Goal: Download file/media

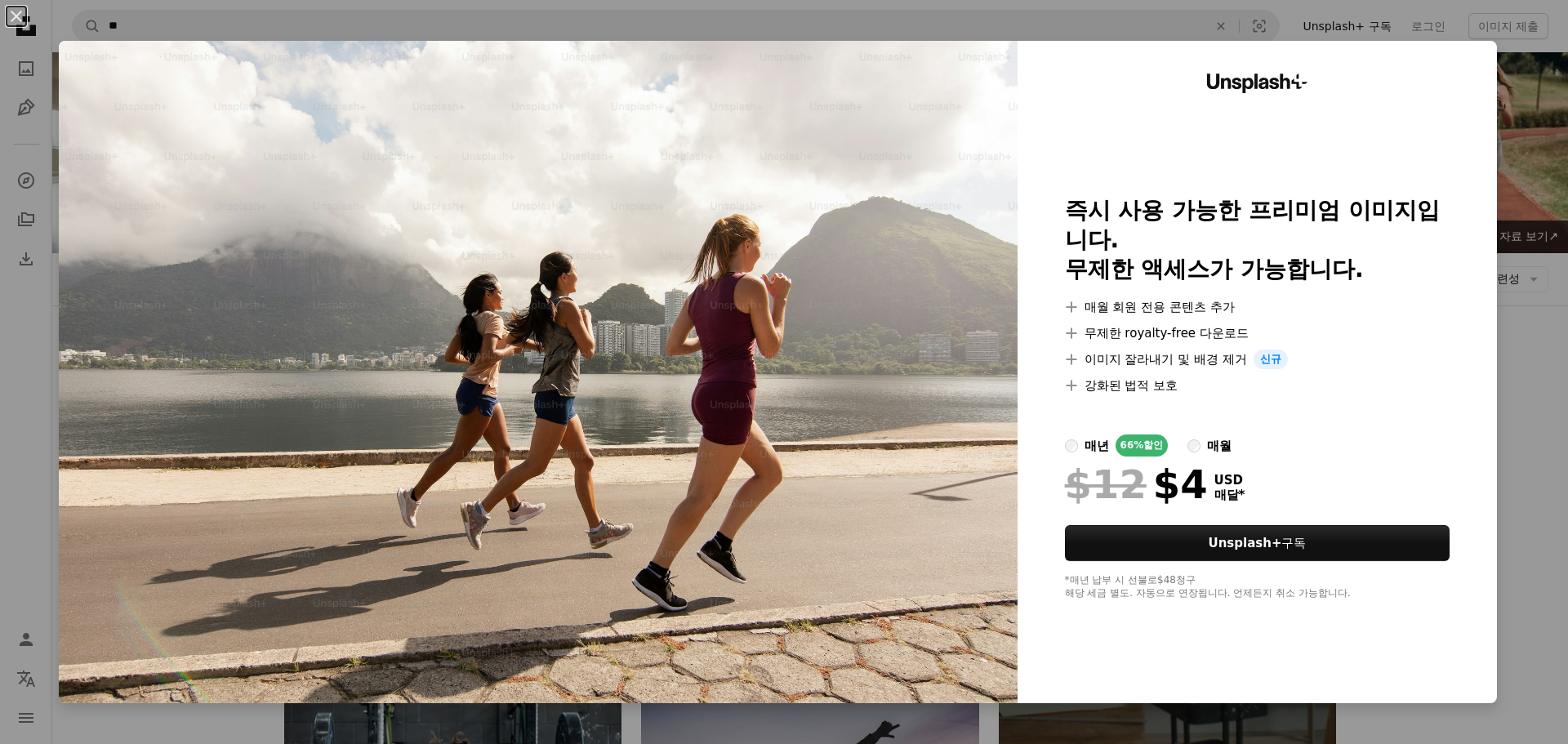
click at [1540, 335] on div "An X shape Unsplash+ 즉시 사용 가능한 프리미엄 이미지입니다. 무제한 액세스가 가능합니다. A plus sign 매월 회원 전…" at bounding box center [784, 372] width 1568 height 744
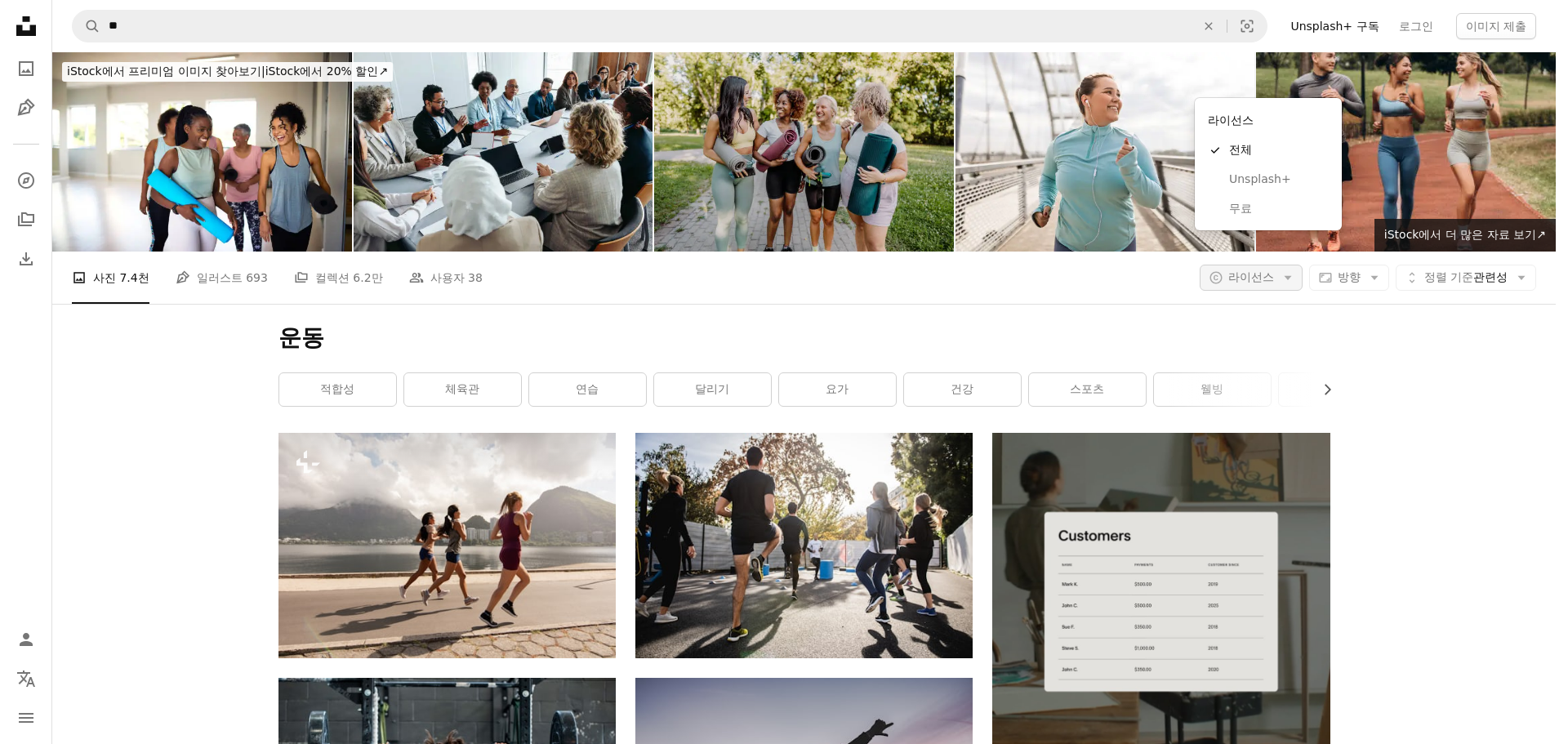
click at [1290, 265] on button "A copyright icon © 라이선스 Arrow down" at bounding box center [1250, 277] width 103 height 26
click at [1240, 203] on span "무료" at bounding box center [1278, 209] width 100 height 17
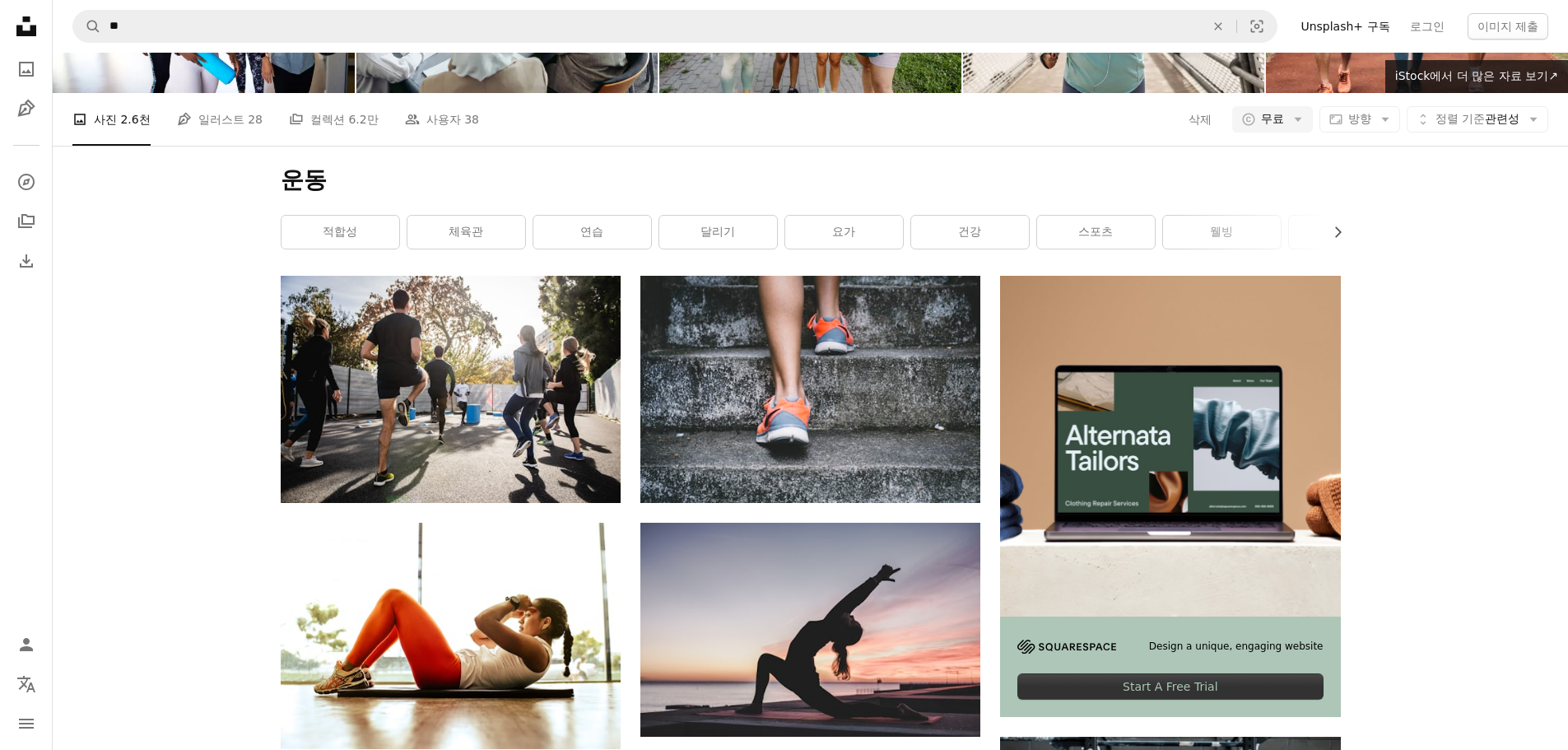
scroll to position [165, 0]
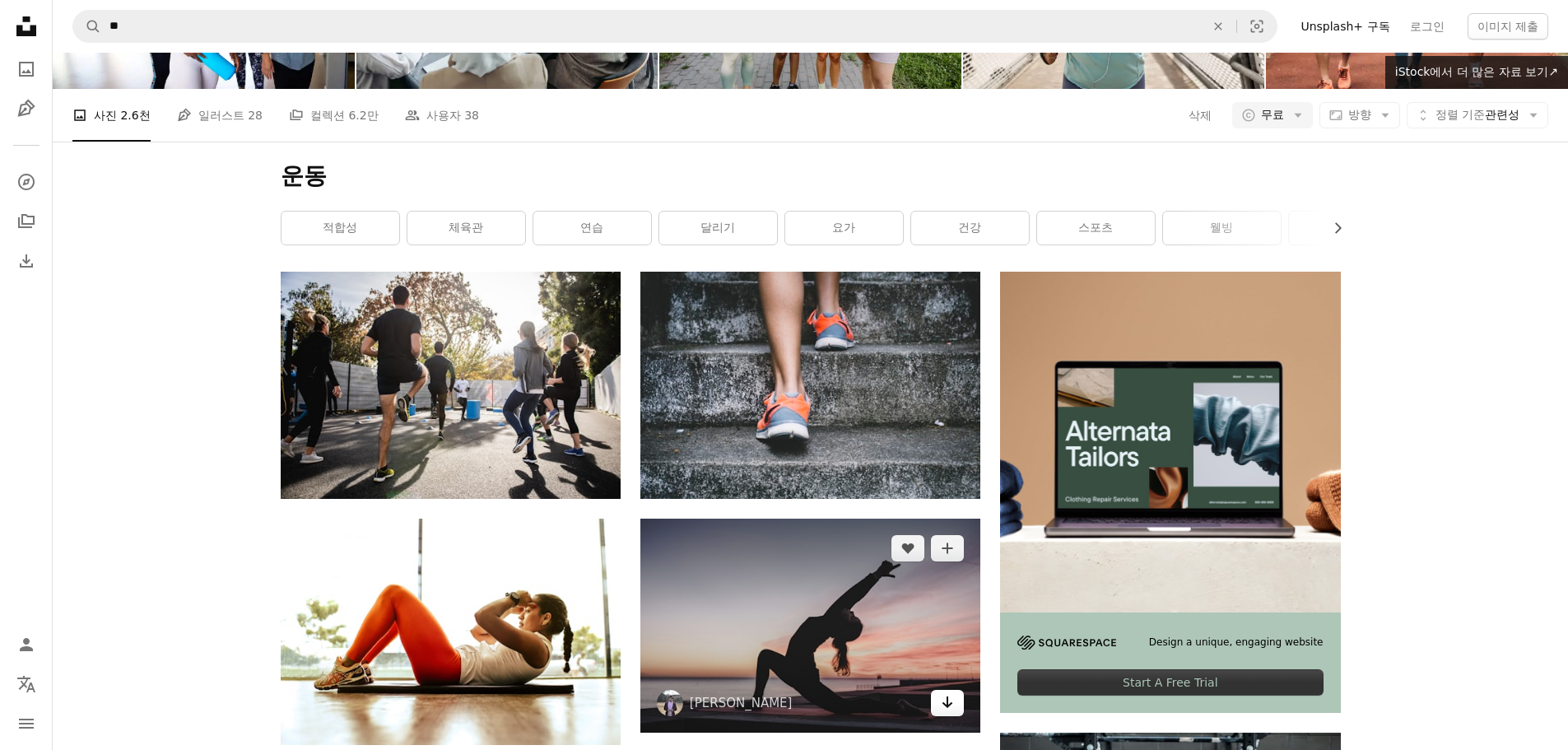
click at [959, 690] on link "Arrow pointing down" at bounding box center [948, 703] width 33 height 26
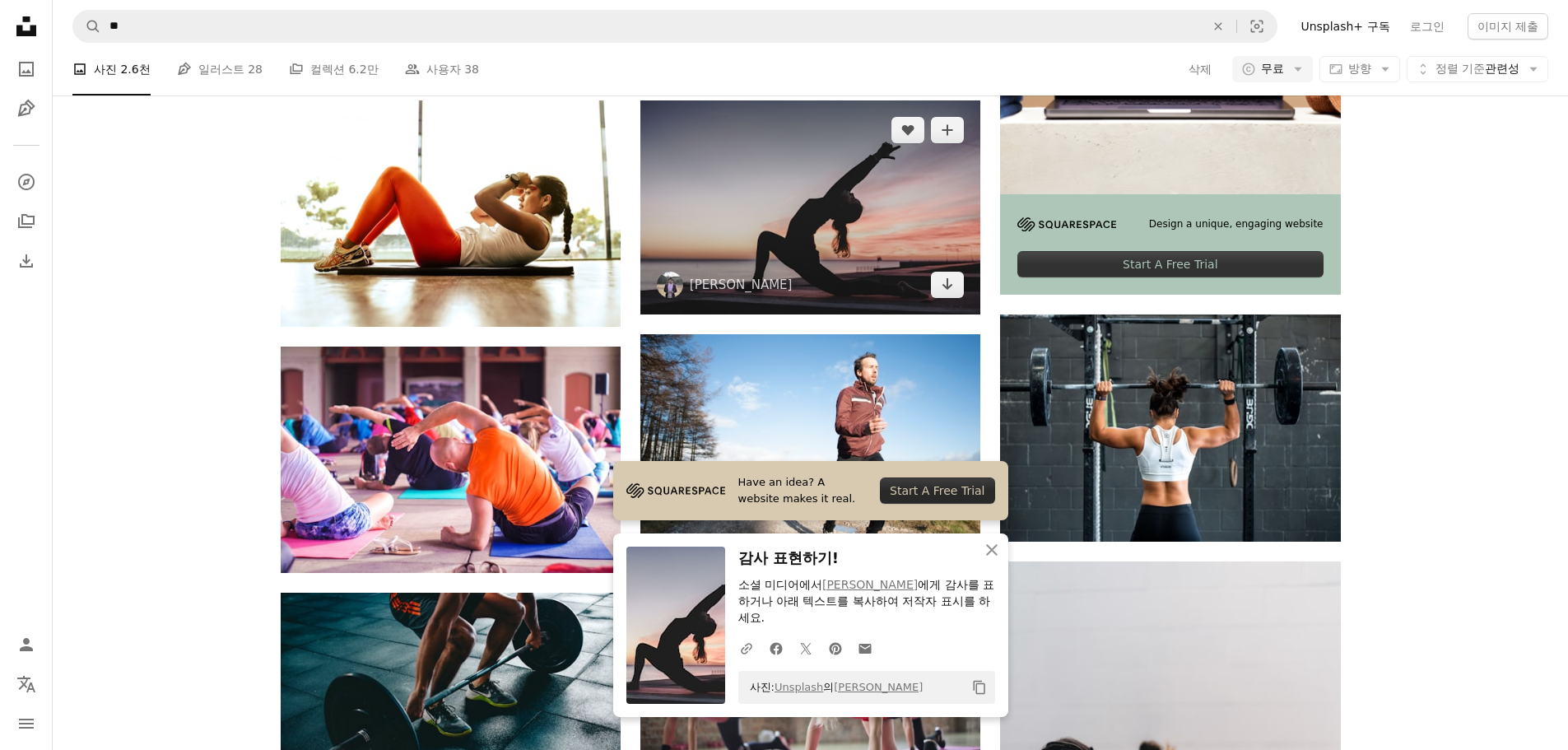
scroll to position [577, 0]
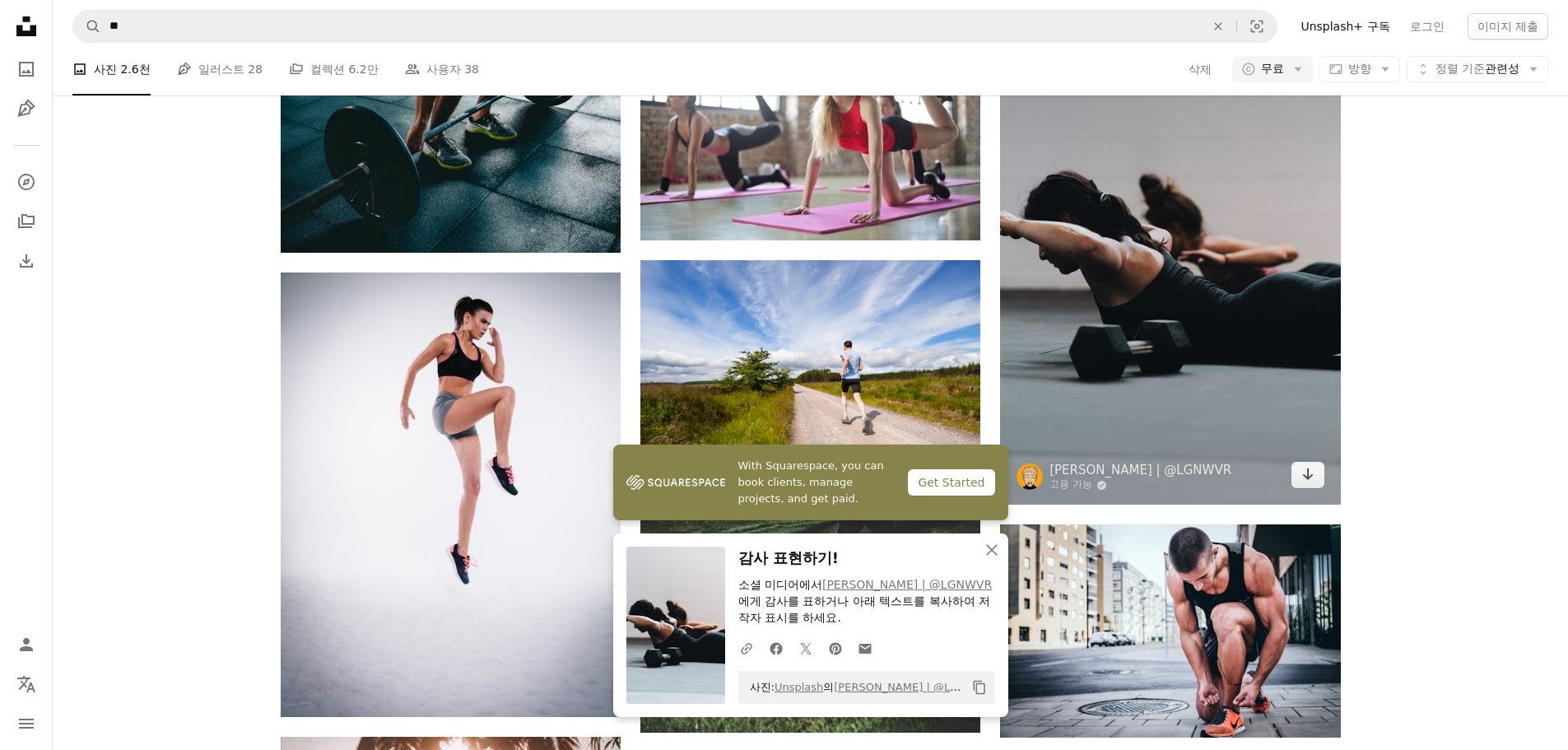
scroll to position [1153, 0]
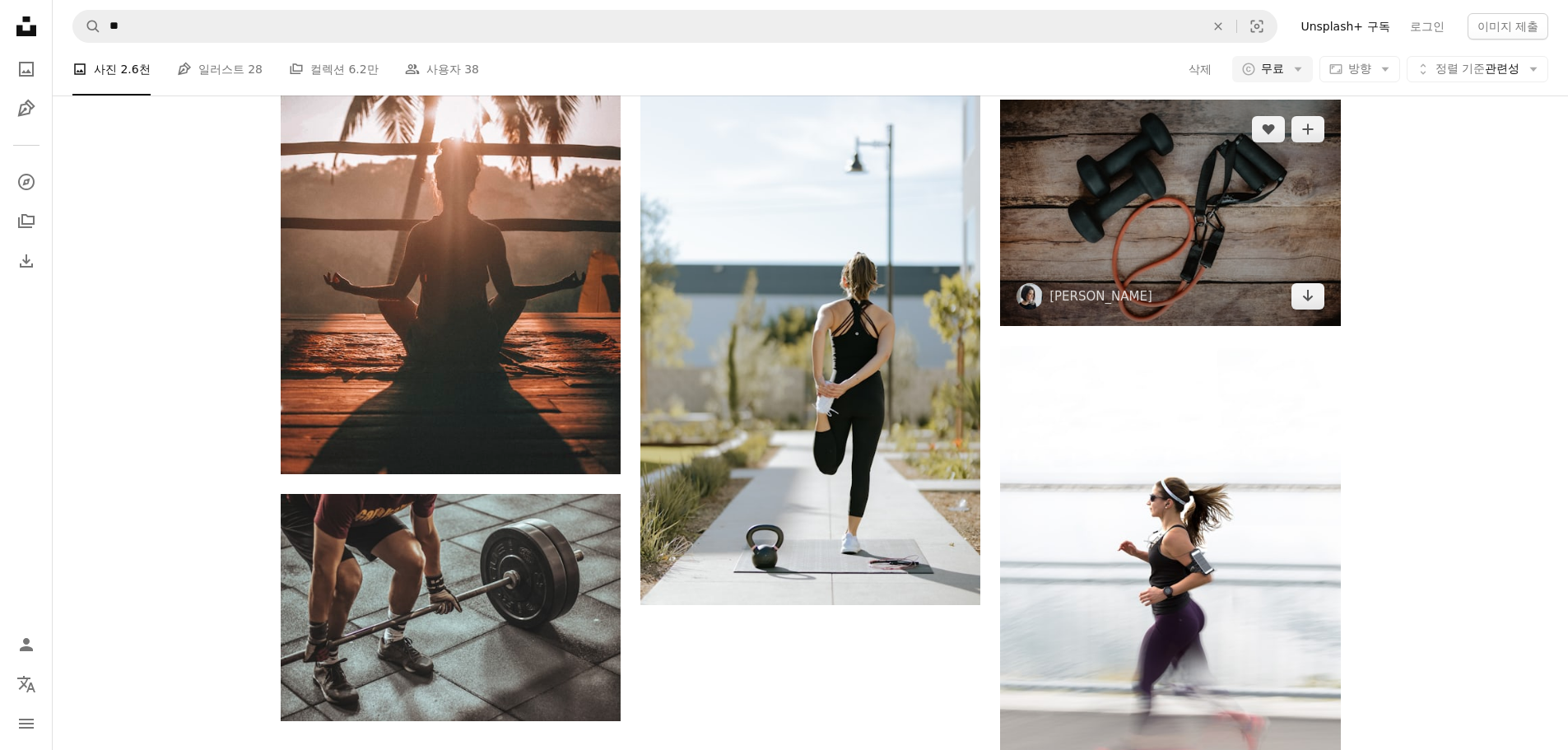
scroll to position [1812, 0]
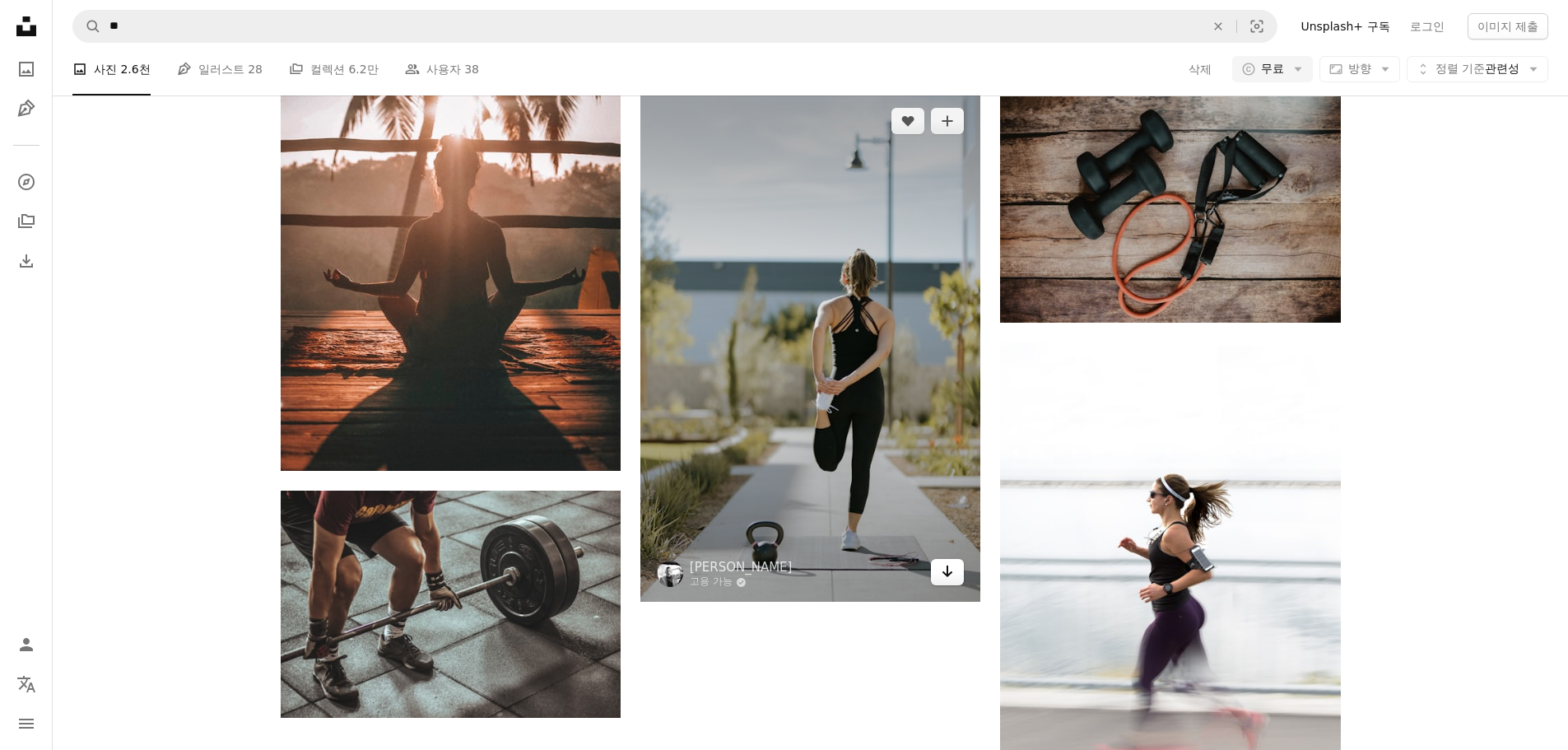
click at [952, 562] on icon "Arrow pointing down" at bounding box center [948, 571] width 13 height 19
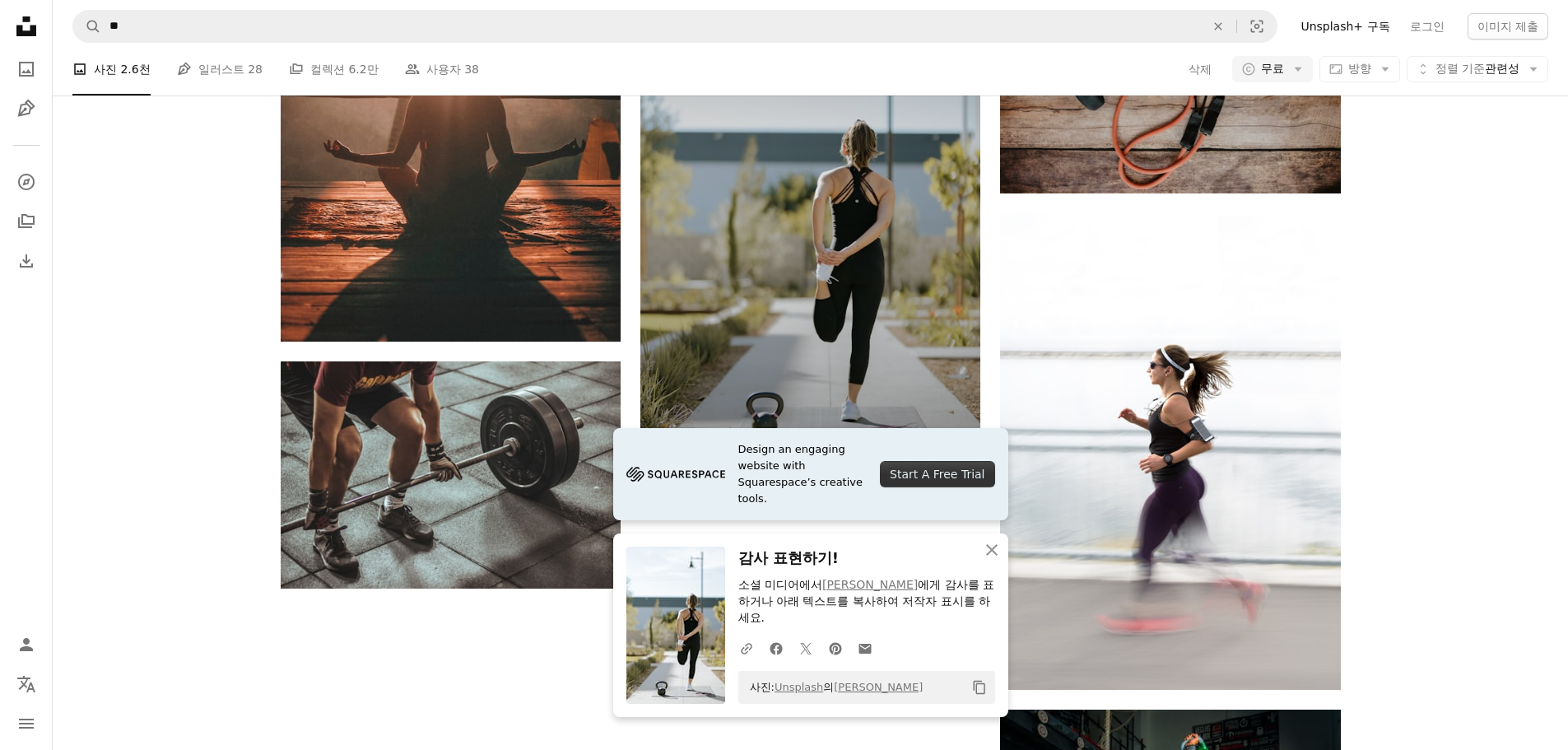
scroll to position [1972, 0]
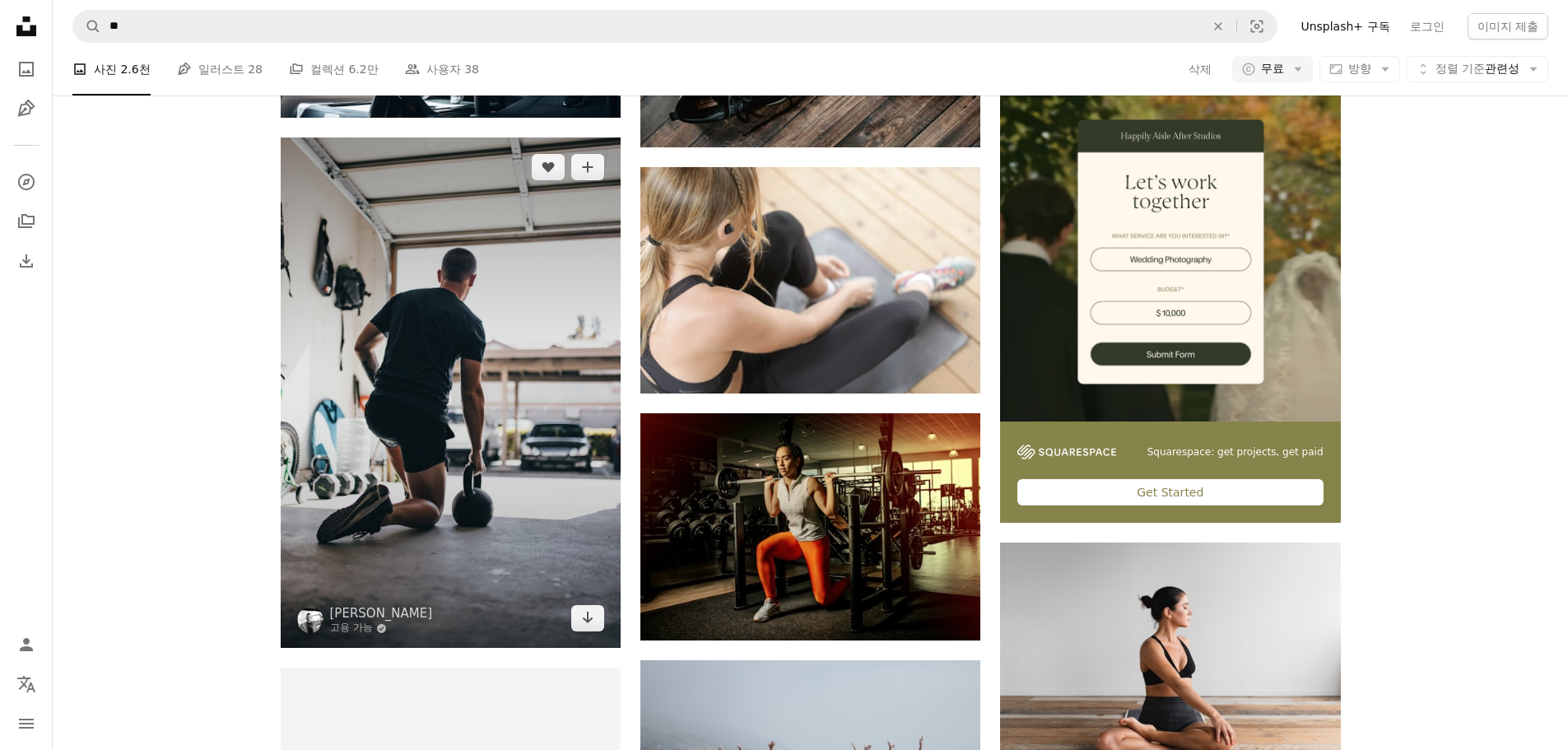
scroll to position [6913, 0]
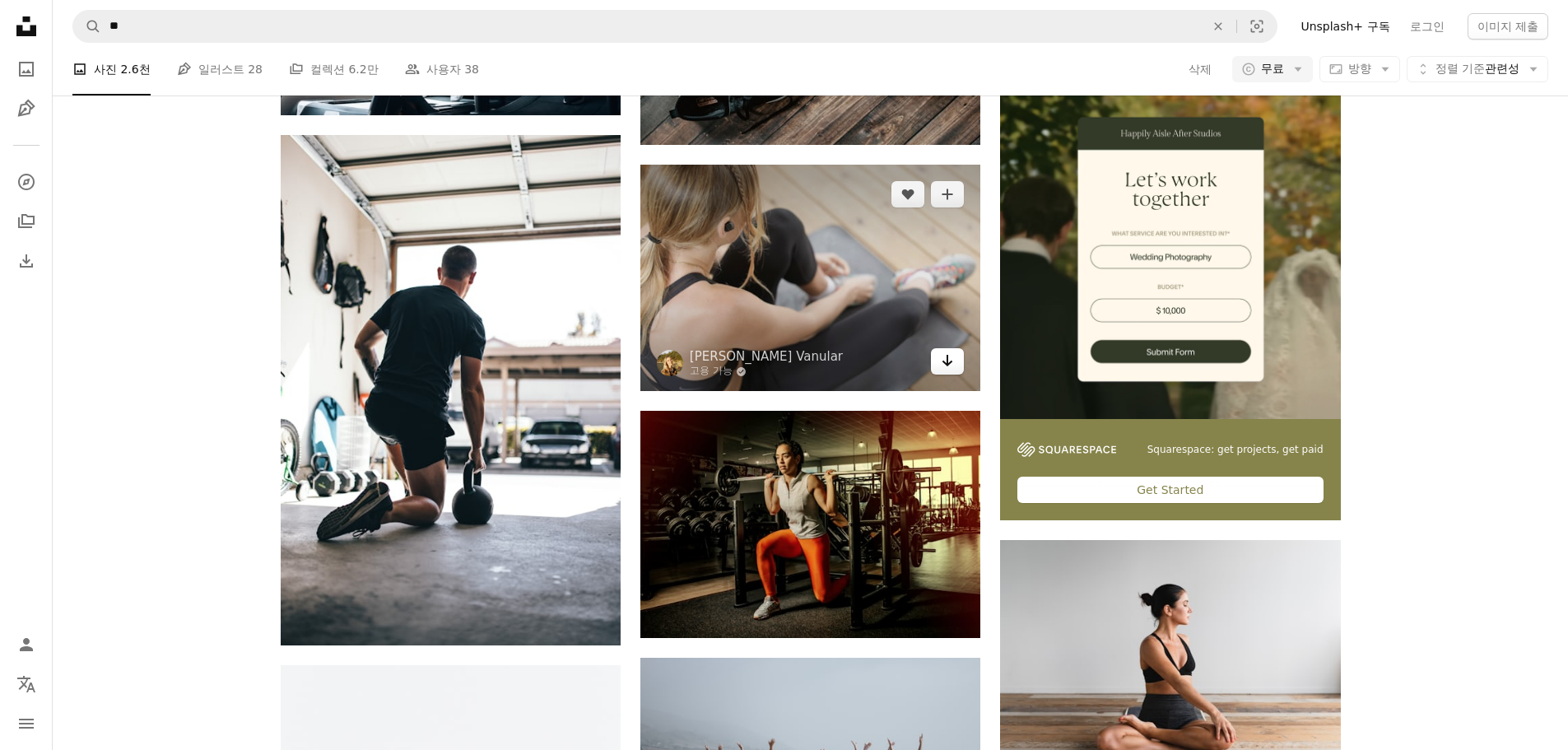
click at [952, 355] on icon "다운로드" at bounding box center [948, 360] width 11 height 11
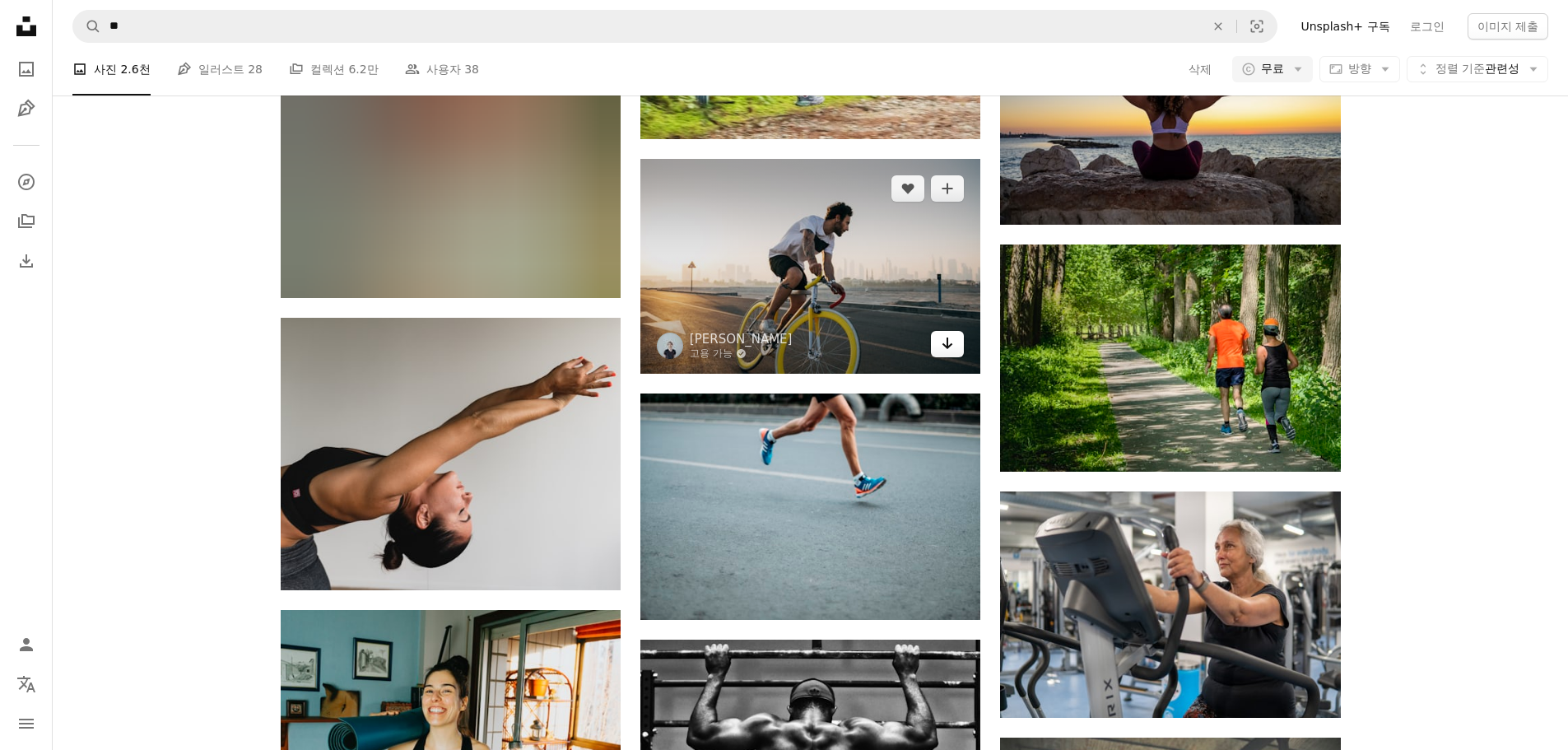
scroll to position [8478, 0]
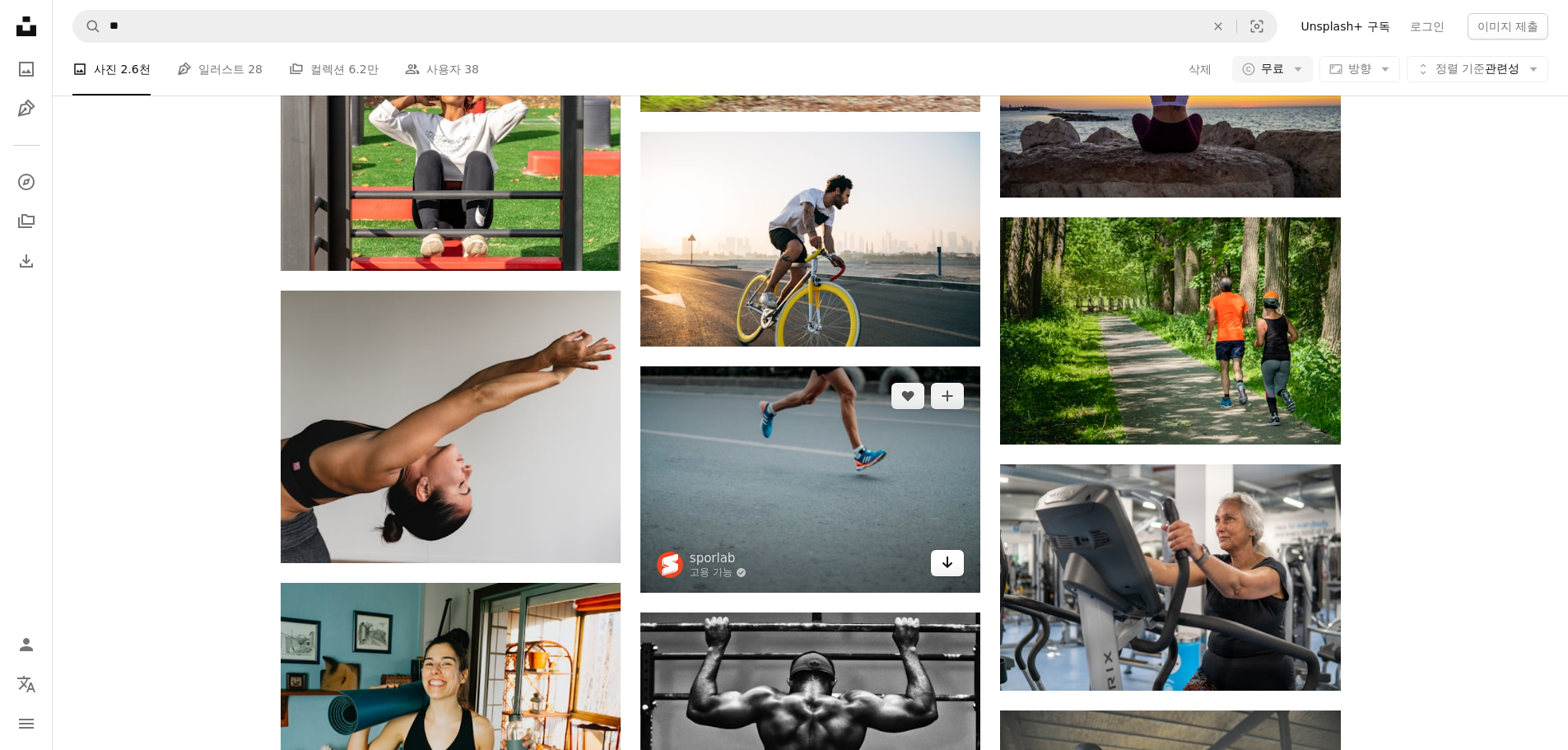
click at [939, 550] on link "Arrow pointing down" at bounding box center [948, 563] width 33 height 26
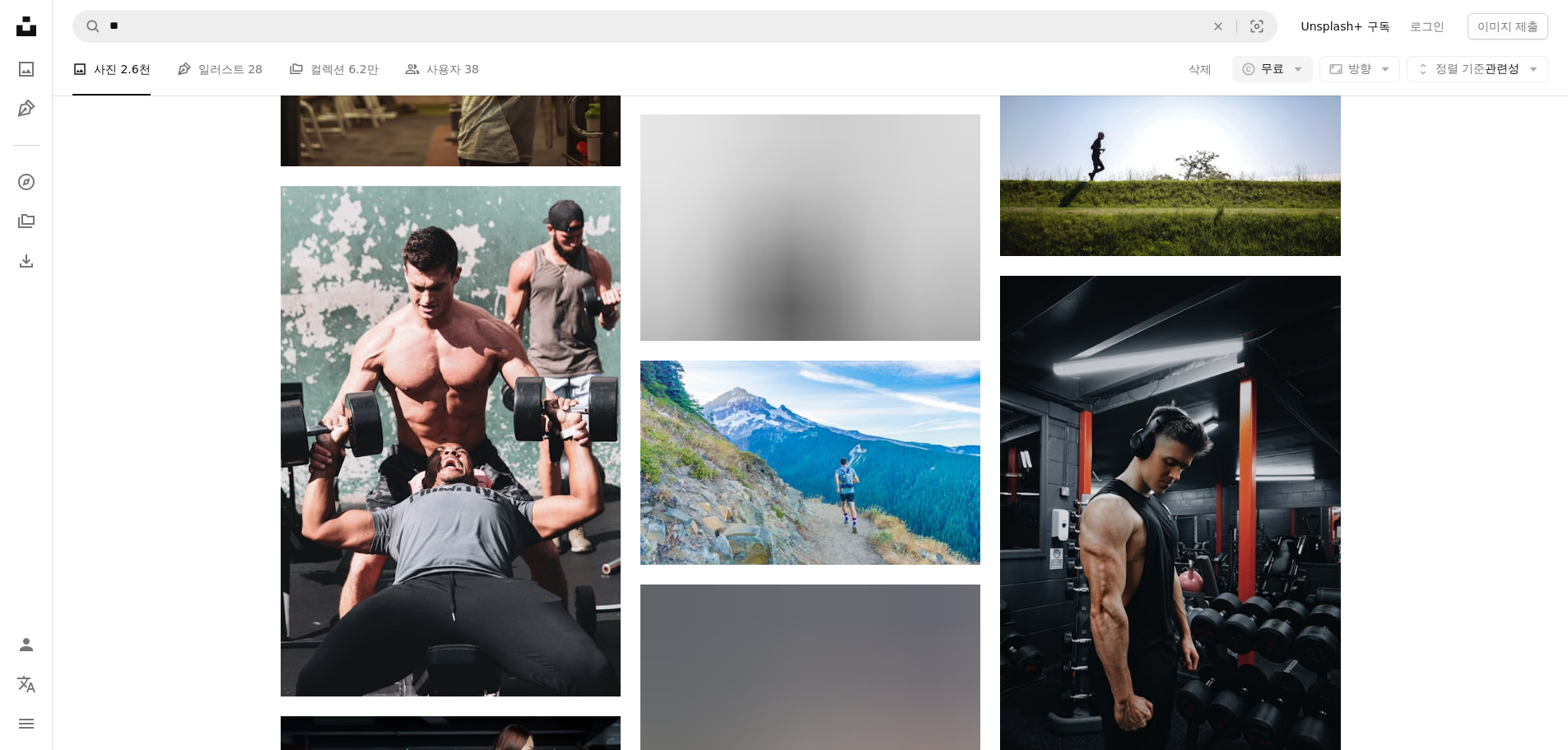
scroll to position [19759, 0]
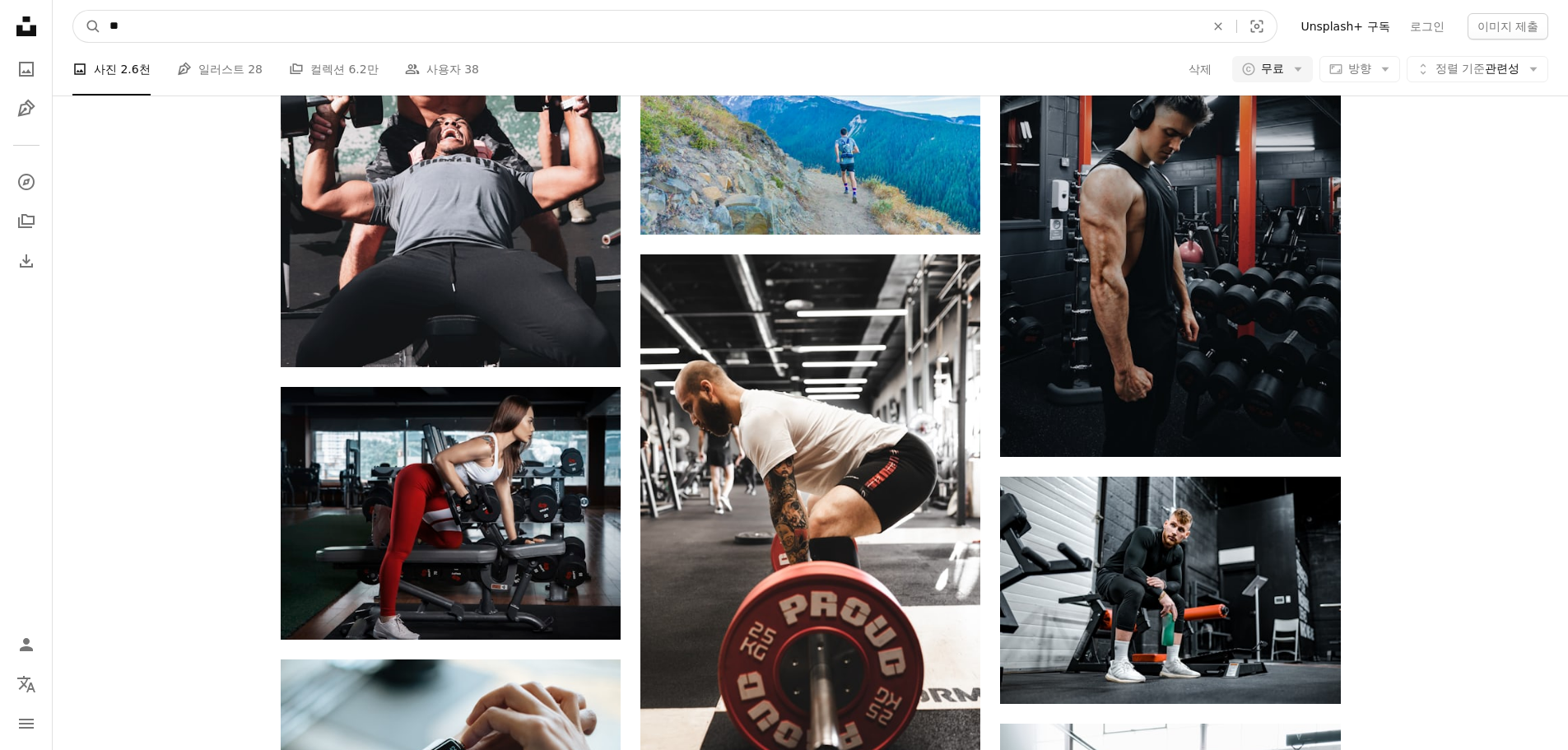
drag, startPoint x: 511, startPoint y: 33, endPoint x: 21, endPoint y: 25, distance: 490.1
type input "**"
click at [73, 11] on button "A magnifying glass" at bounding box center [87, 27] width 28 height 31
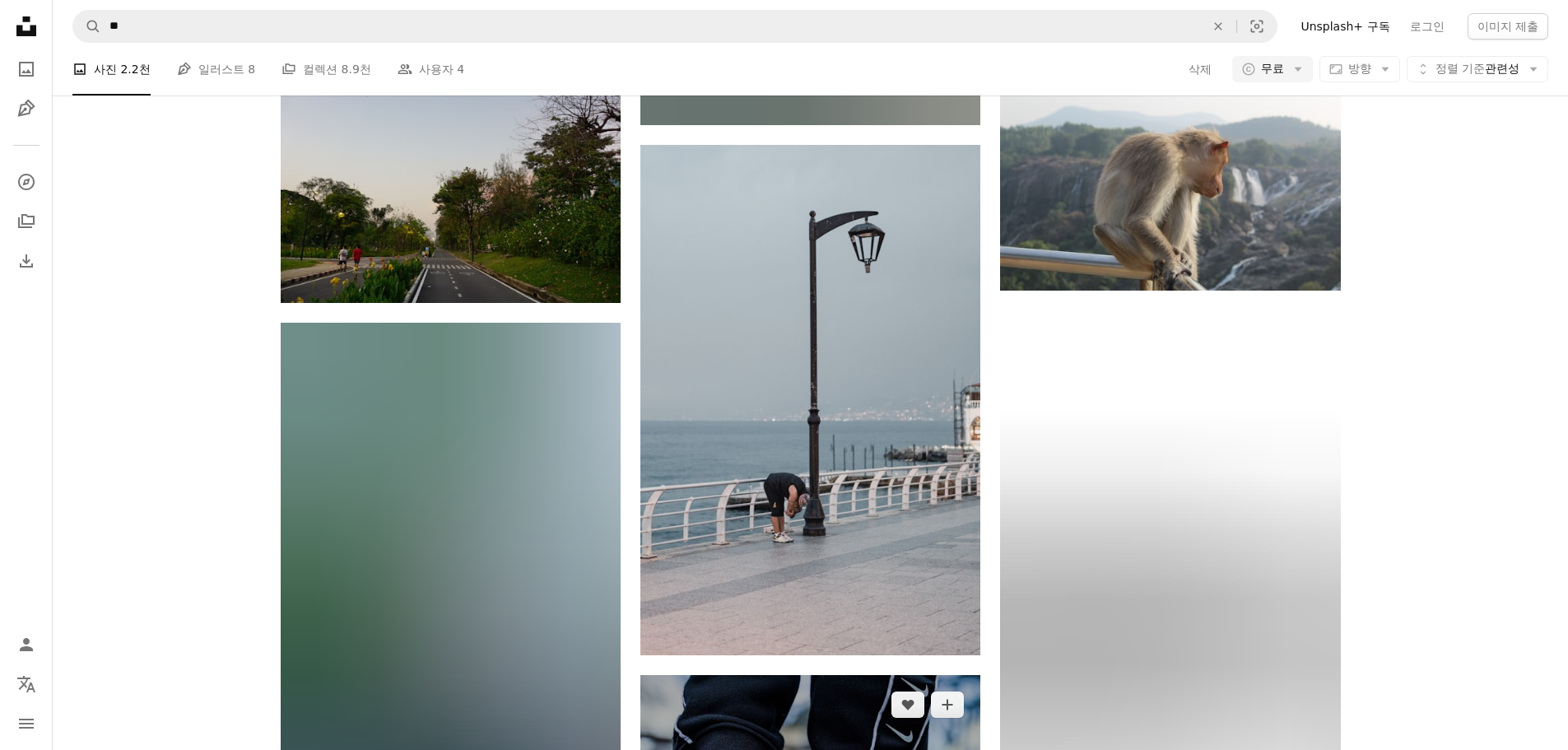
scroll to position [13011, 0]
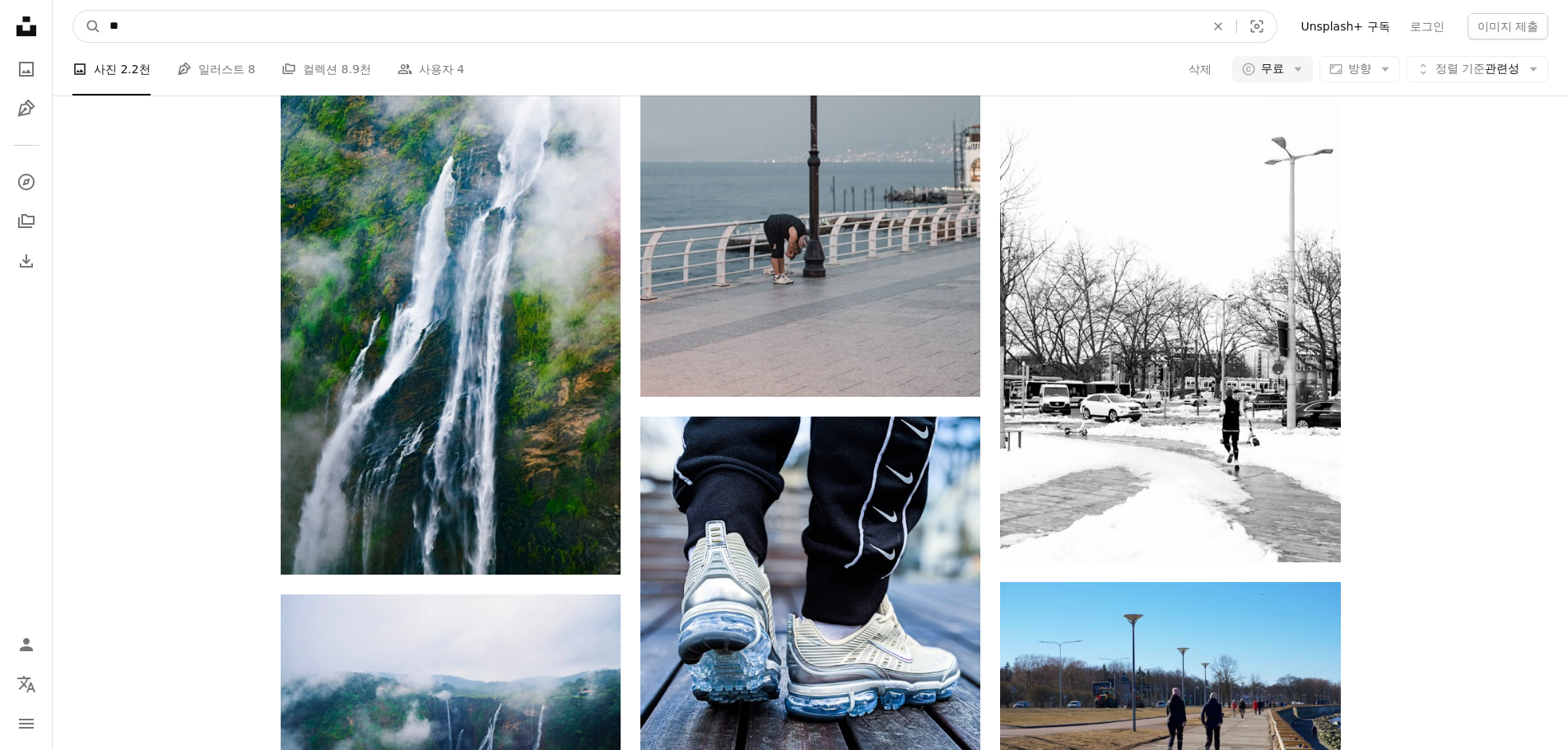
drag, startPoint x: 287, startPoint y: 22, endPoint x: 4, endPoint y: 10, distance: 283.3
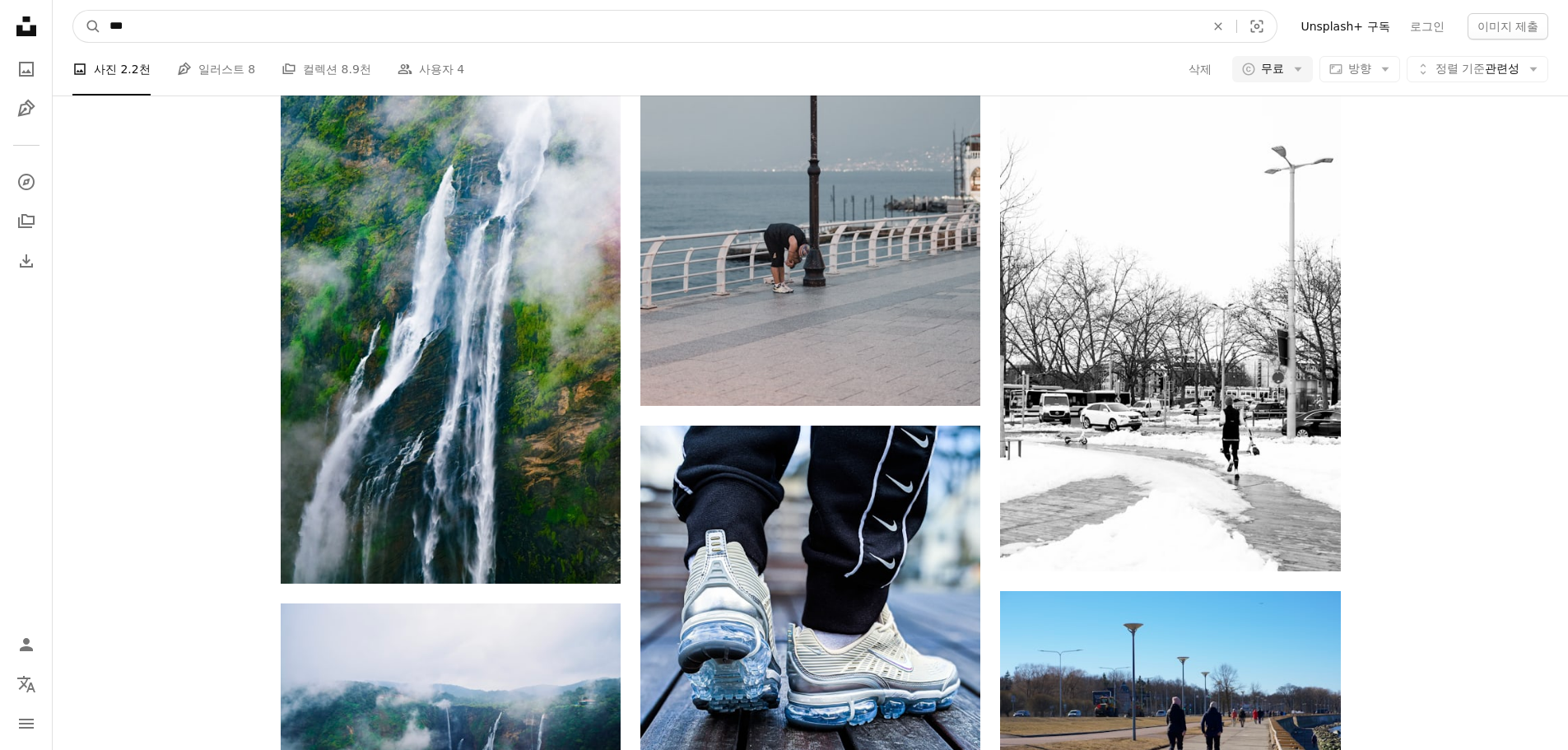
type input "***"
click at [73, 11] on button "A magnifying glass" at bounding box center [87, 27] width 28 height 31
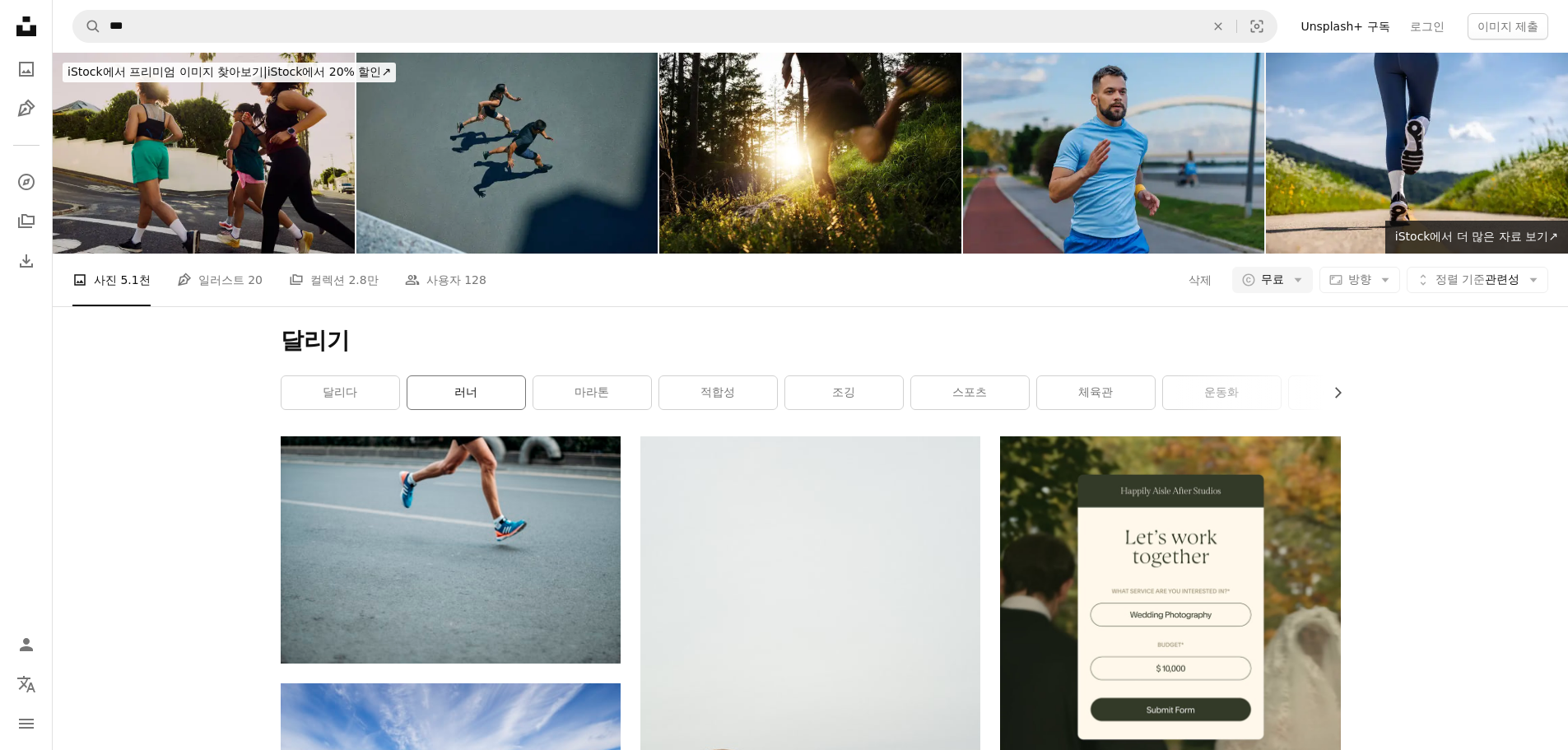
click at [450, 376] on link "러너" at bounding box center [466, 393] width 118 height 33
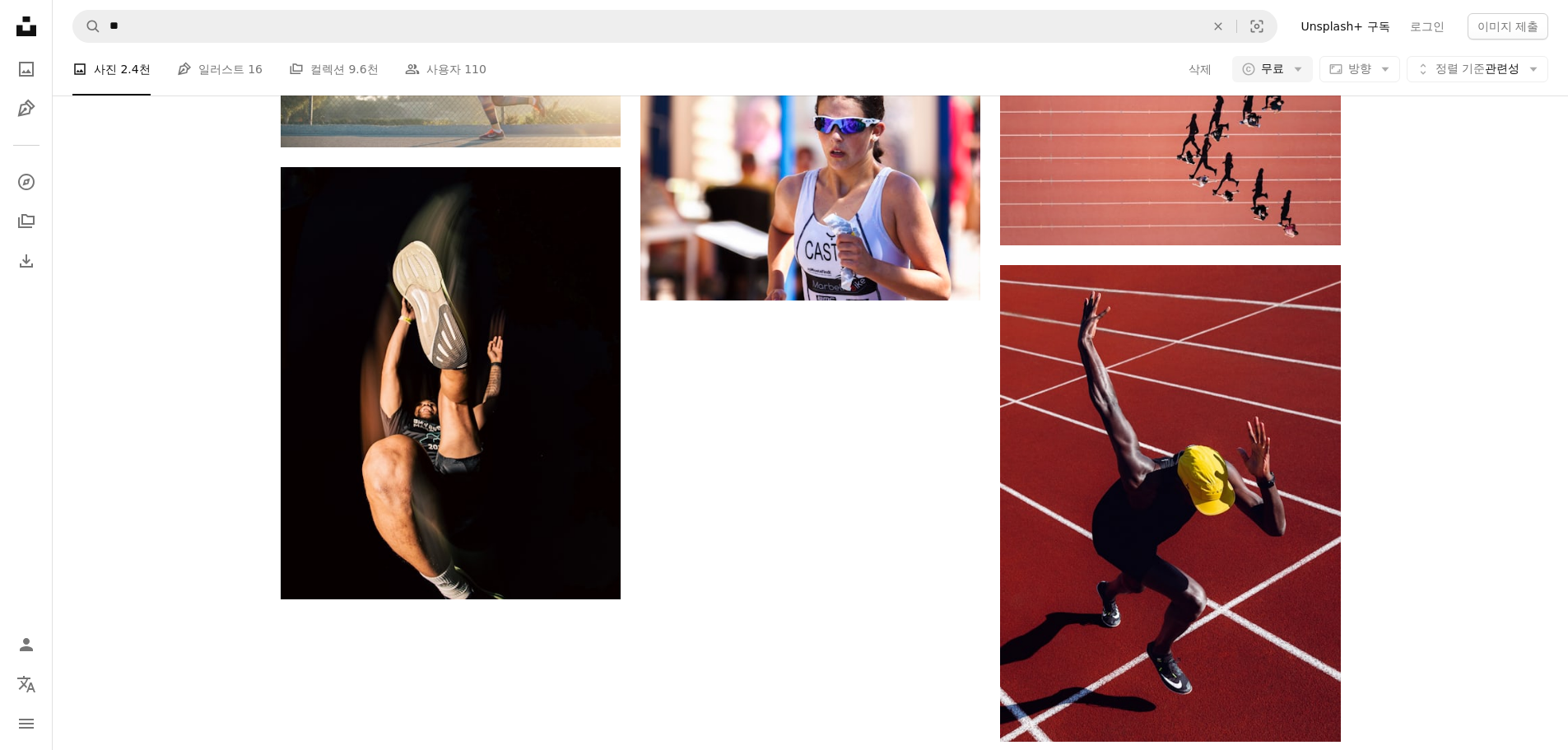
scroll to position [2371, 0]
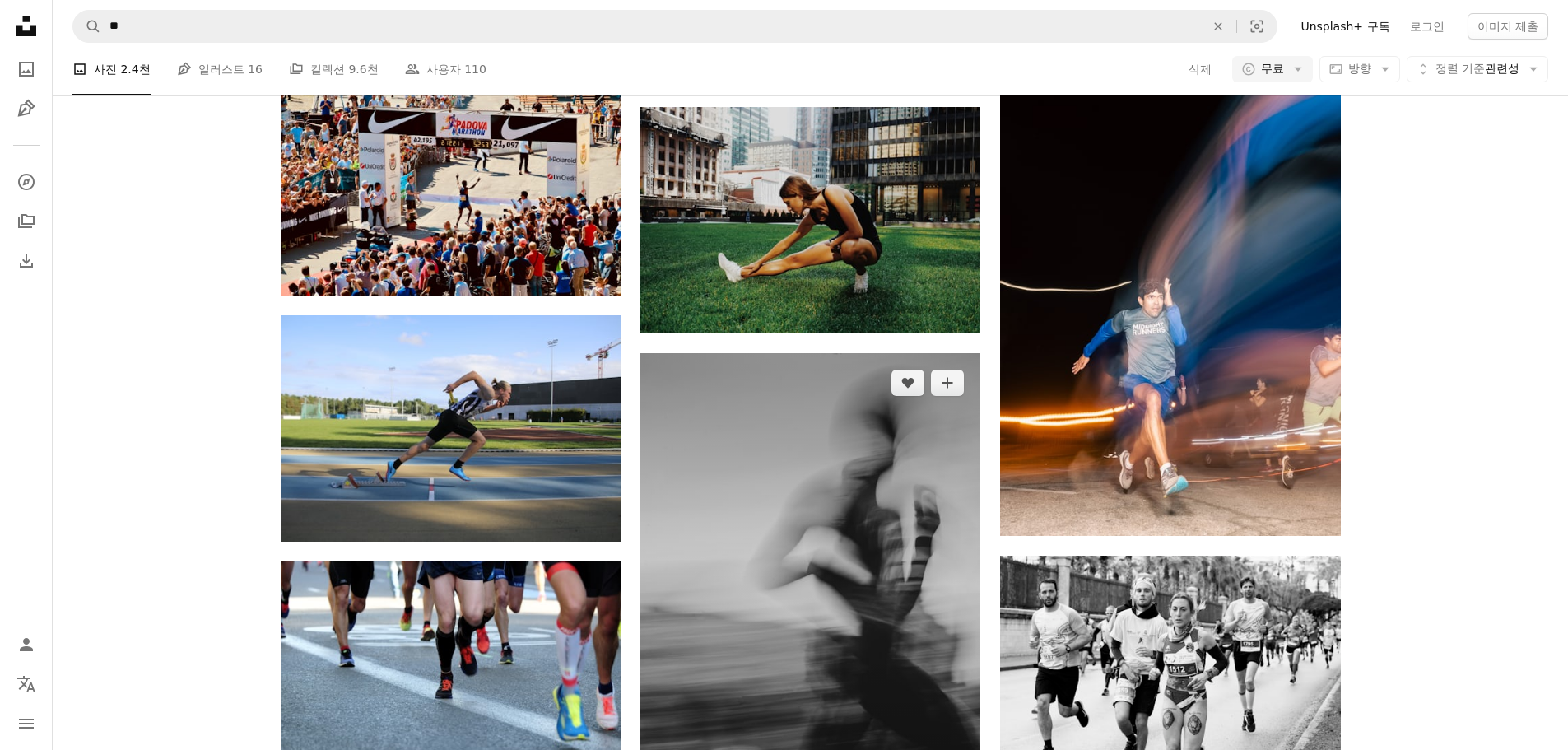
scroll to position [5171, 0]
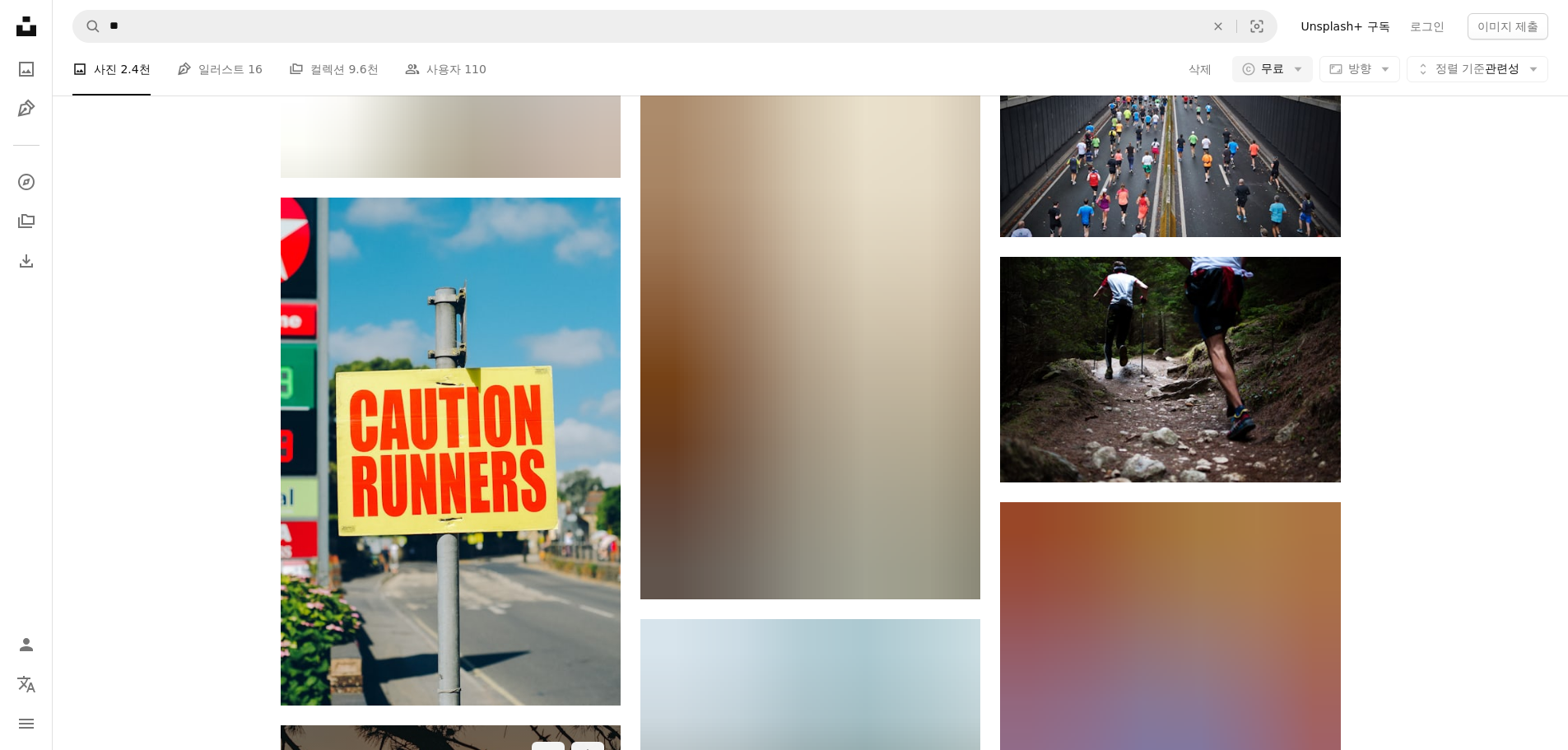
scroll to position [12912, 0]
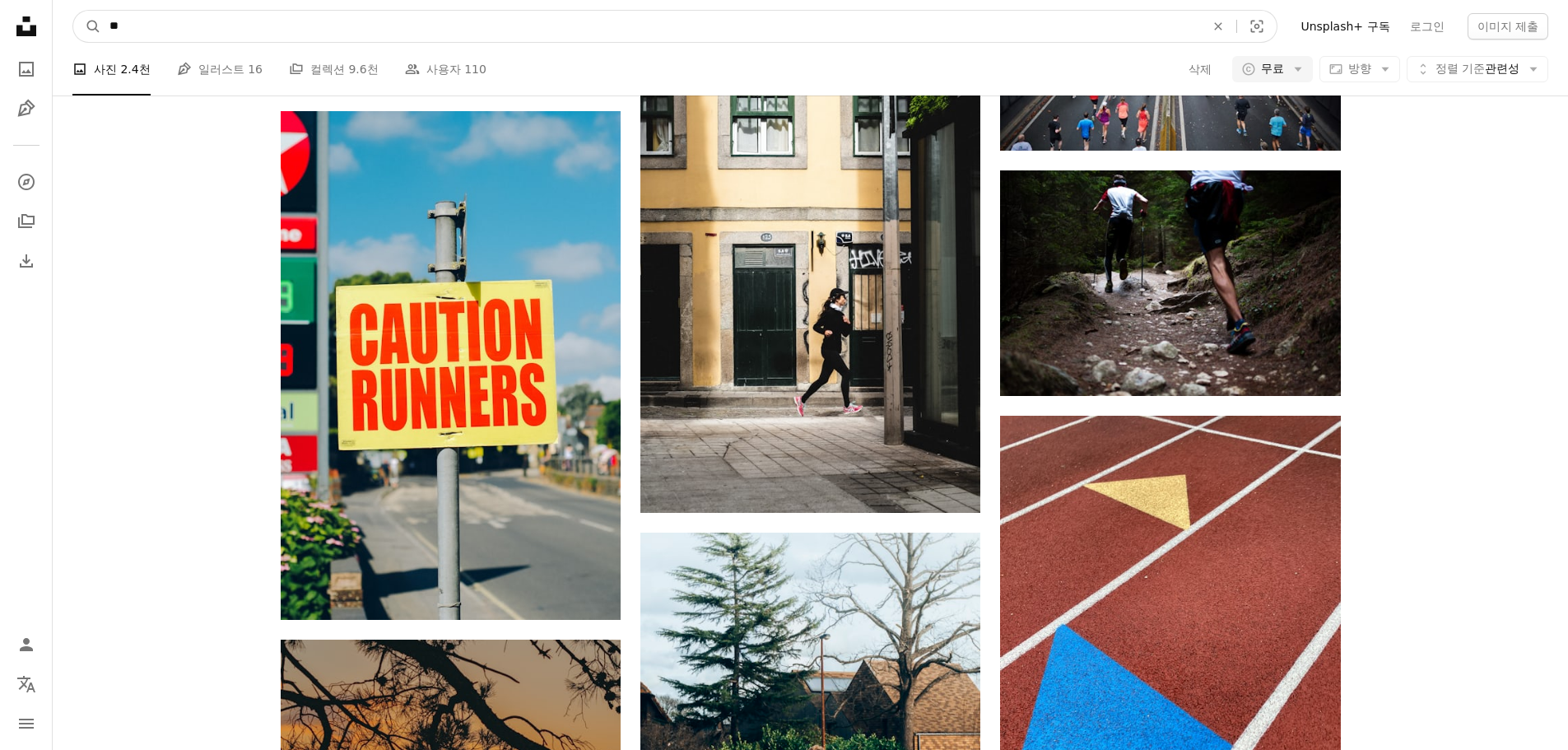
drag, startPoint x: 588, startPoint y: 29, endPoint x: -90, endPoint y: 0, distance: 678.6
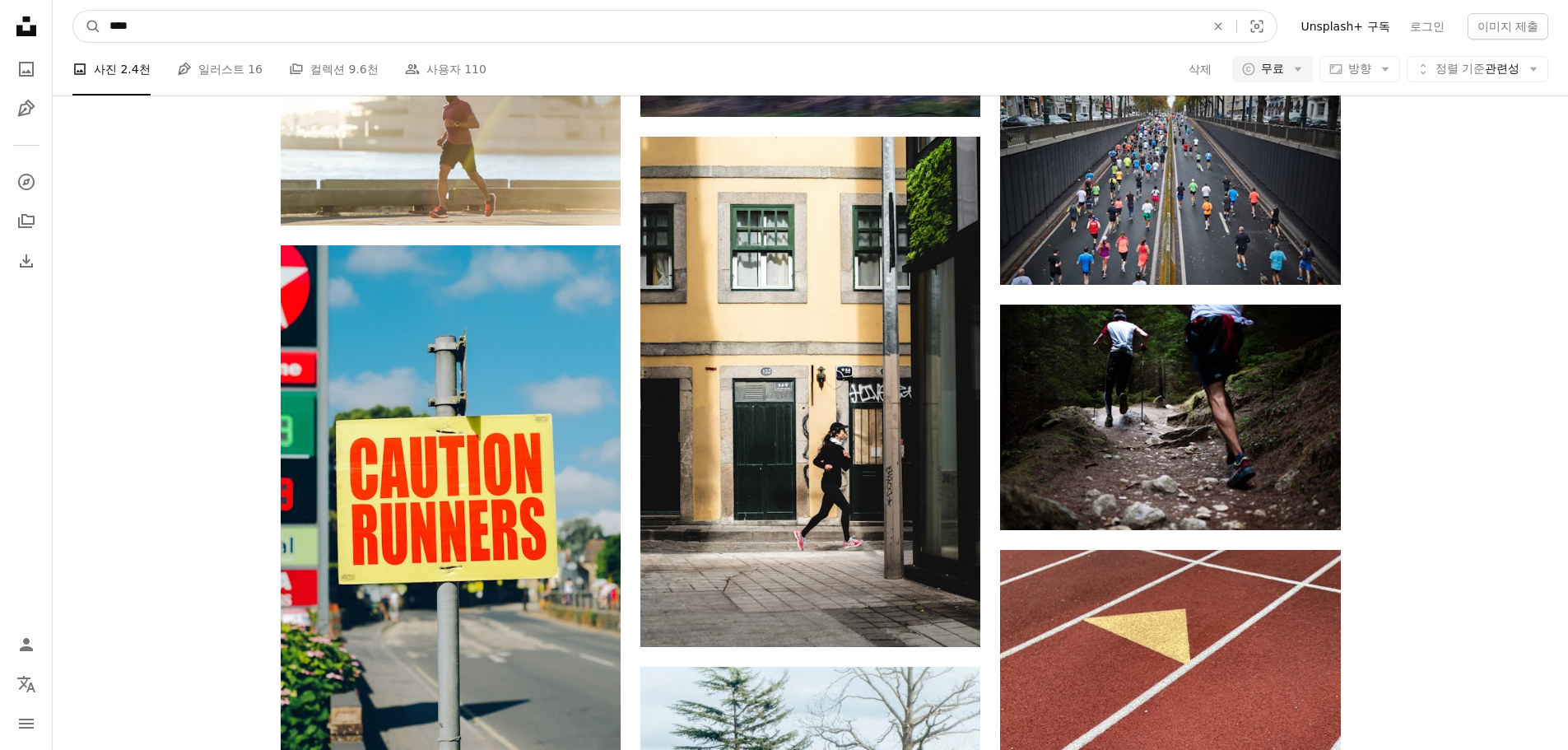
type input "****"
click at [73, 11] on button "A magnifying glass" at bounding box center [87, 27] width 28 height 31
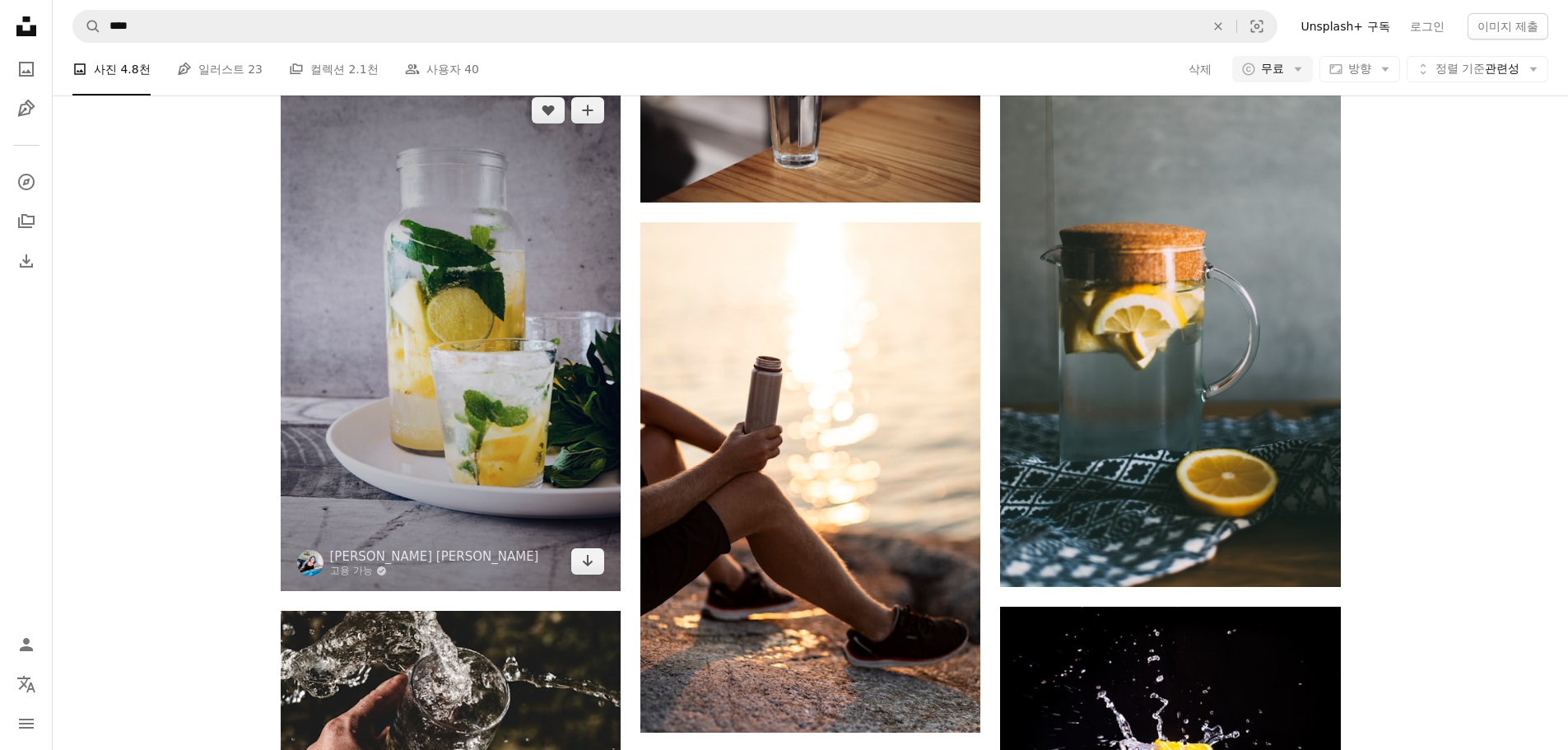
scroll to position [823, 0]
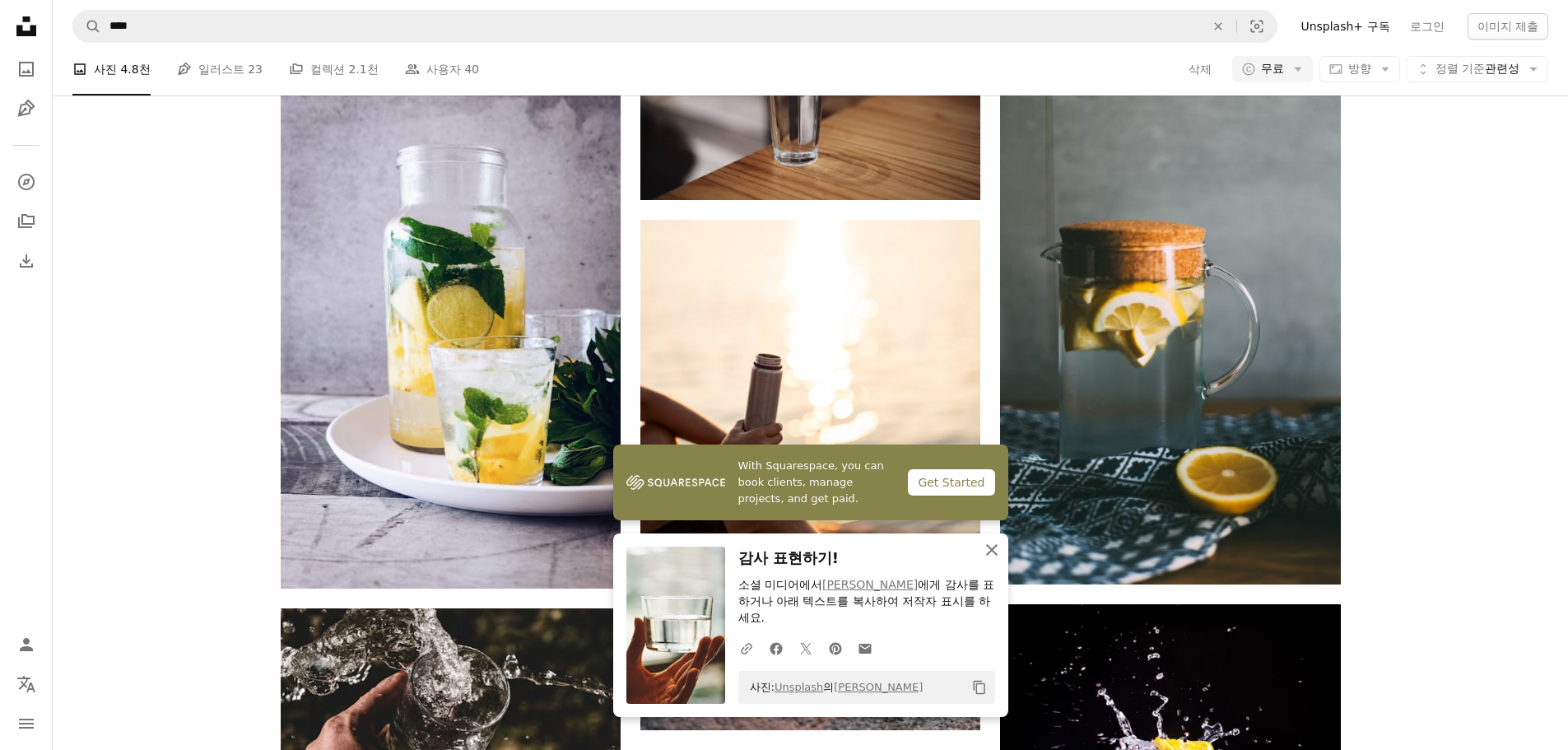
click at [996, 560] on icon "An X shape" at bounding box center [991, 549] width 19 height 19
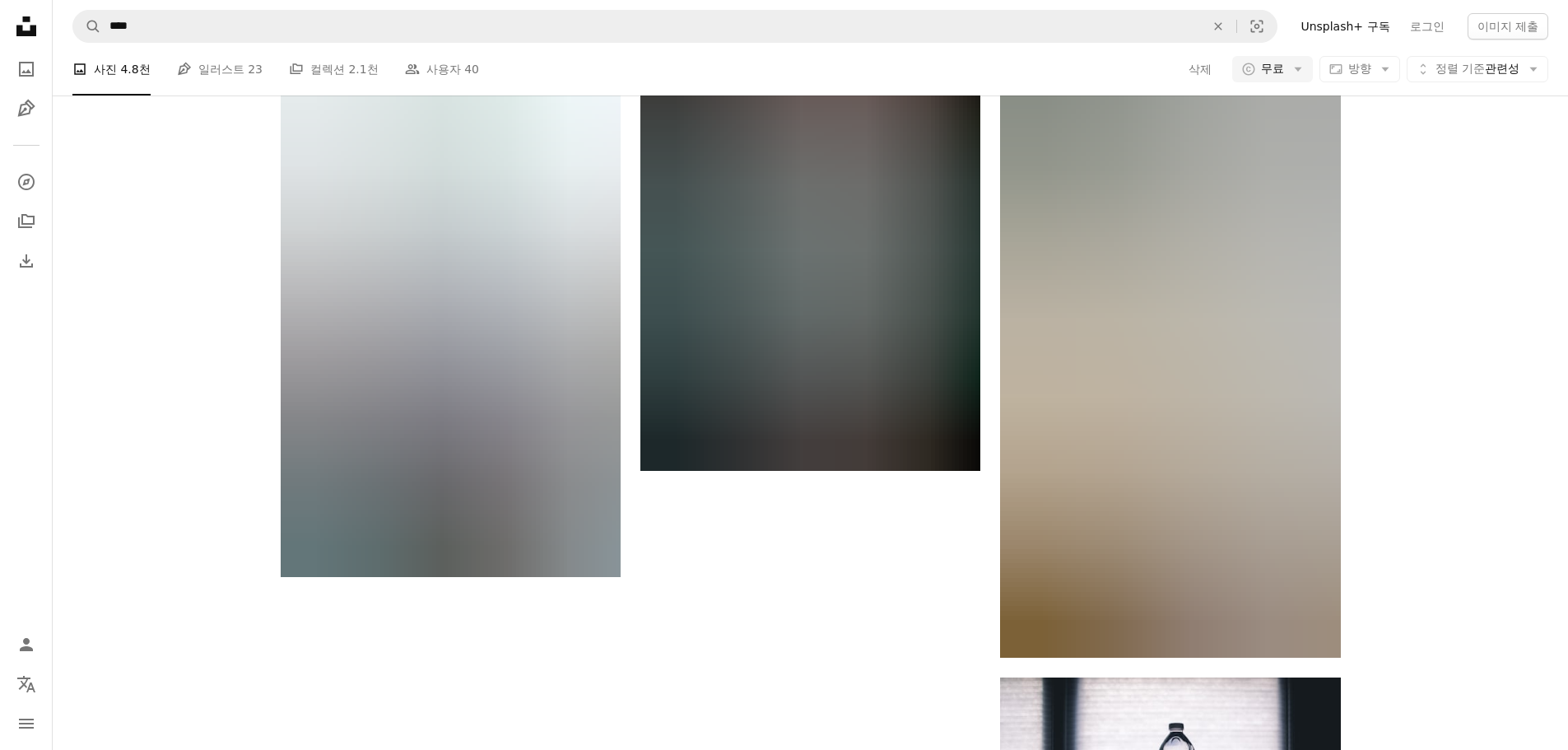
scroll to position [2487, 0]
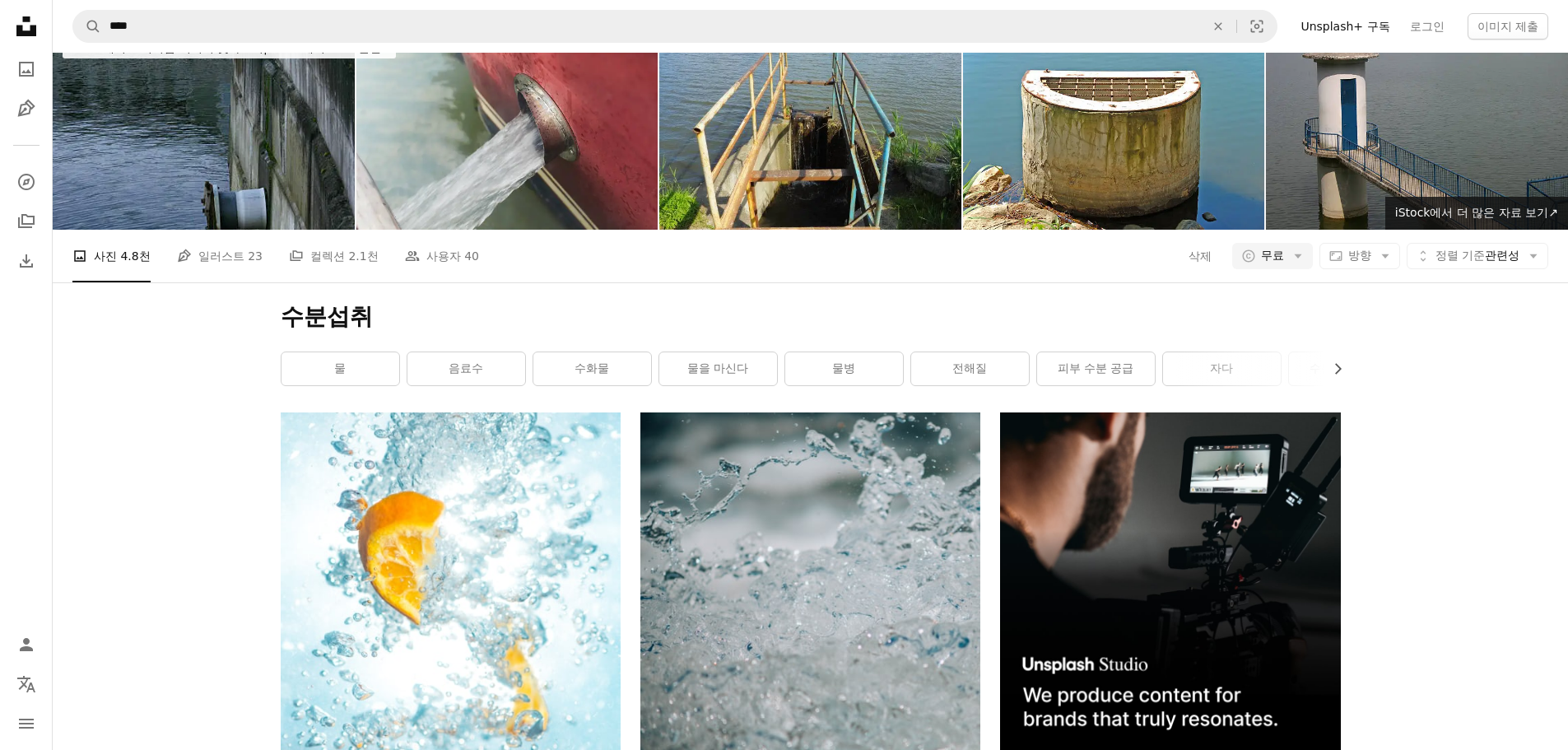
scroll to position [0, 0]
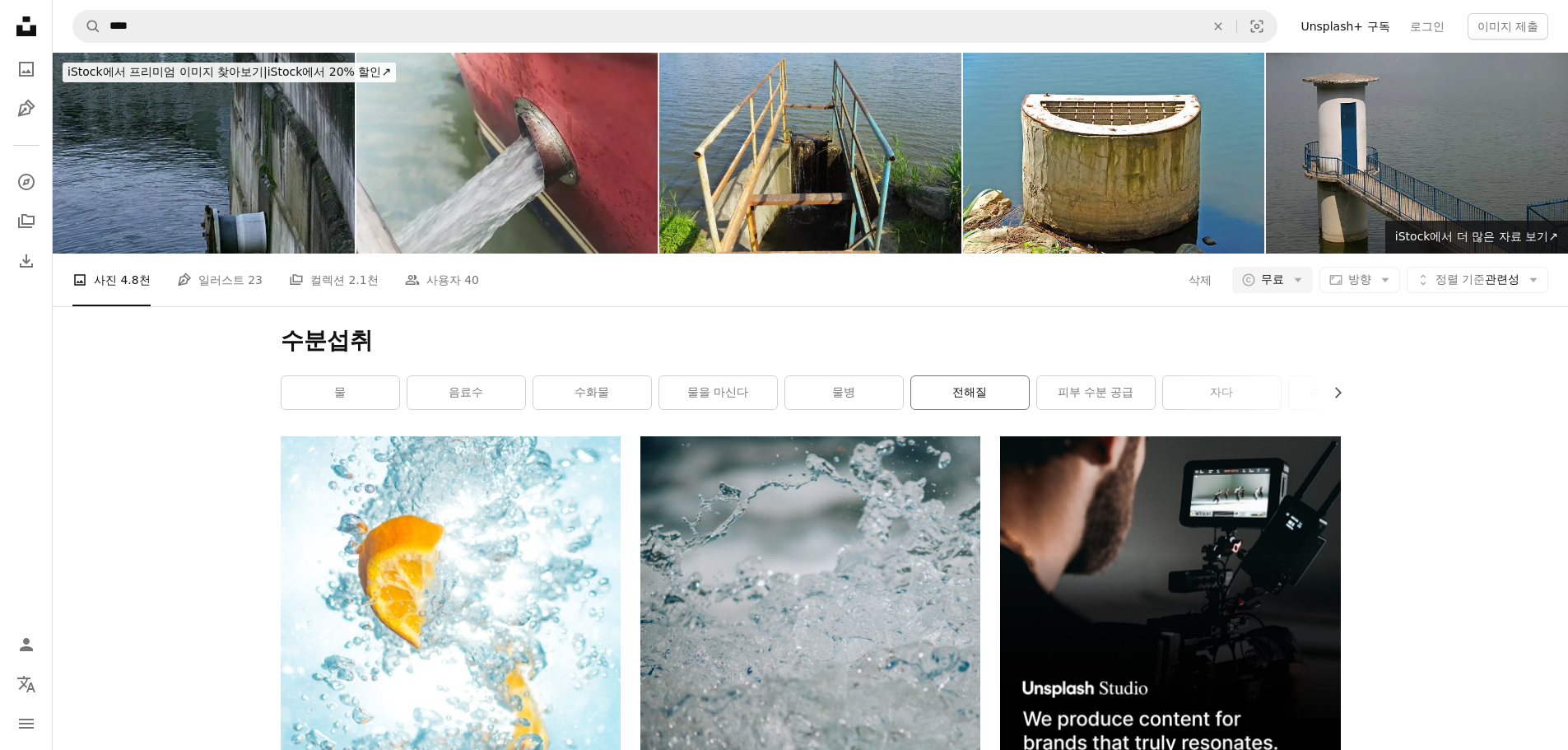
click at [979, 376] on link "전해질" at bounding box center [970, 393] width 118 height 33
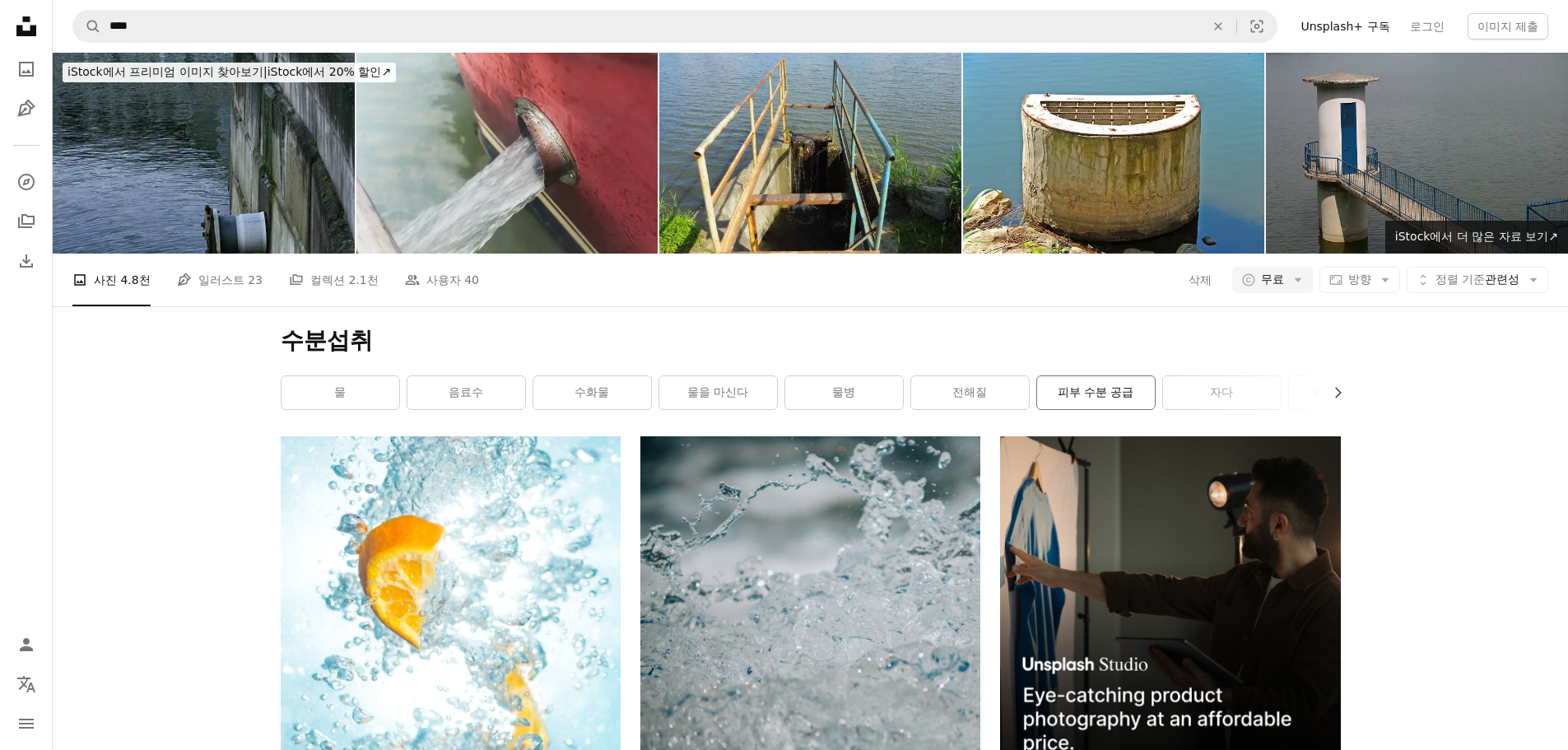
click at [1089, 376] on link "피부 수분 공급" at bounding box center [1096, 393] width 118 height 33
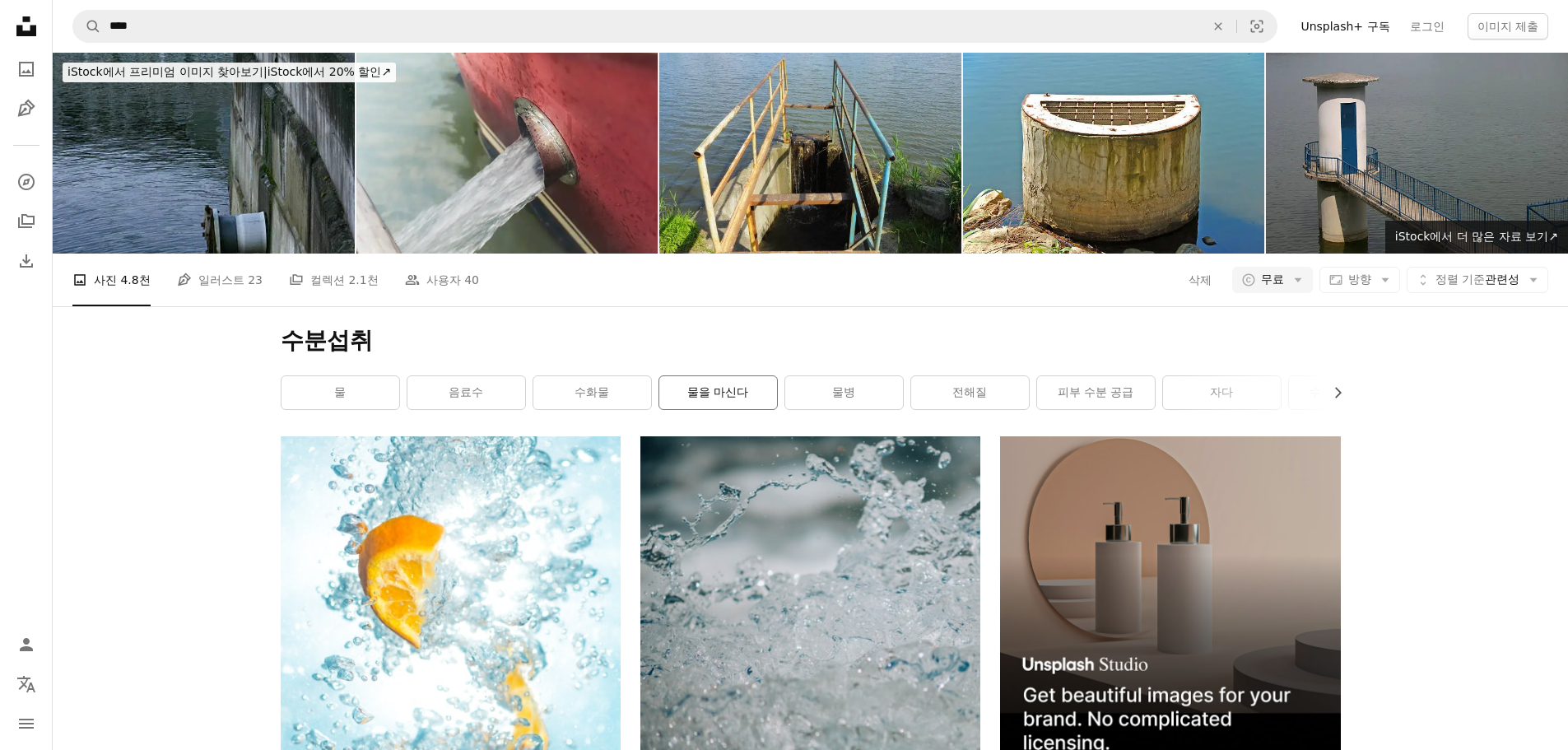
click at [730, 376] on link "물을 마신다" at bounding box center [717, 393] width 118 height 33
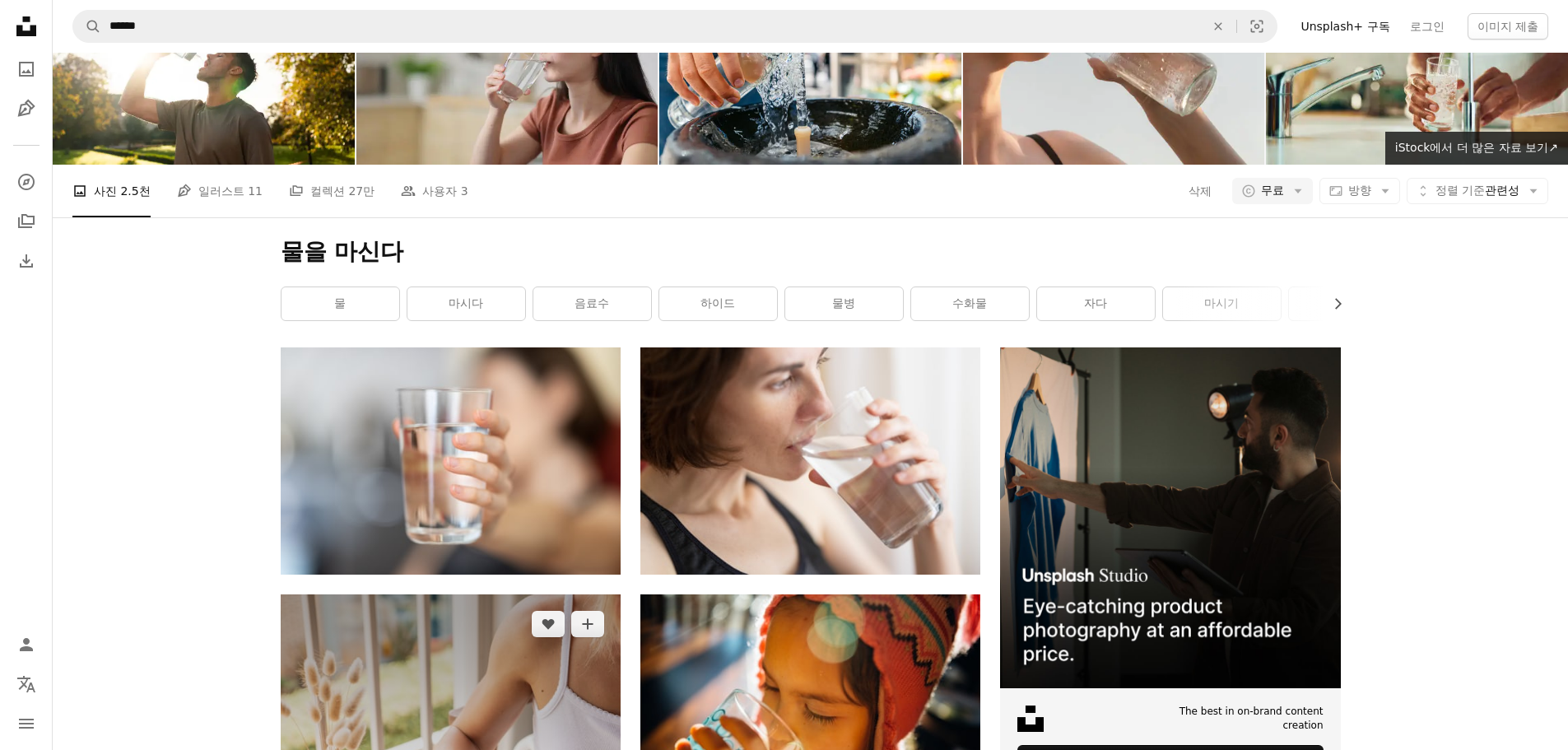
scroll to position [82, 0]
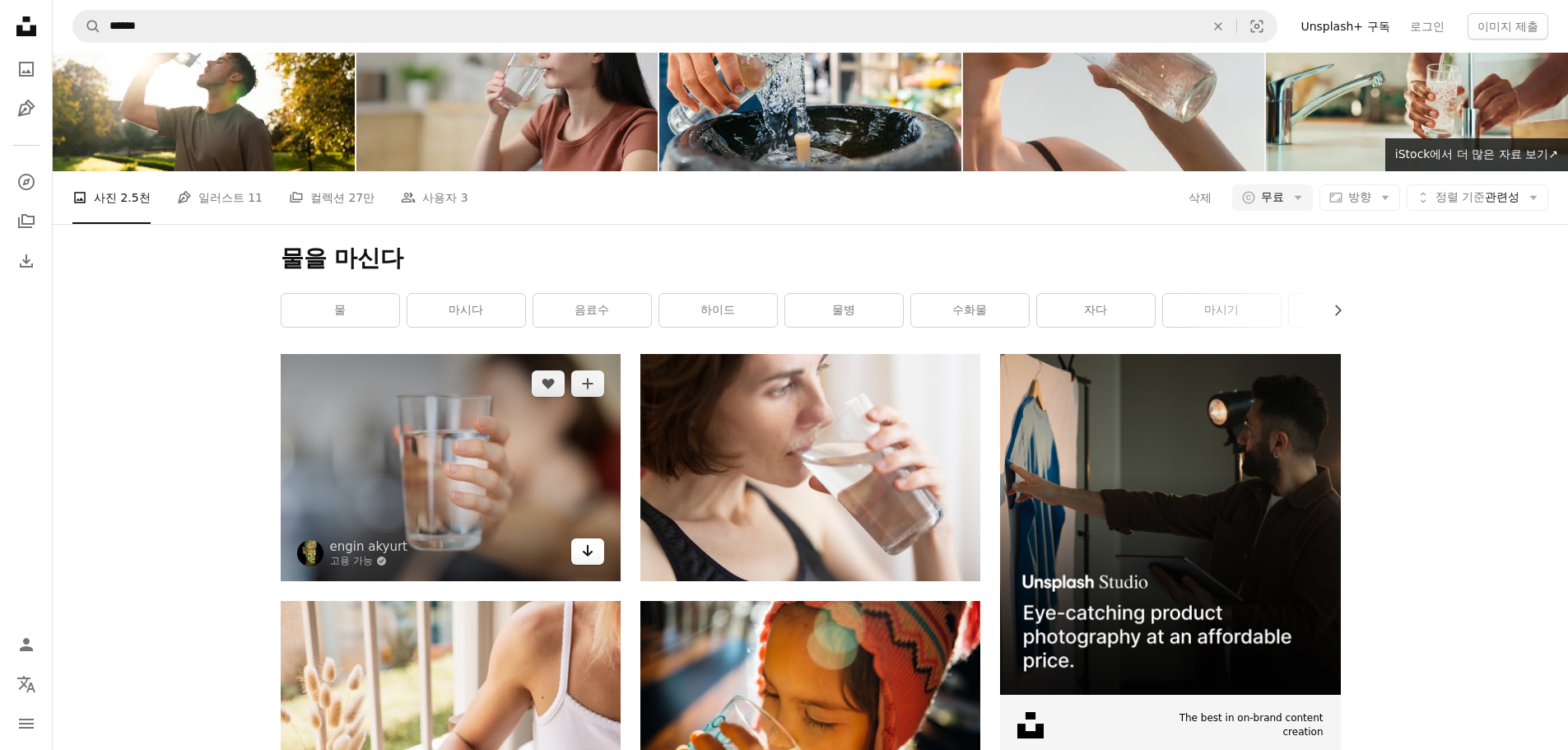
click at [589, 541] on icon "Arrow pointing down" at bounding box center [588, 550] width 13 height 19
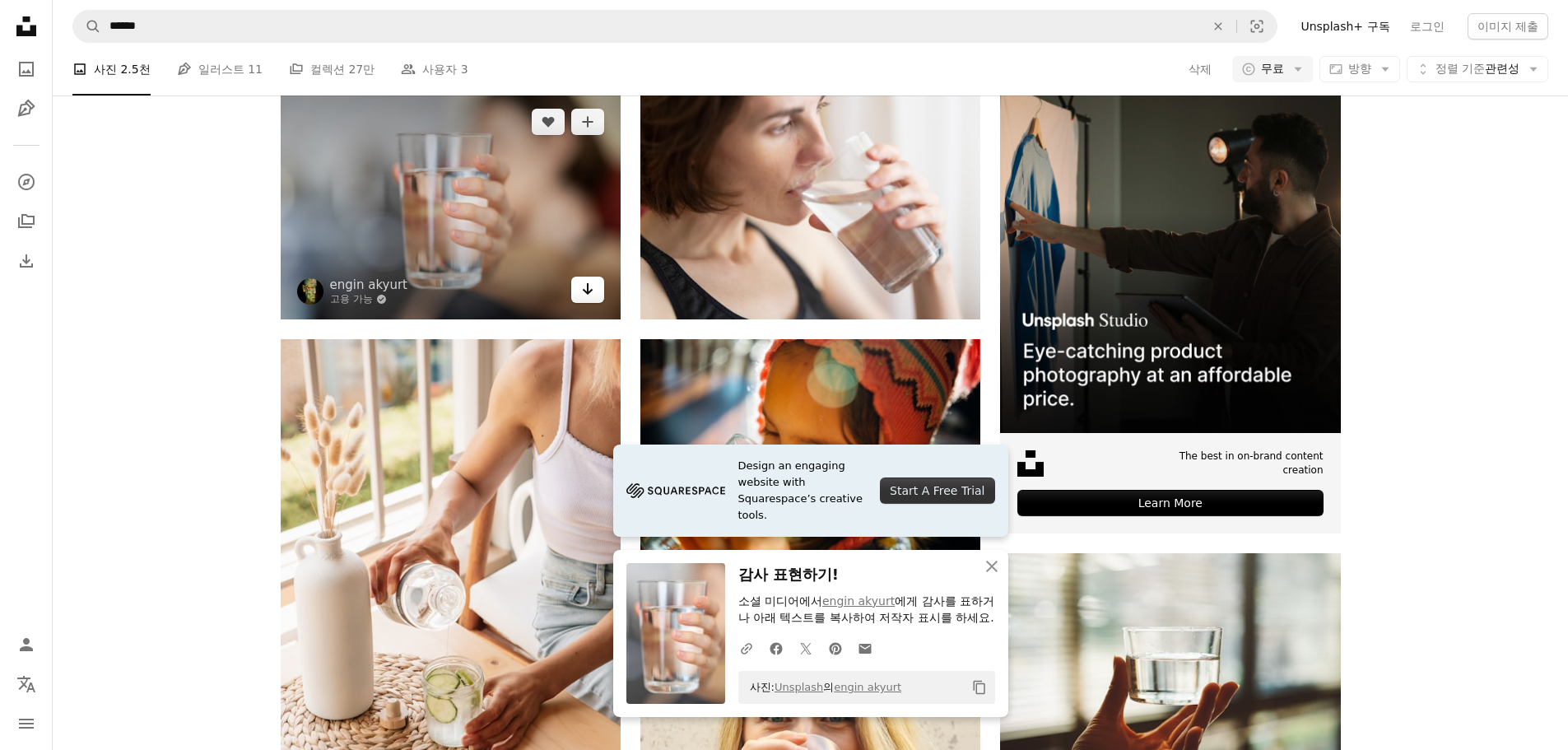
scroll to position [412, 0]
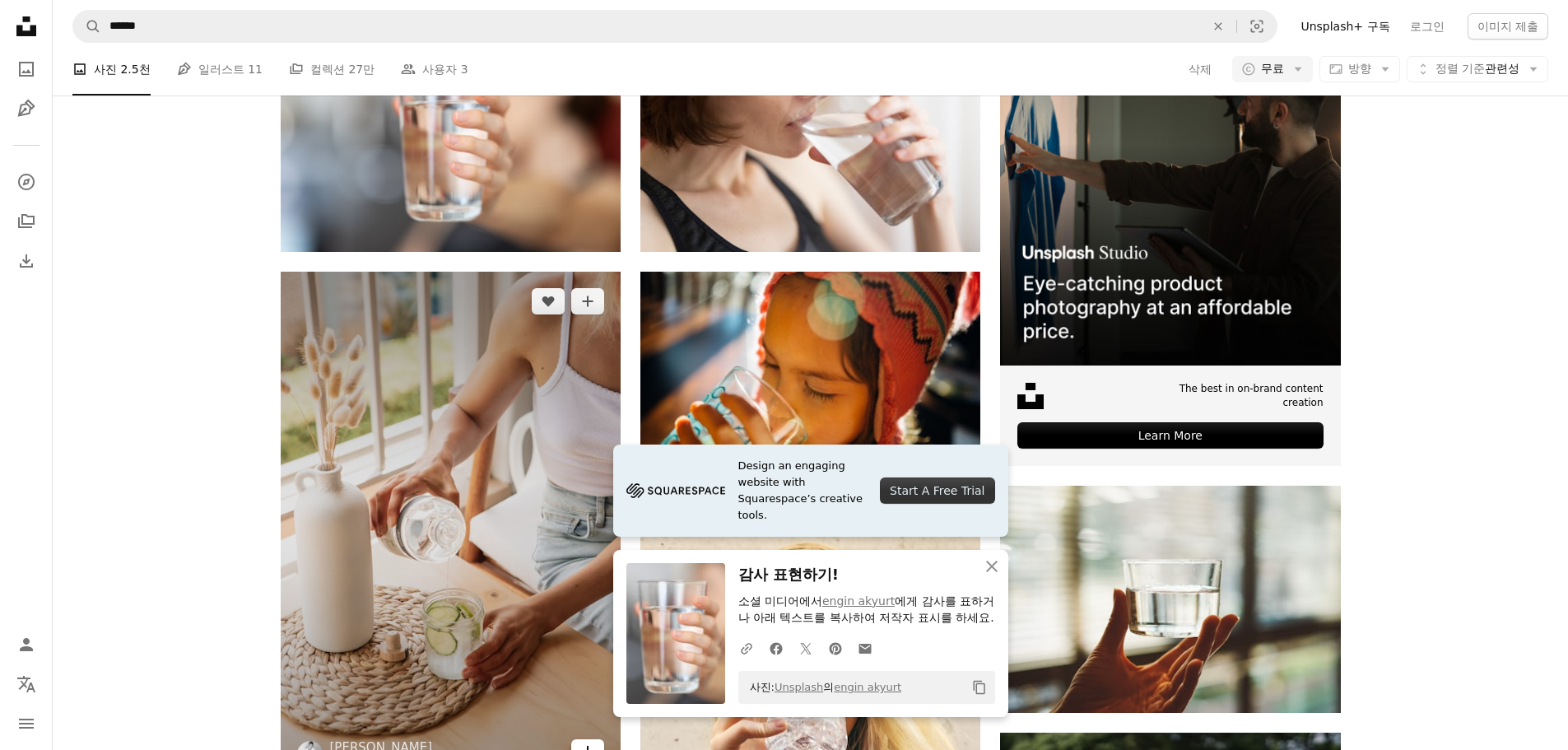
click at [589, 742] on icon "Arrow pointing down" at bounding box center [588, 751] width 13 height 19
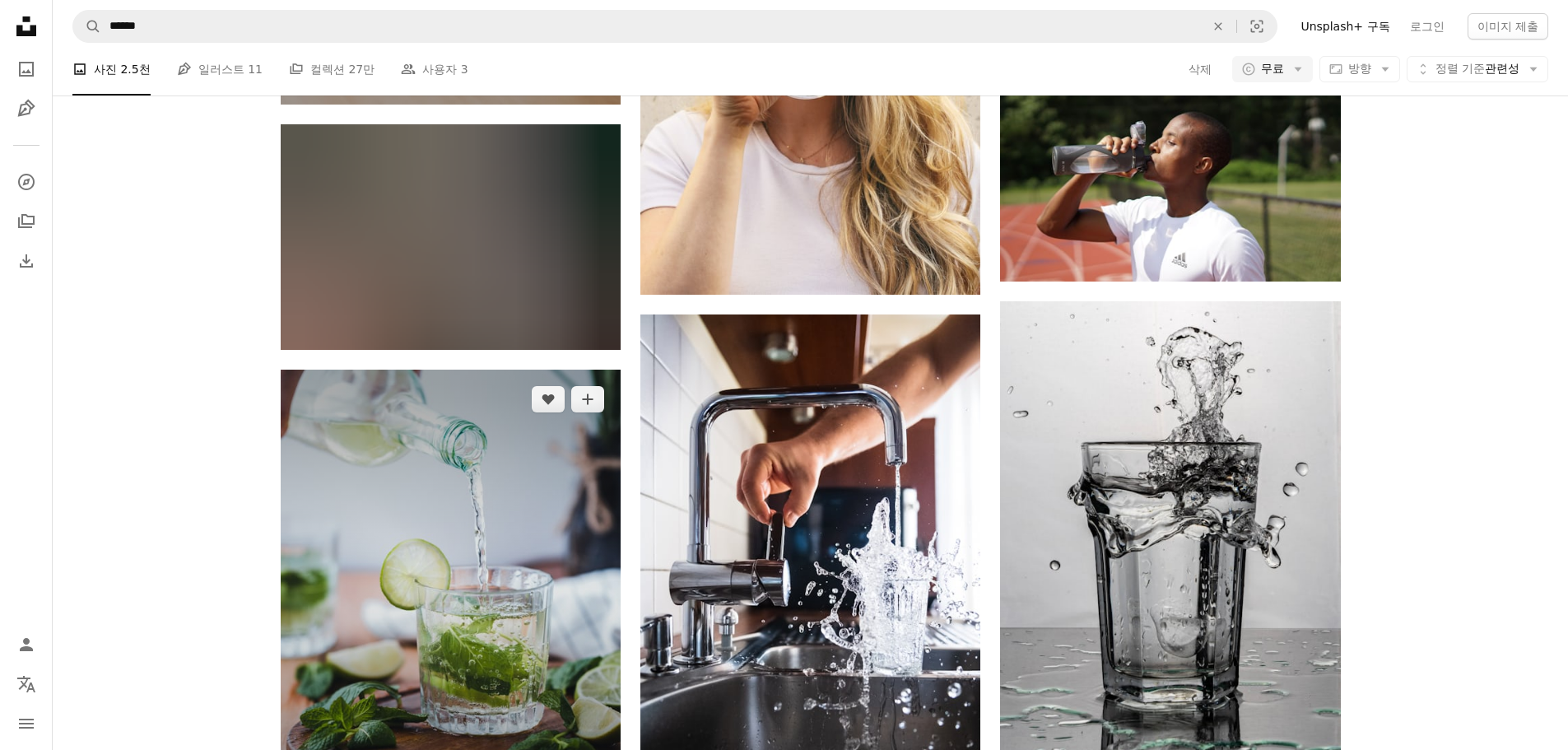
scroll to position [1070, 0]
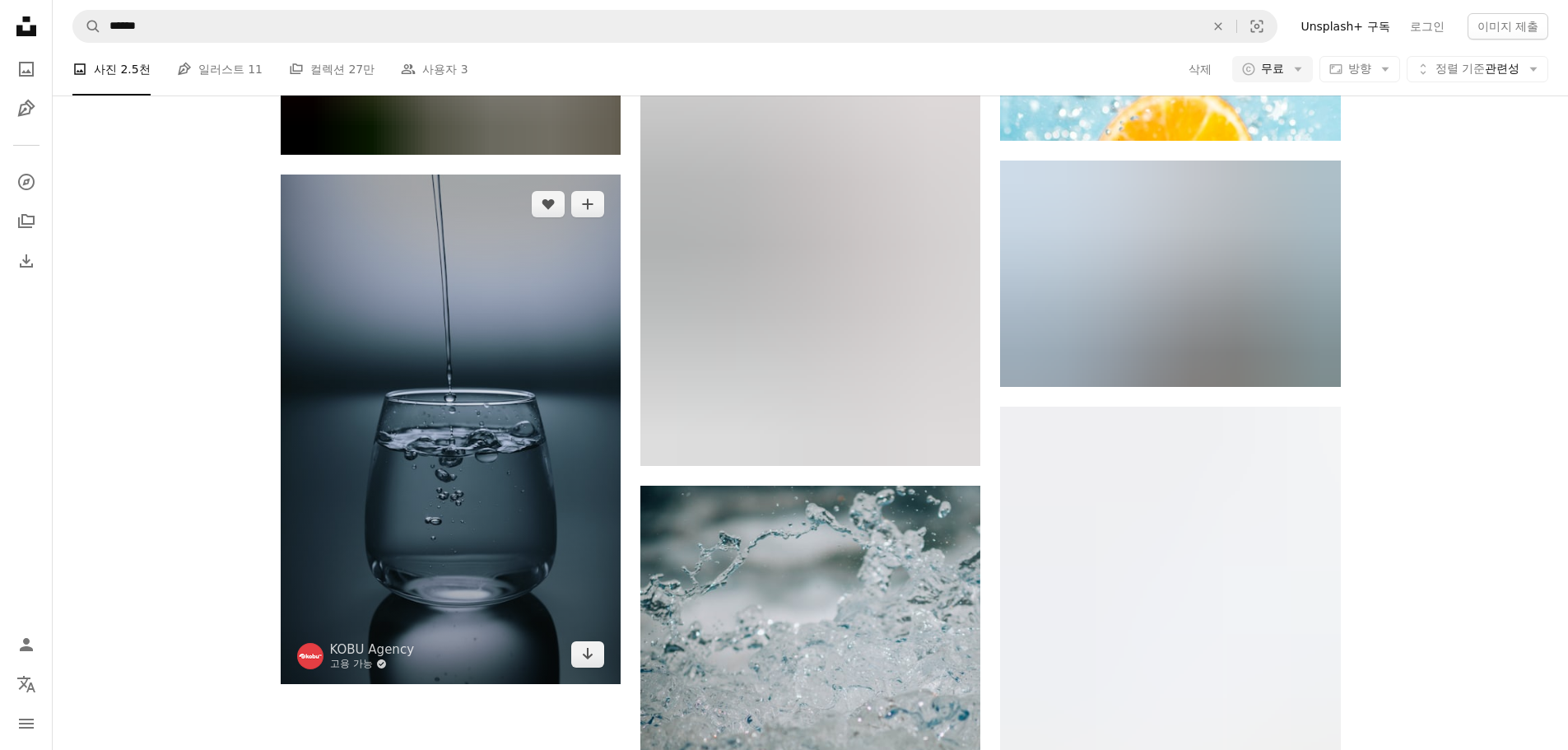
scroll to position [2223, 0]
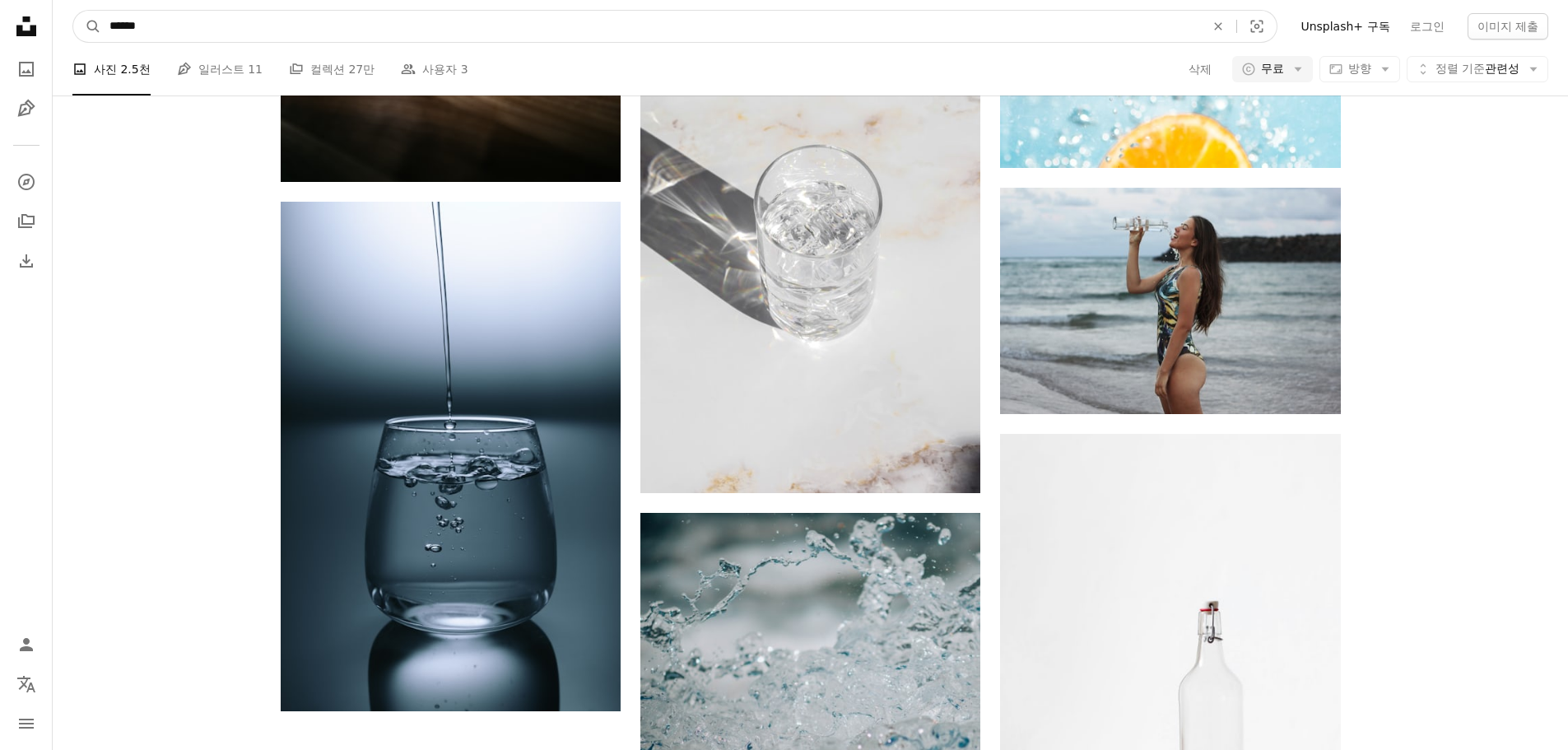
drag, startPoint x: 570, startPoint y: 32, endPoint x: -103, endPoint y: 12, distance: 673.3
click at [0, 12] on html "Unsplash logo Unsplash 홈 A photo Pen Tool A compass A stack of folders Download…" at bounding box center [784, 0] width 1568 height 4398
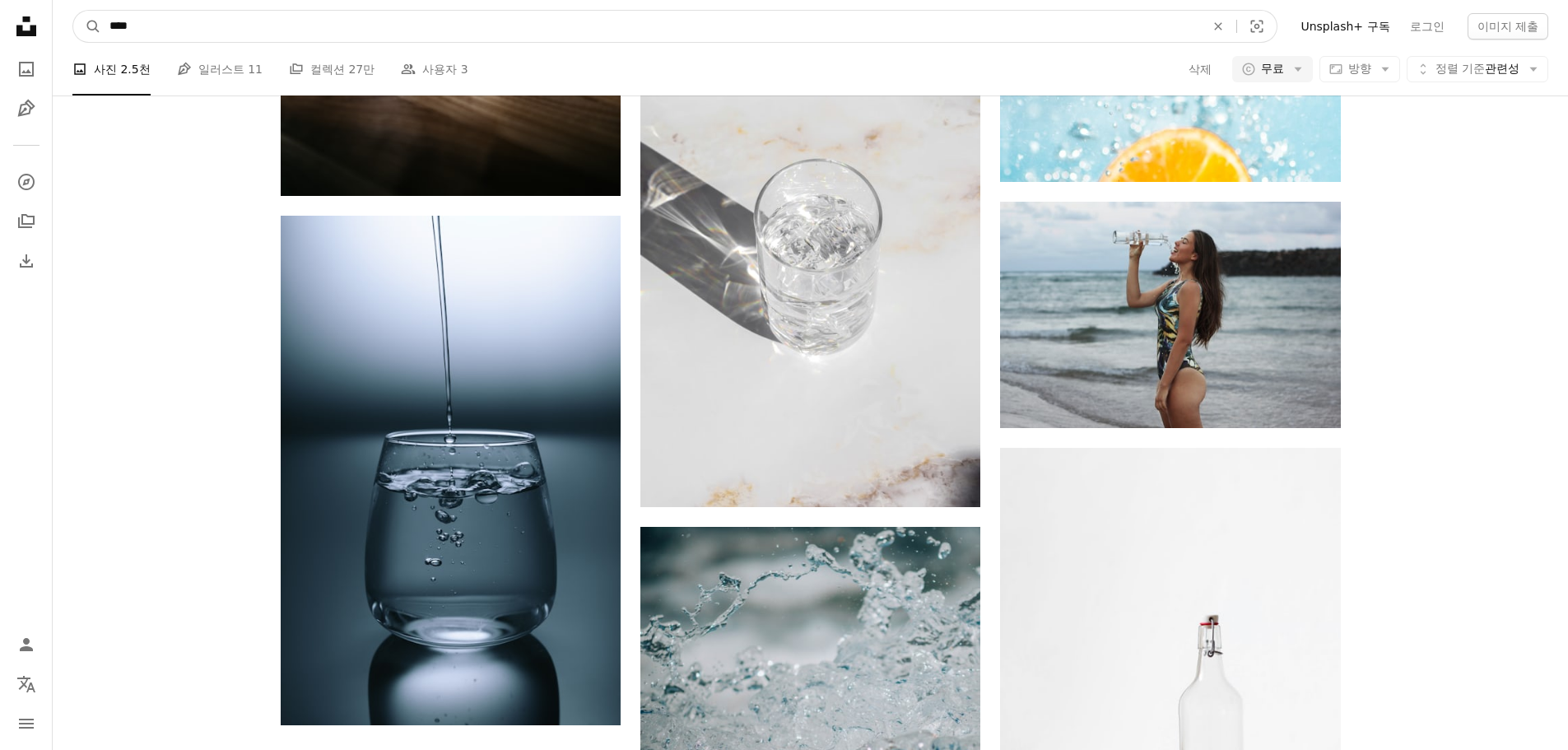
type input "****"
click at [73, 11] on button "A magnifying glass" at bounding box center [87, 27] width 28 height 31
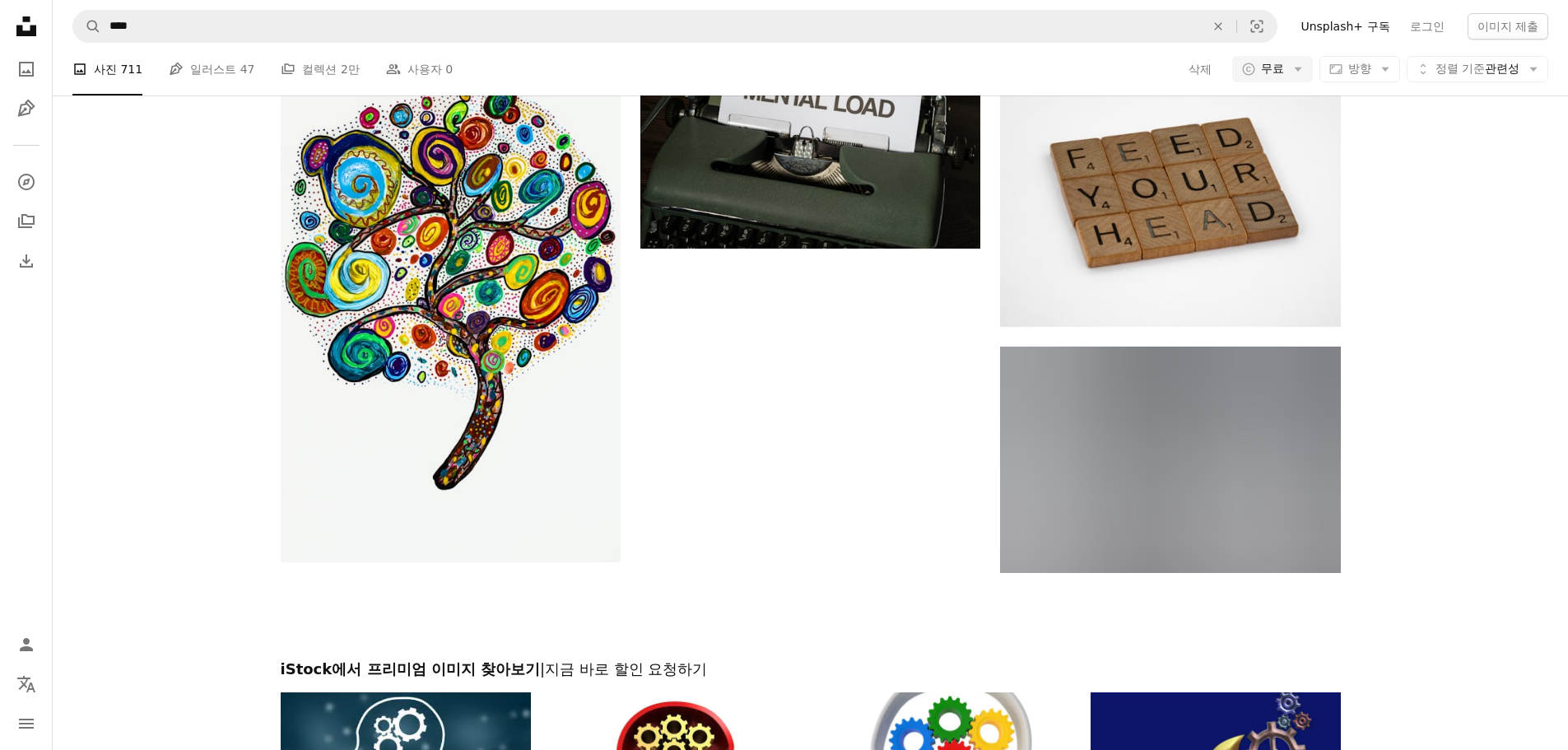
scroll to position [2564, 0]
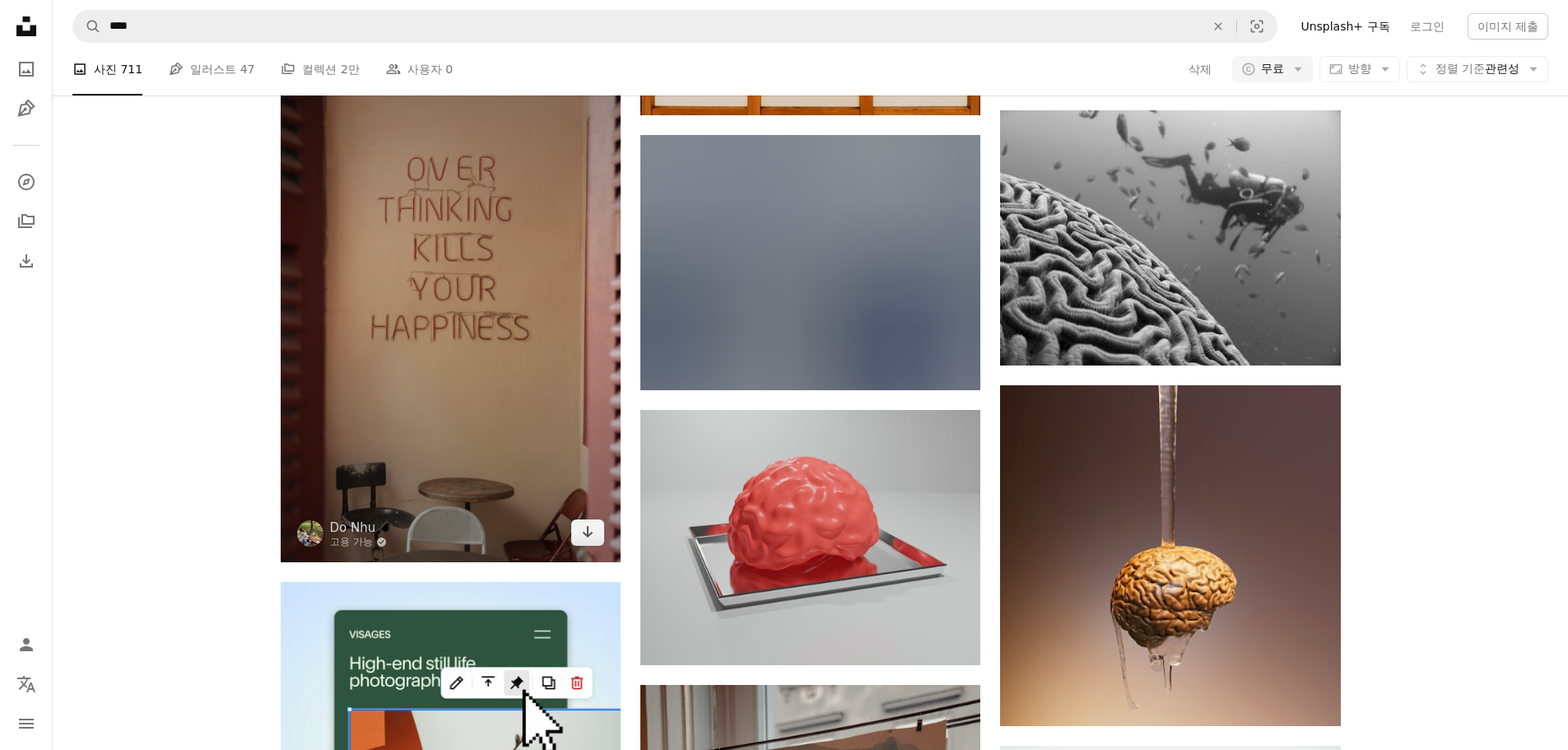
scroll to position [4293, 0]
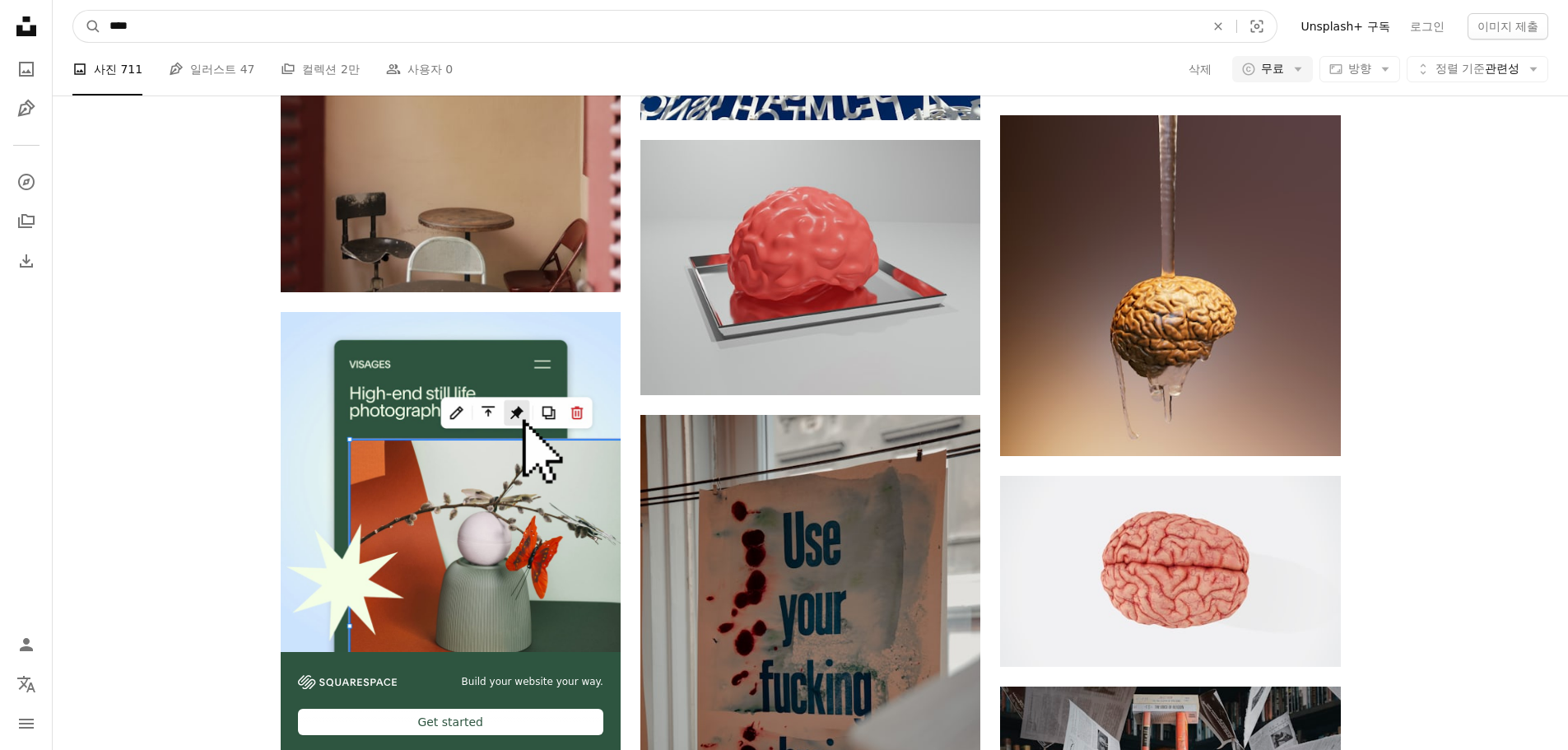
drag, startPoint x: 475, startPoint y: 27, endPoint x: 0, endPoint y: 4, distance: 475.6
click at [1, 4] on div "Unsplash logo Unsplash 홈 A photo Pen Tool A compass A stack of folders Download…" at bounding box center [784, 80] width 1568 height 8745
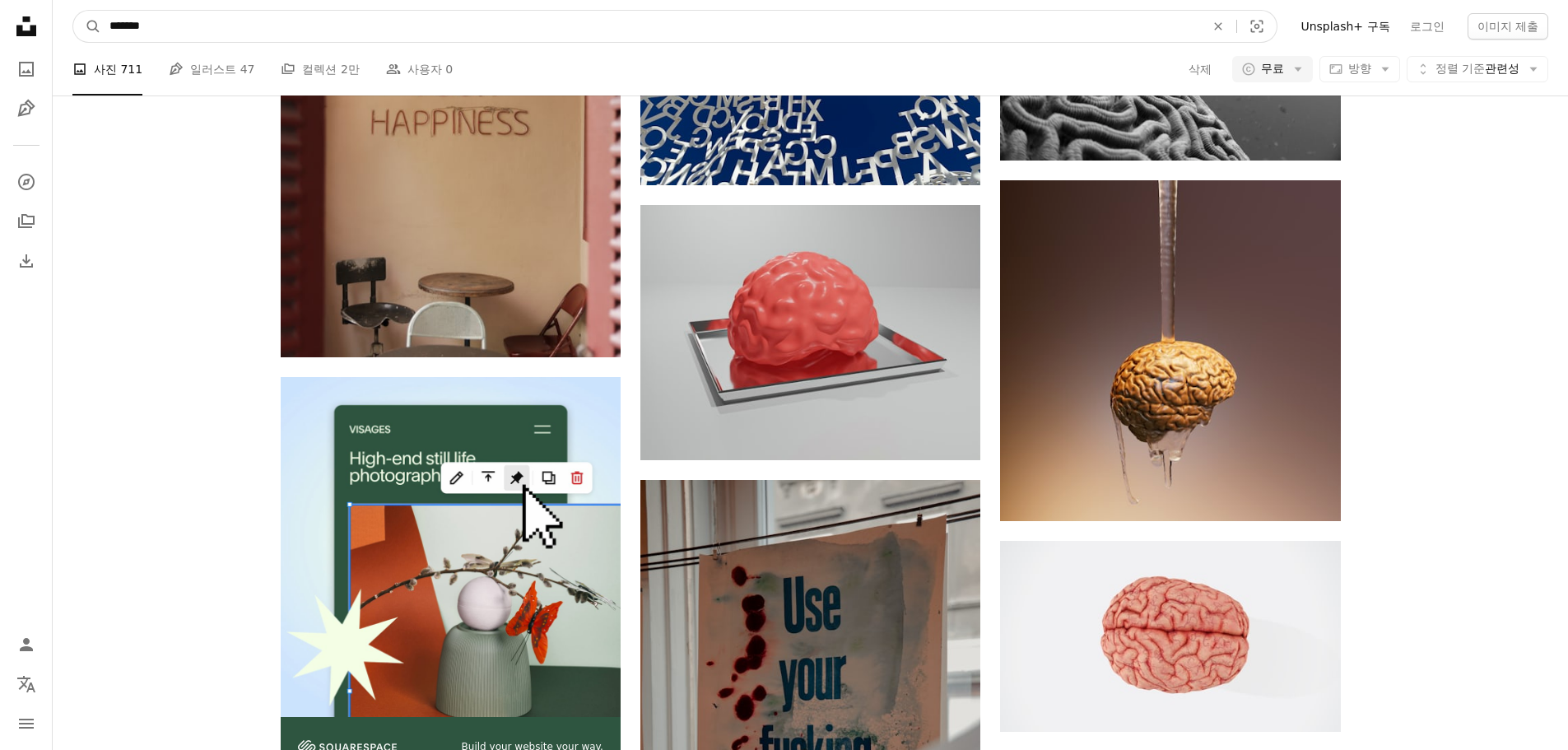
type input "*******"
click button "A magnifying glass" at bounding box center [87, 27] width 28 height 31
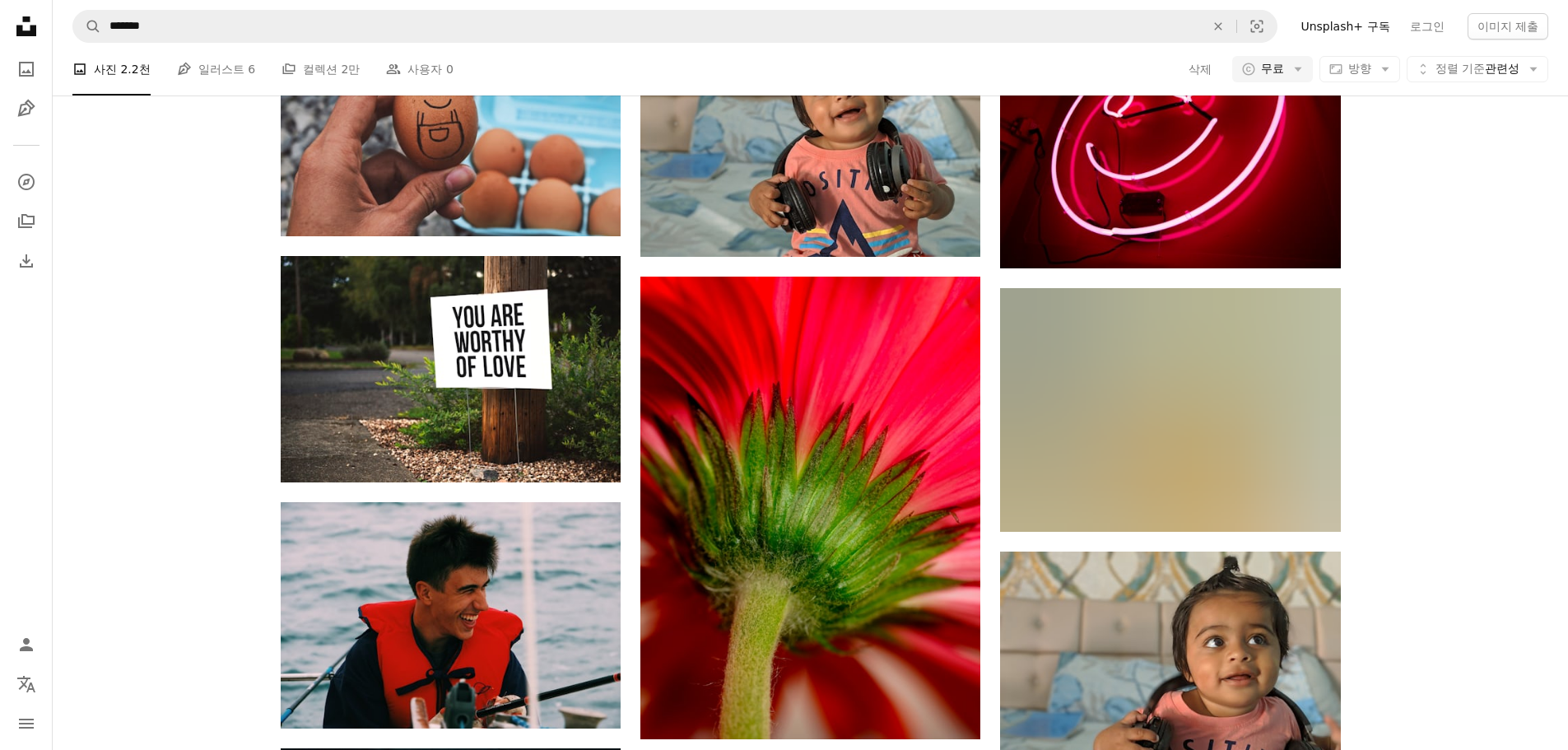
scroll to position [1565, 0]
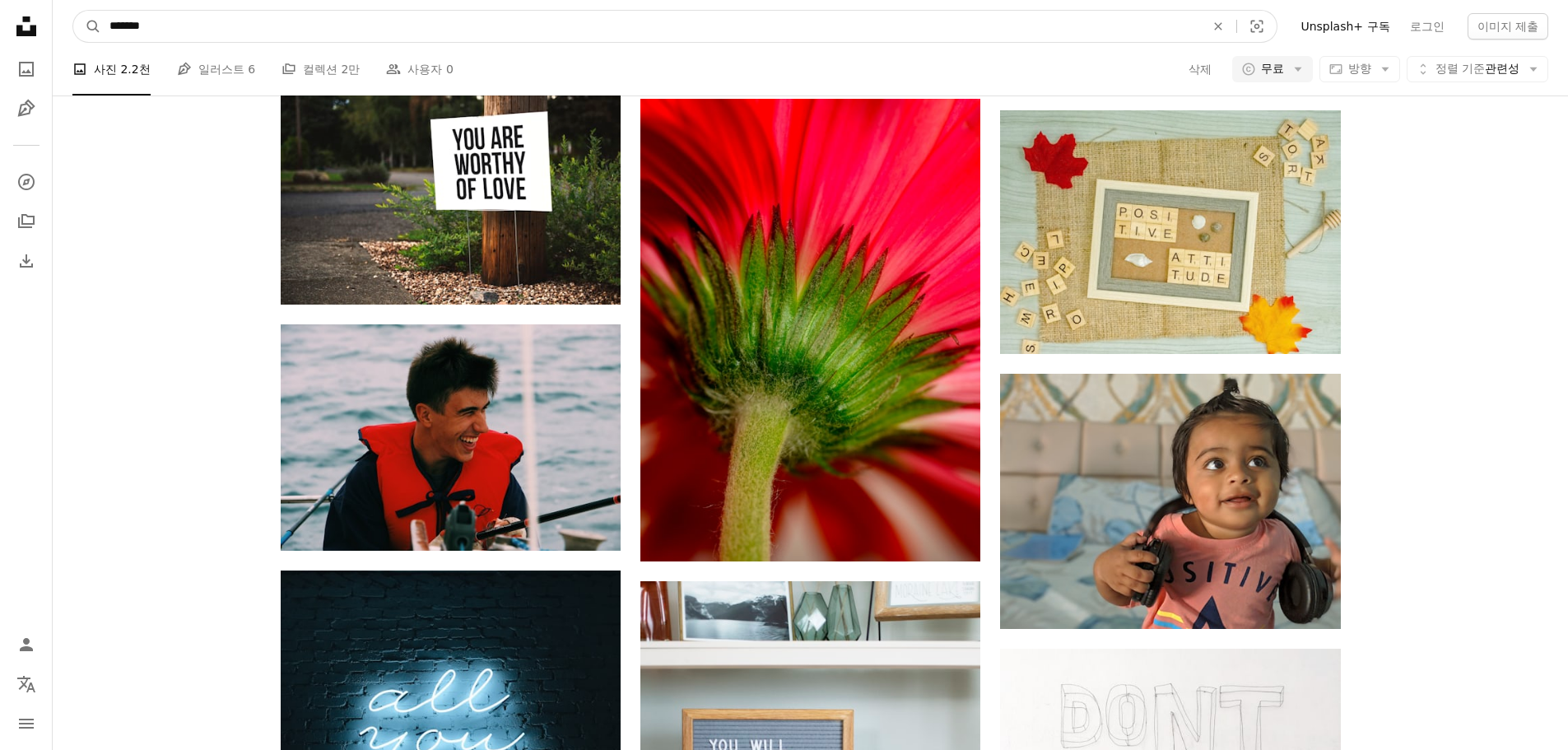
drag, startPoint x: 160, startPoint y: 24, endPoint x: 296, endPoint y: 33, distance: 136.3
click at [294, 33] on input "*******" at bounding box center [650, 27] width 1099 height 31
type input "***"
click button "A magnifying glass" at bounding box center [87, 27] width 28 height 31
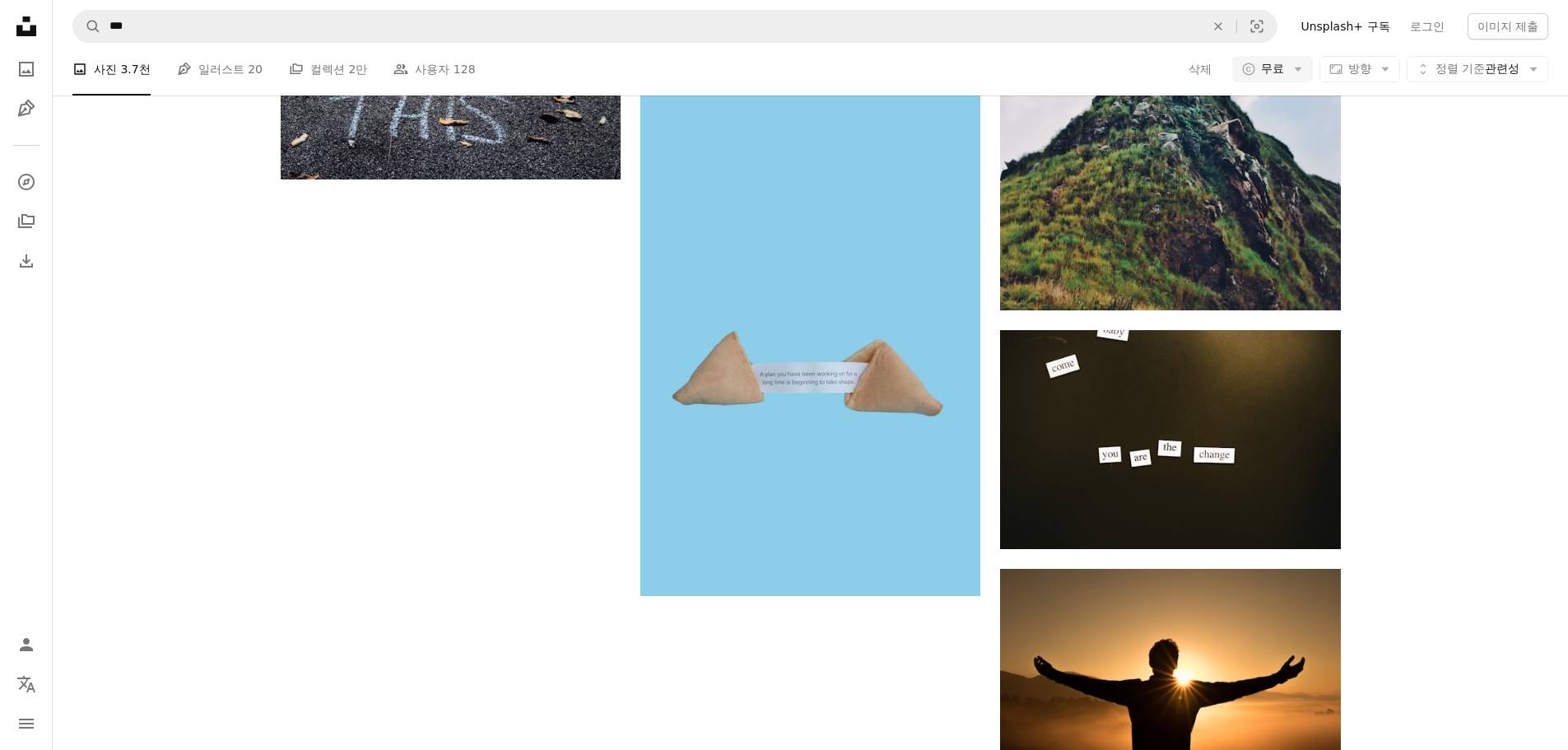
scroll to position [2437, 0]
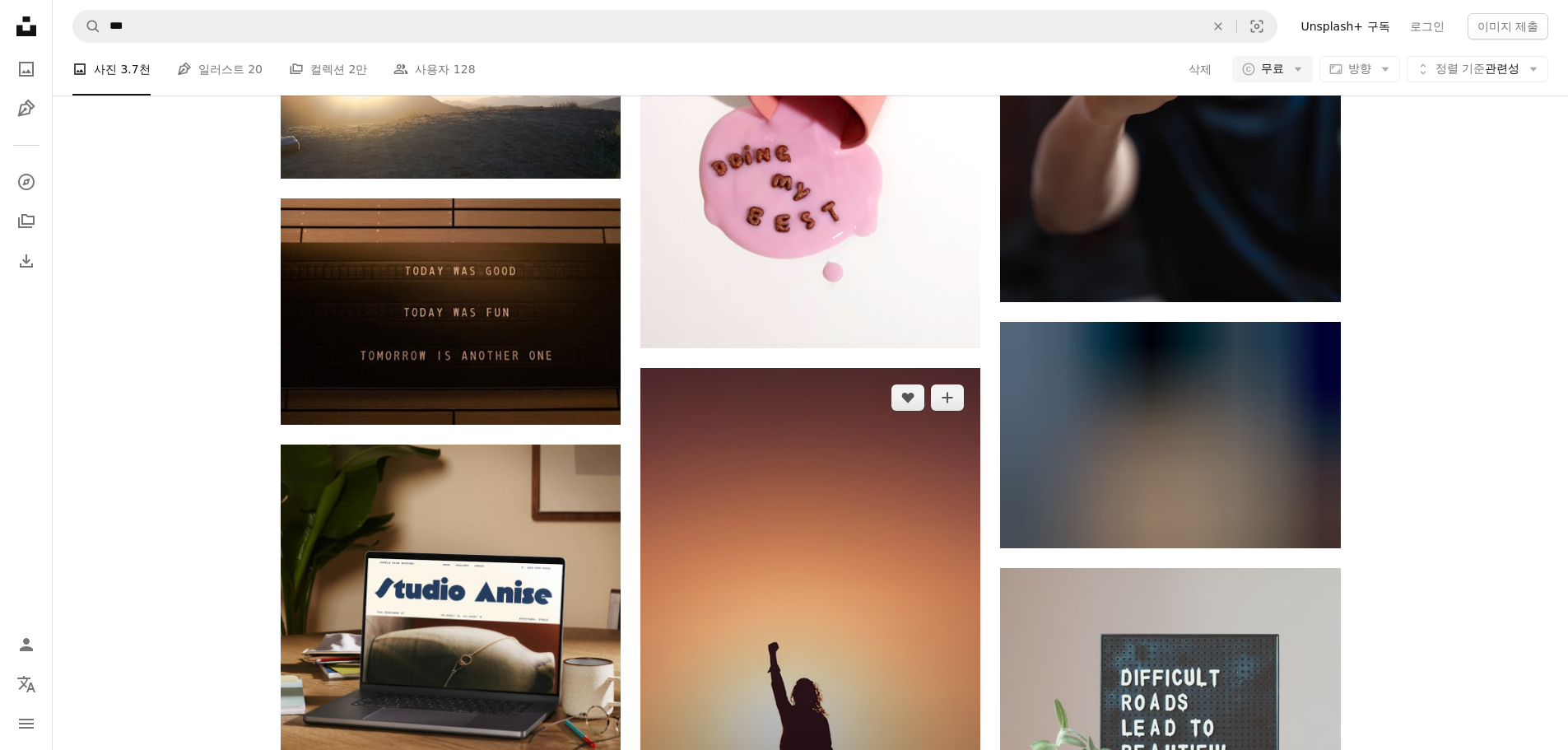
scroll to position [3425, 0]
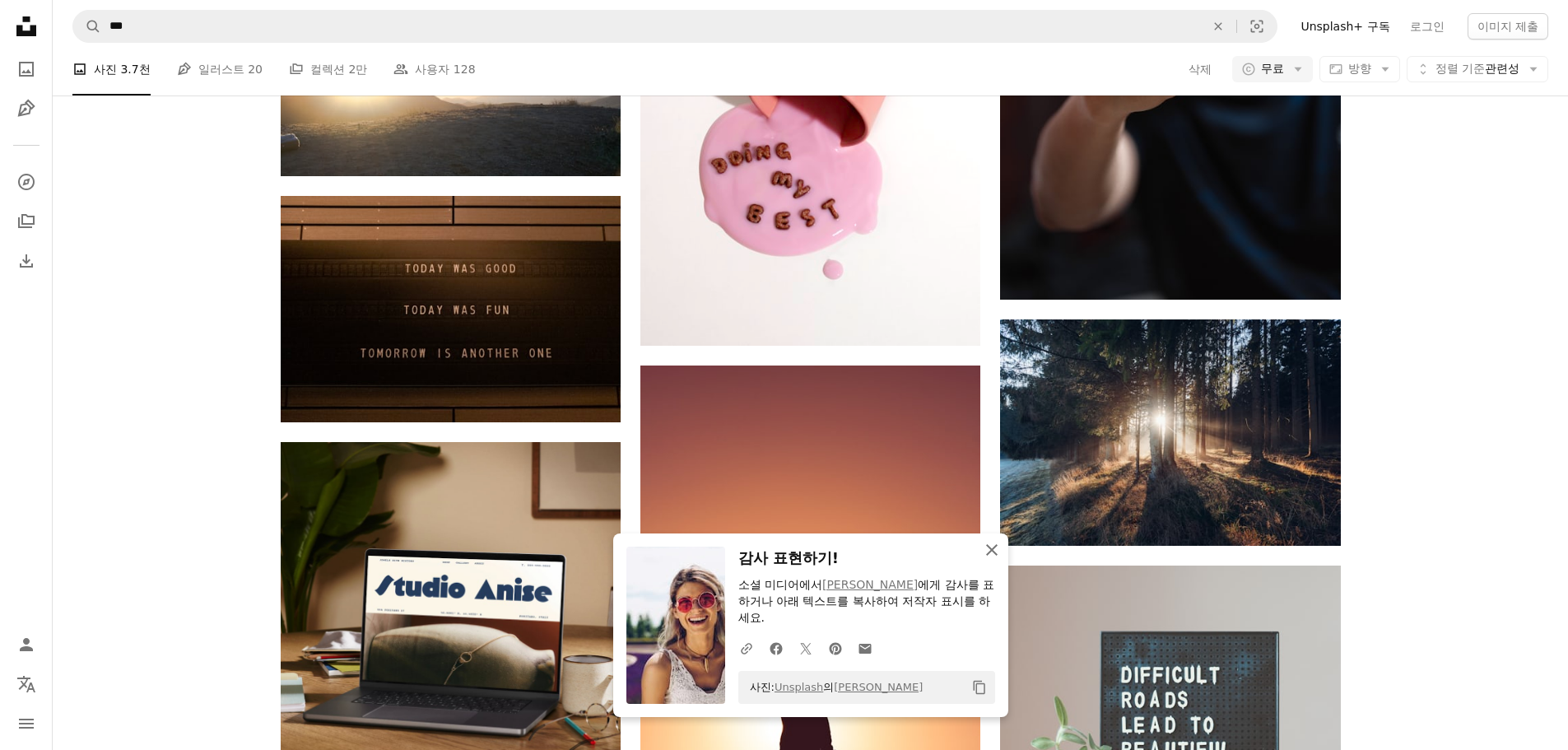
click at [989, 555] on icon "An X shape" at bounding box center [991, 549] width 19 height 19
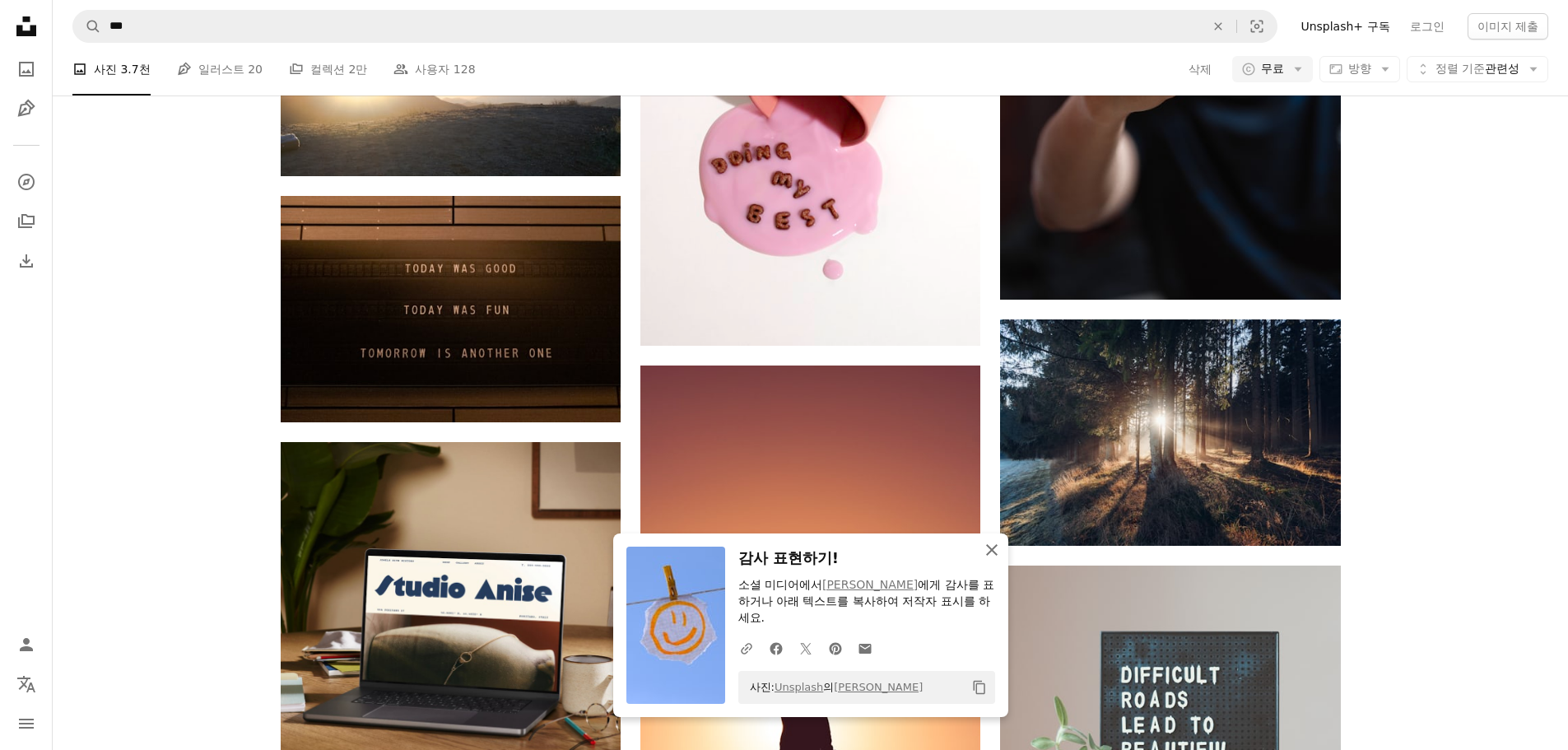
click at [996, 546] on icon "button" at bounding box center [991, 550] width 11 height 11
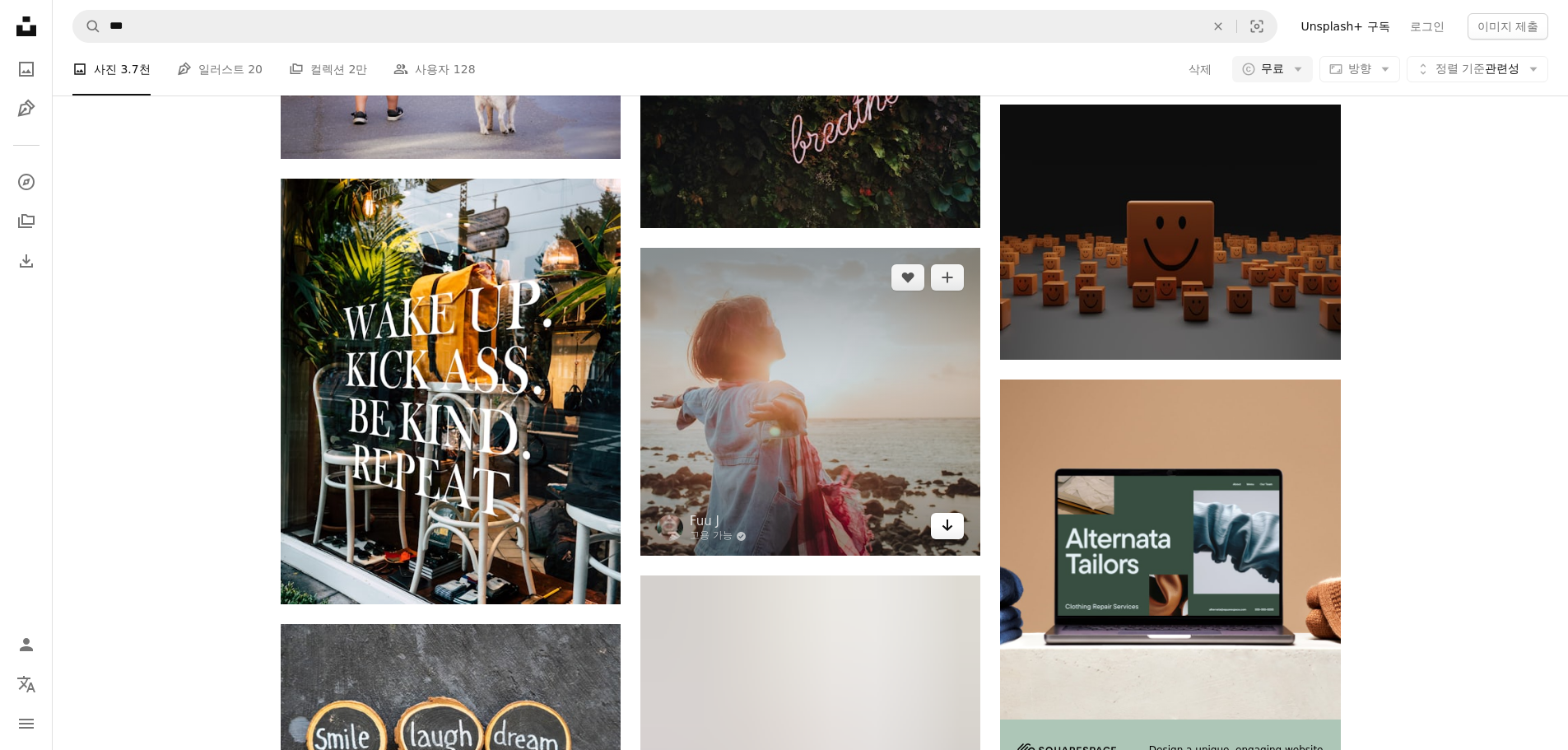
scroll to position [7213, 0]
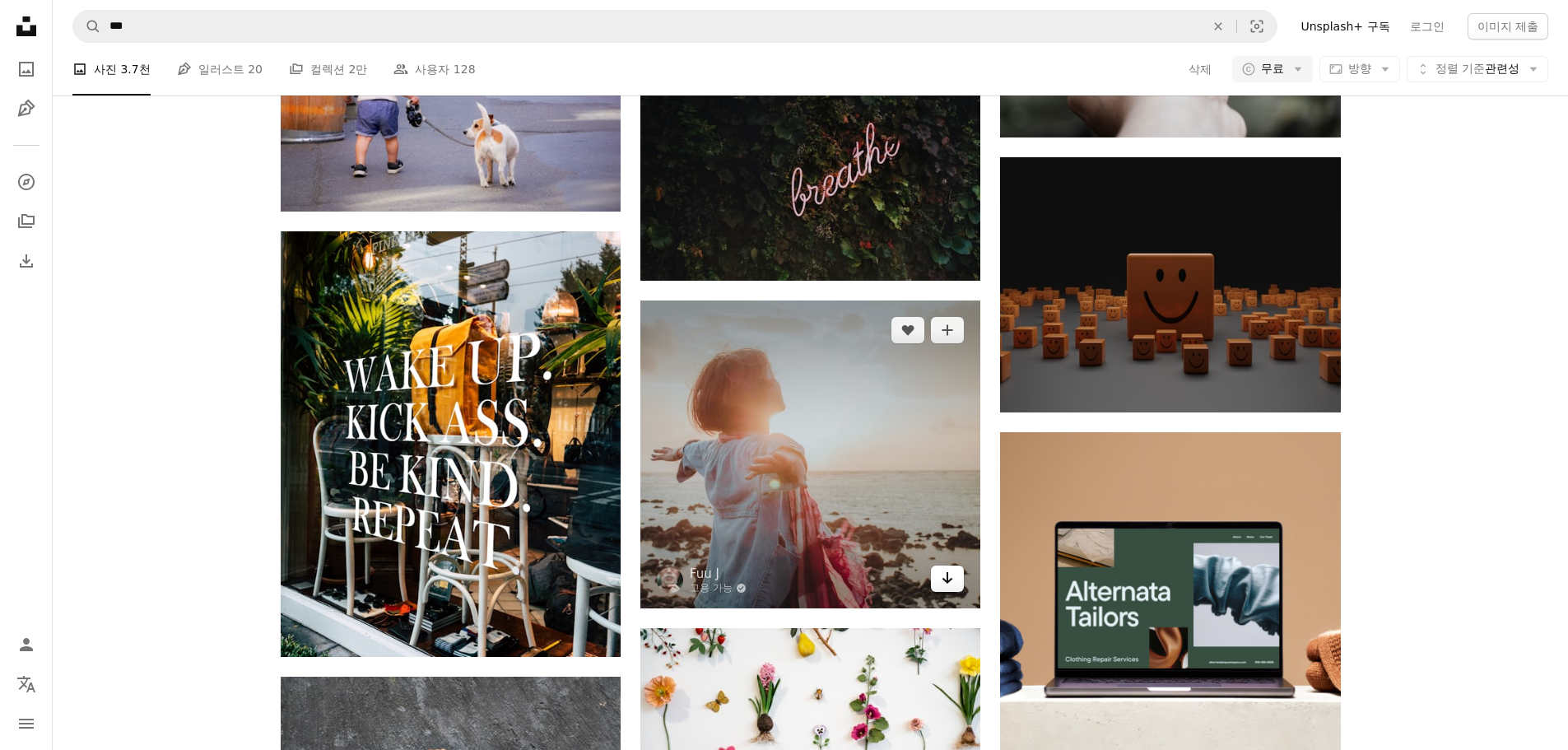
click at [945, 569] on icon "Arrow pointing down" at bounding box center [948, 578] width 13 height 19
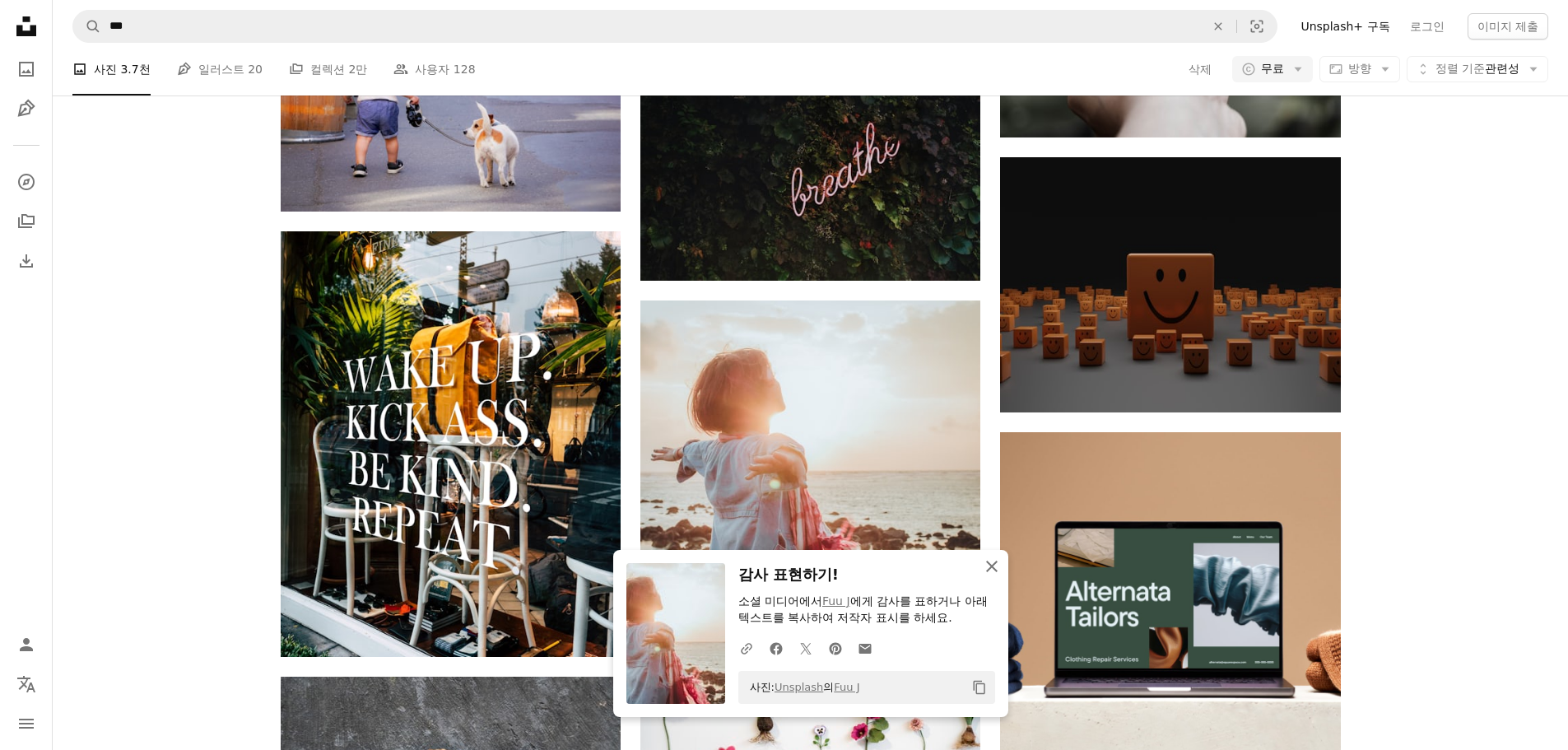
click at [994, 565] on icon "An X shape" at bounding box center [991, 566] width 19 height 19
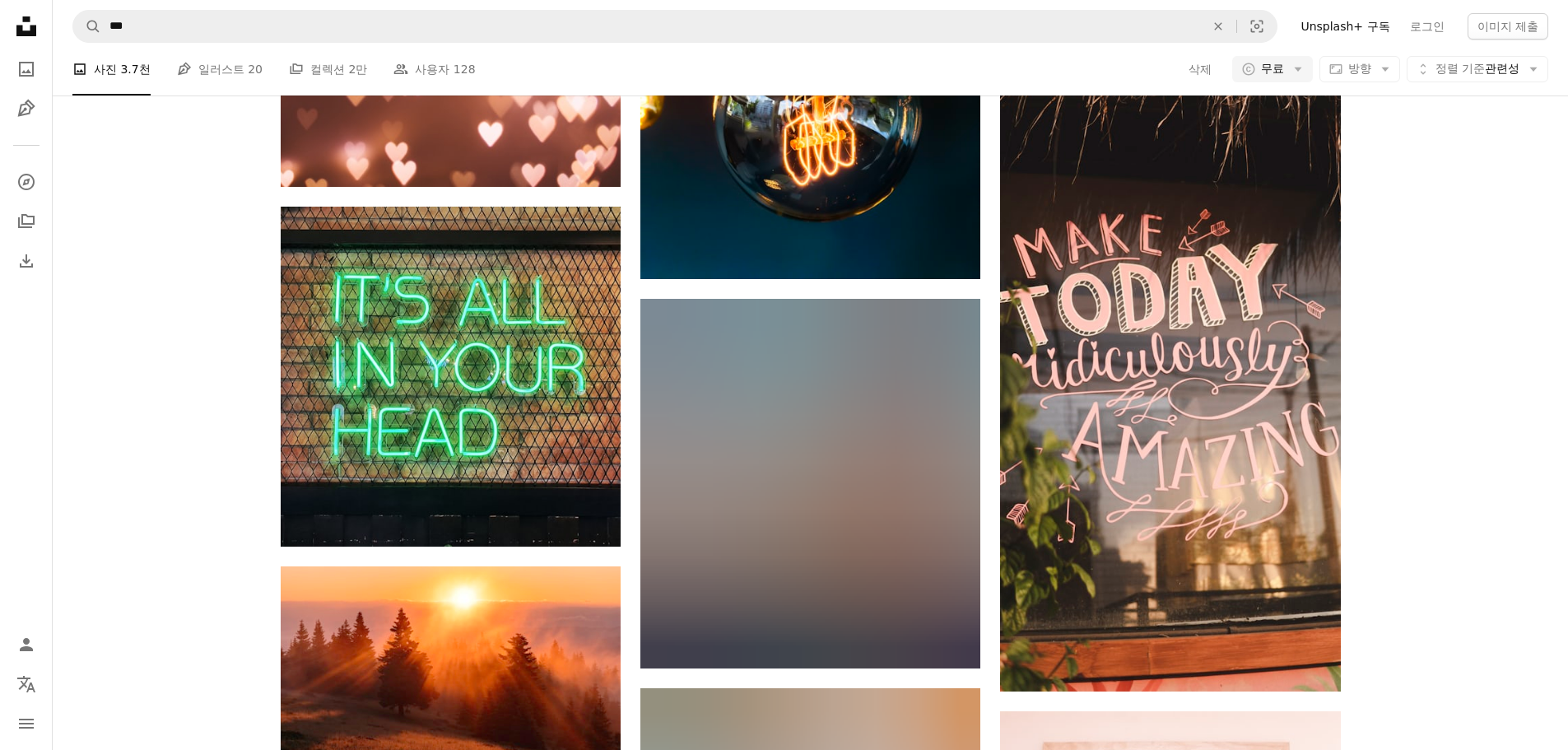
scroll to position [9024, 0]
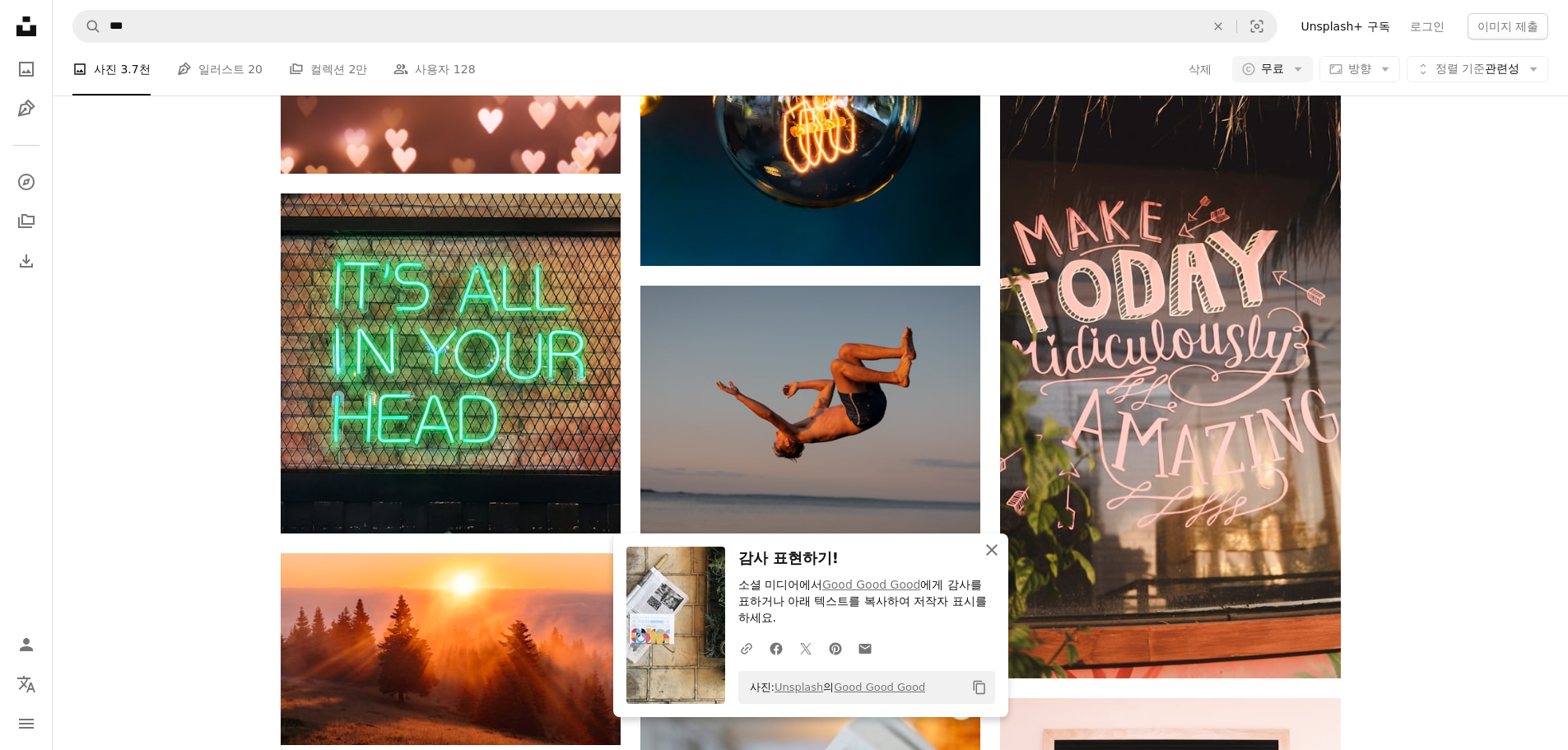
click at [997, 550] on icon "An X shape" at bounding box center [991, 549] width 19 height 19
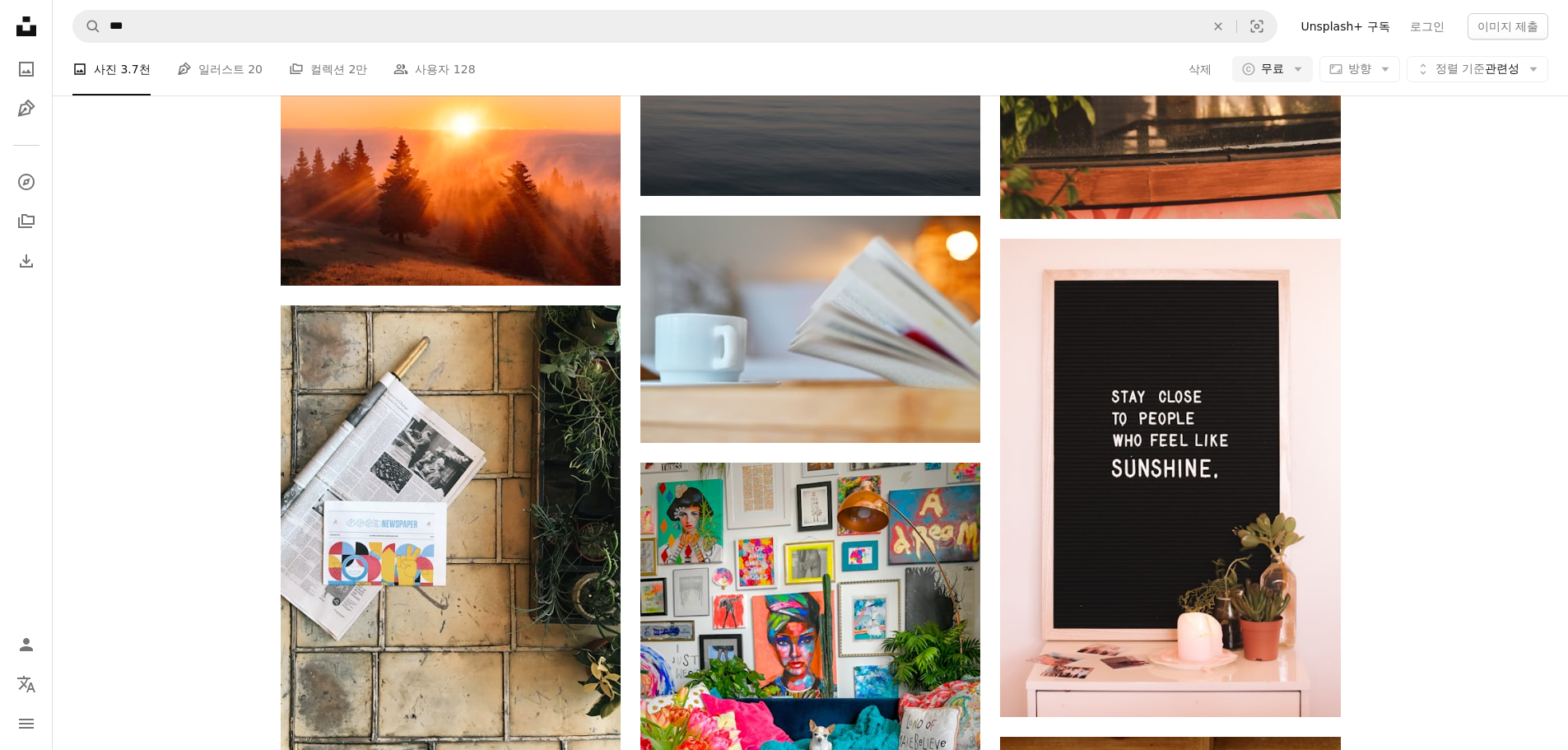
scroll to position [9436, 0]
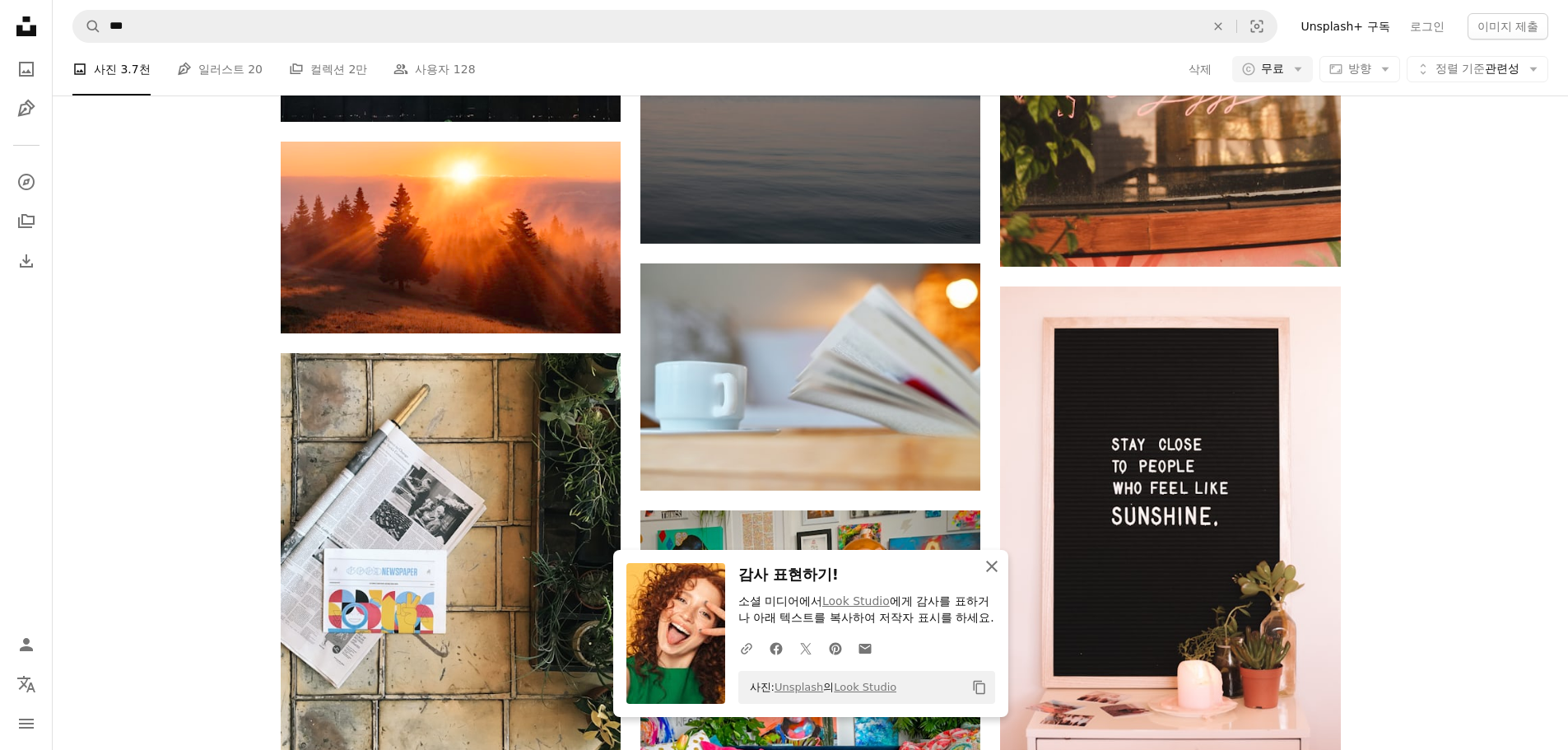
click at [988, 561] on icon "button" at bounding box center [991, 567] width 11 height 11
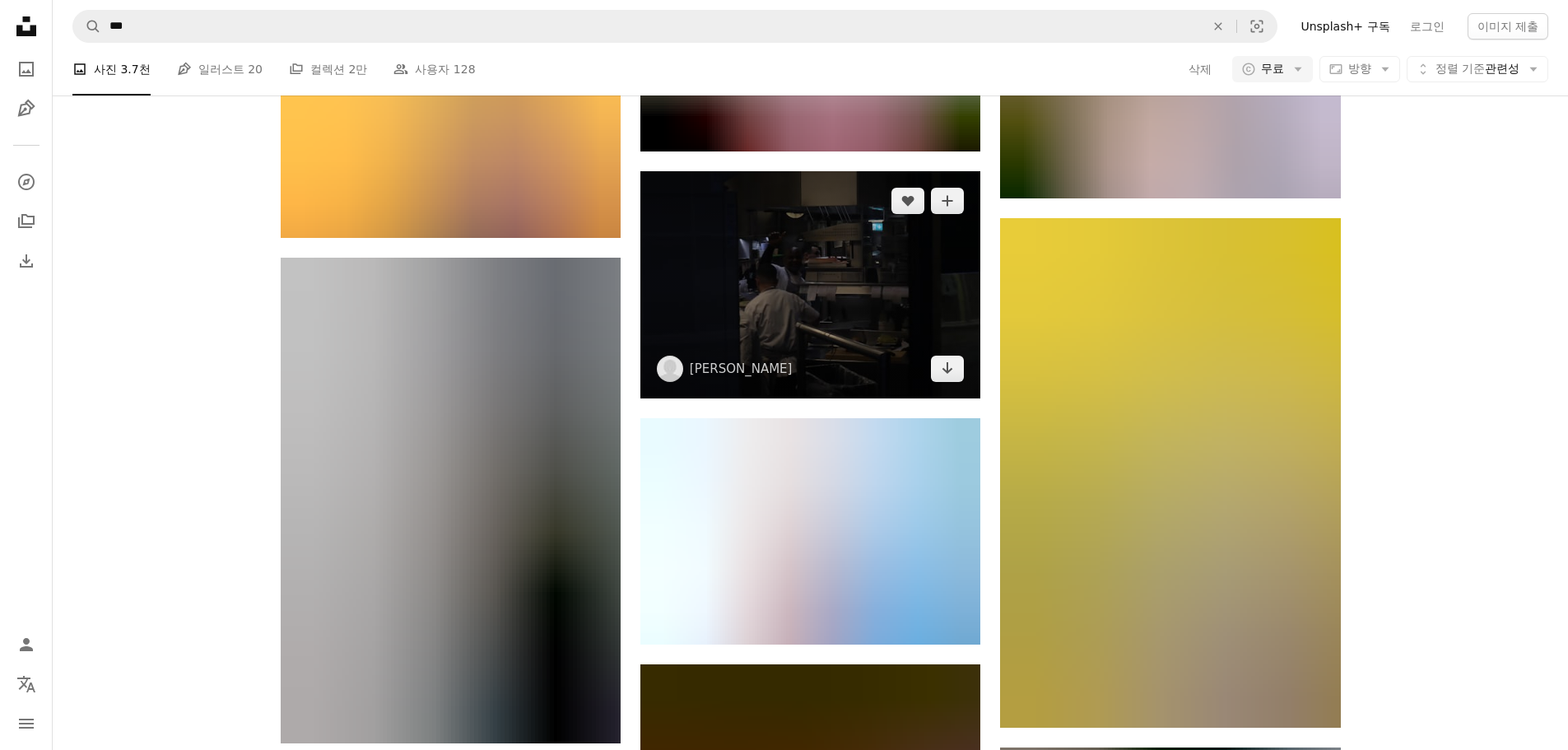
scroll to position [10506, 0]
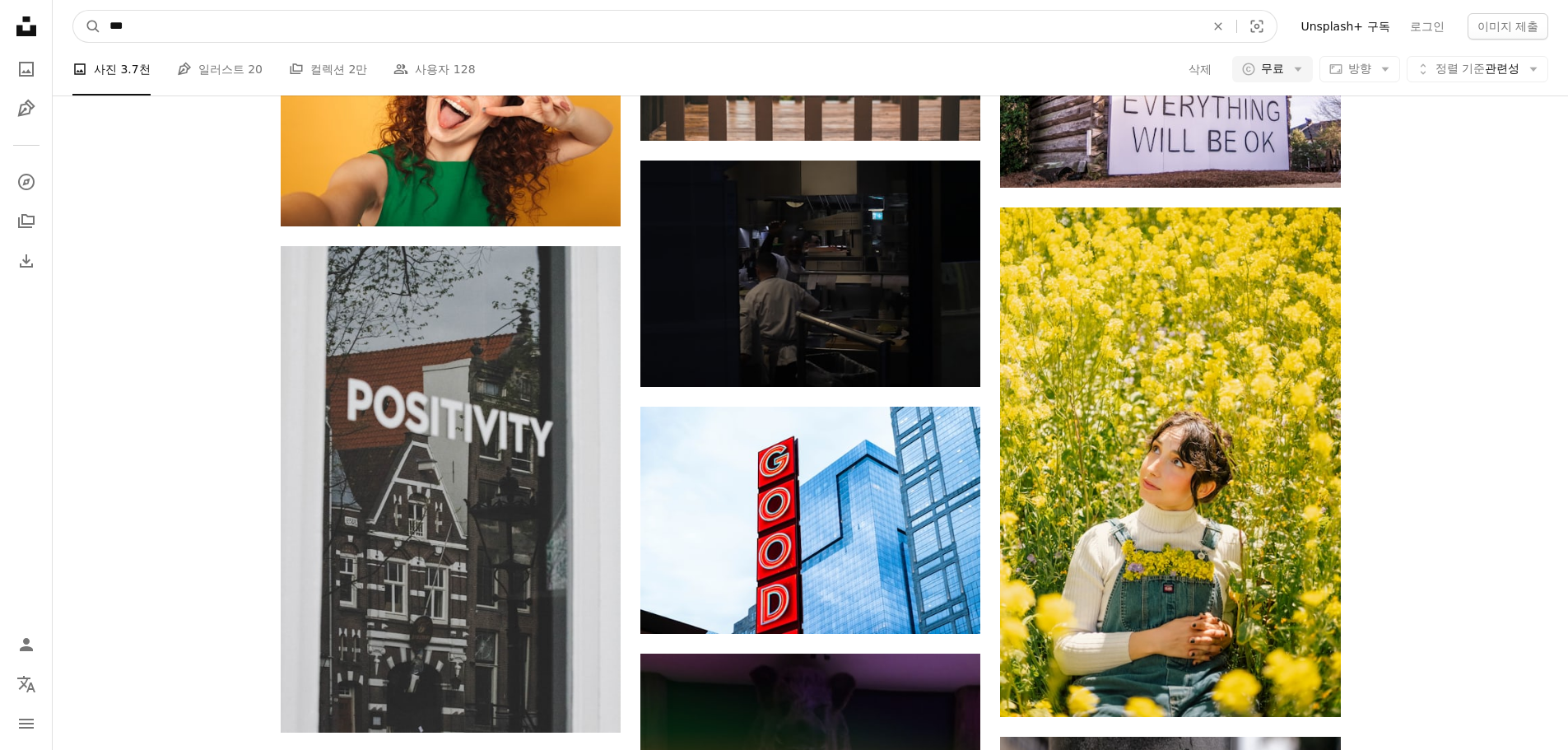
drag, startPoint x: 367, startPoint y: 34, endPoint x: -148, endPoint y: 33, distance: 515.0
type input "**"
click button "A magnifying glass" at bounding box center [87, 27] width 28 height 31
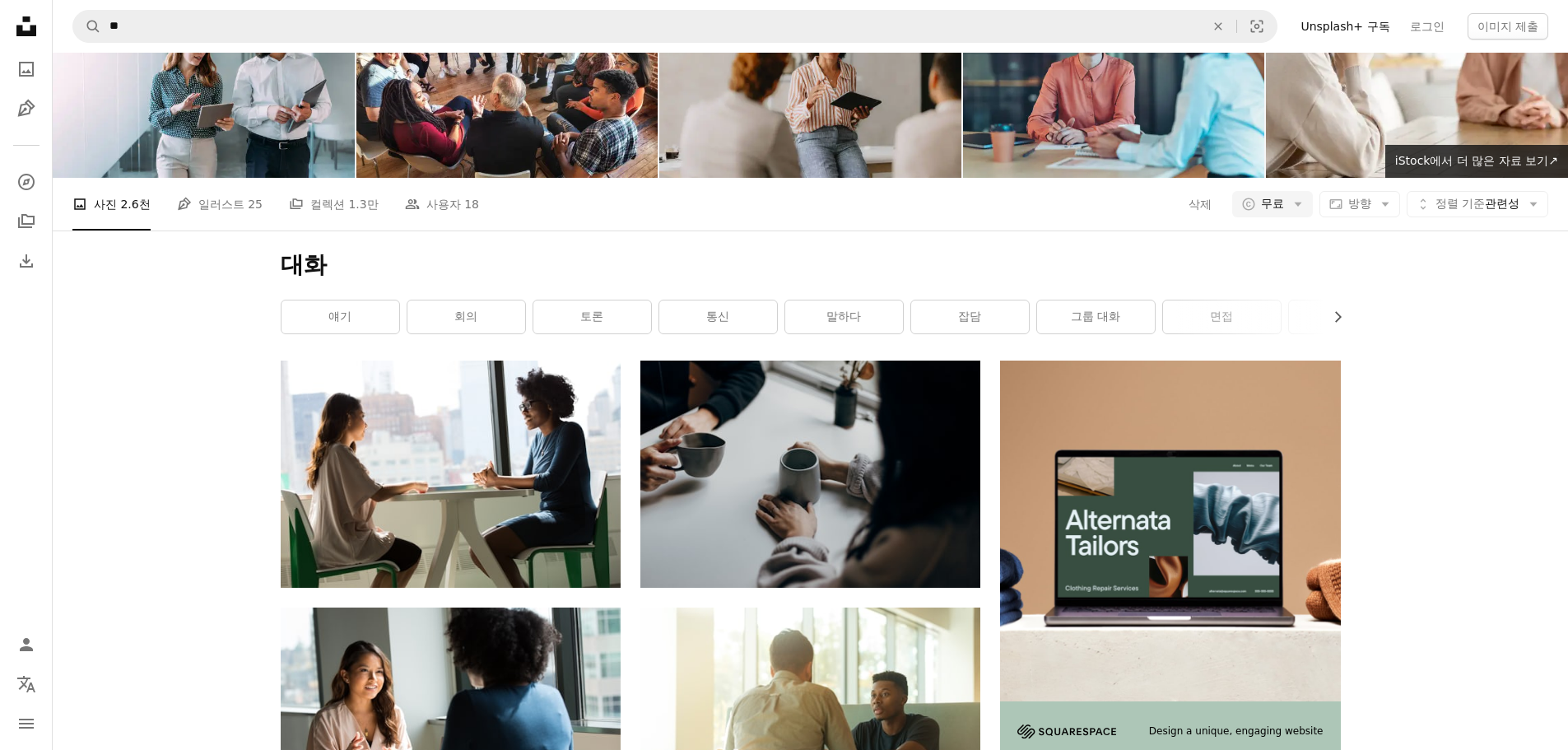
scroll to position [82, 0]
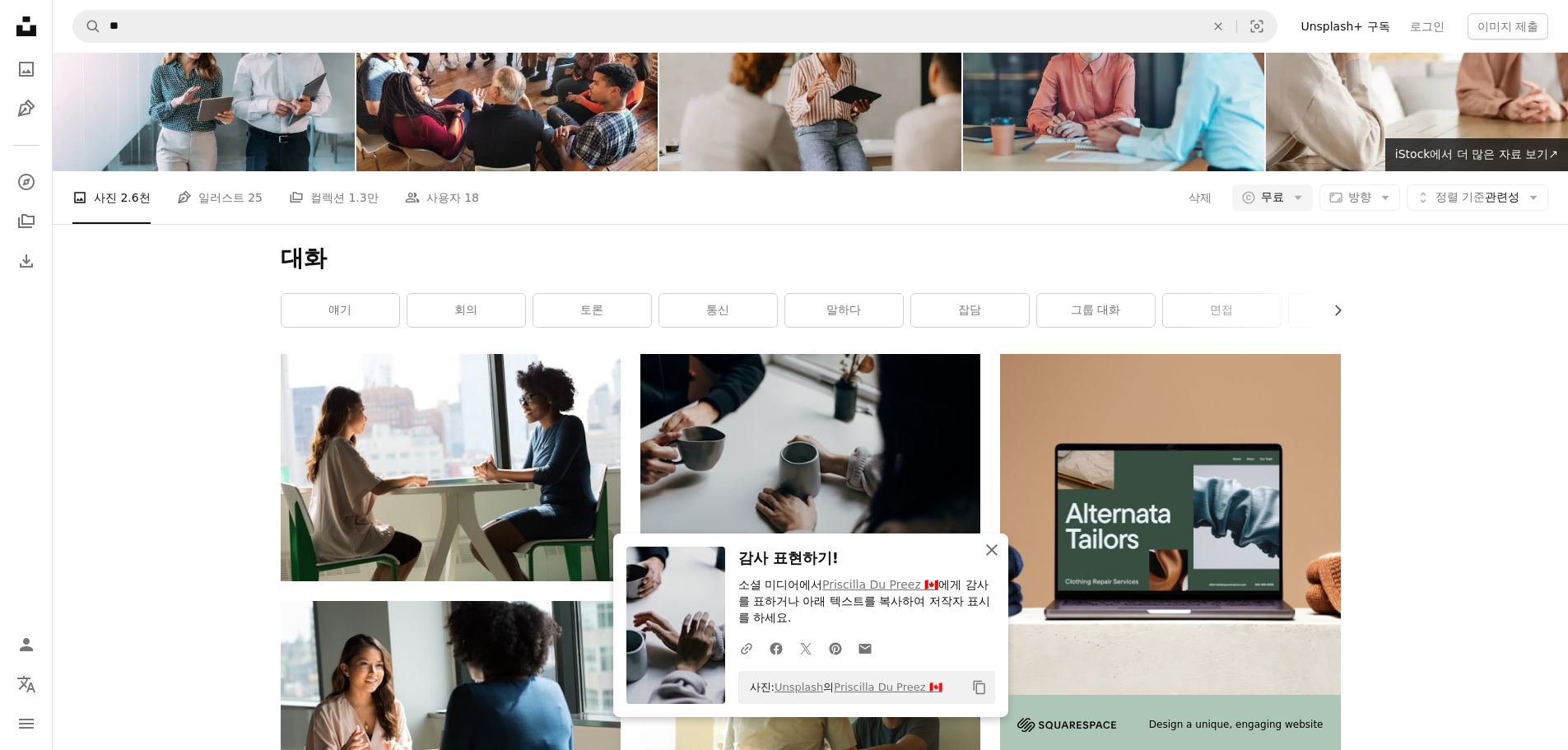
click at [989, 554] on icon "button" at bounding box center [991, 550] width 11 height 11
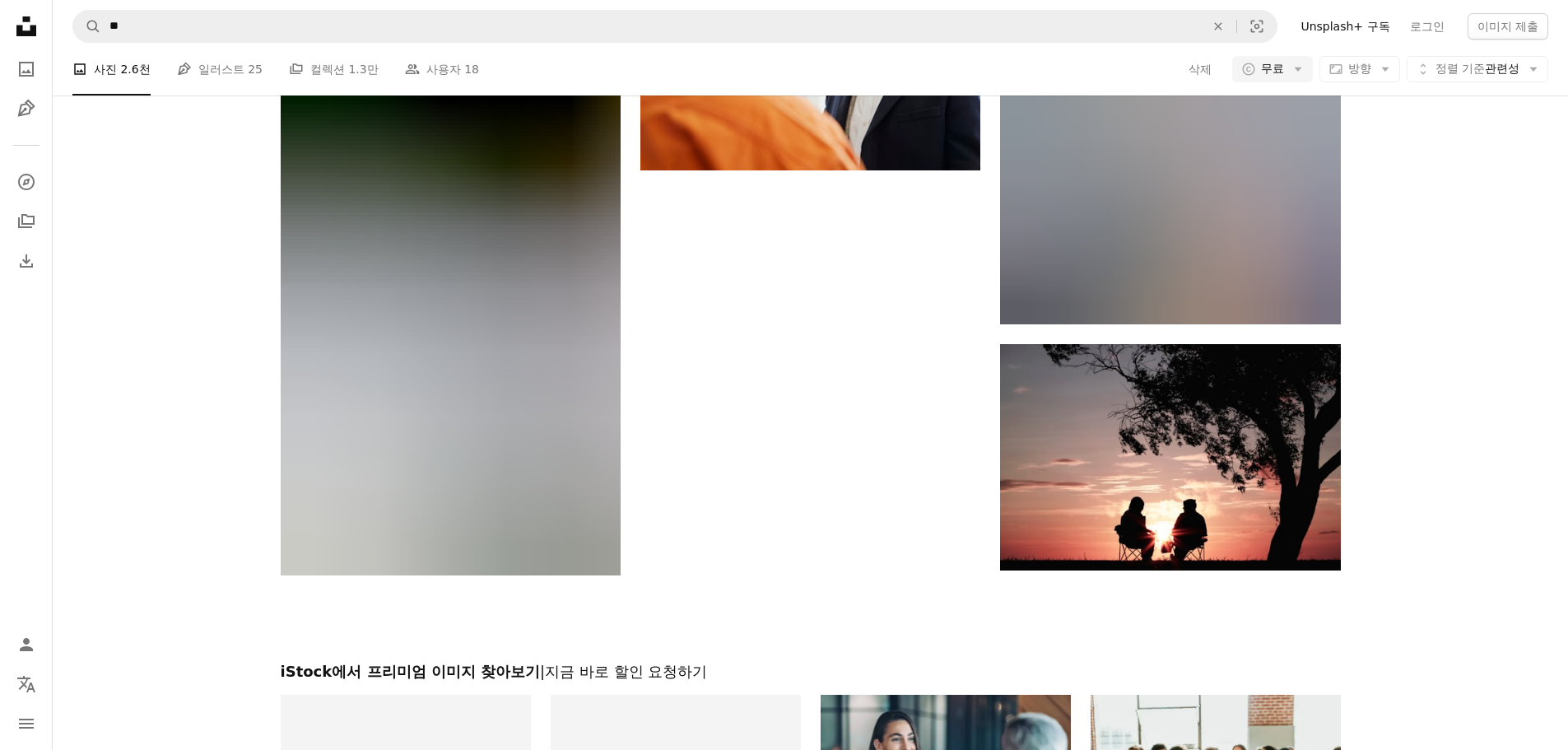
scroll to position [2401, 0]
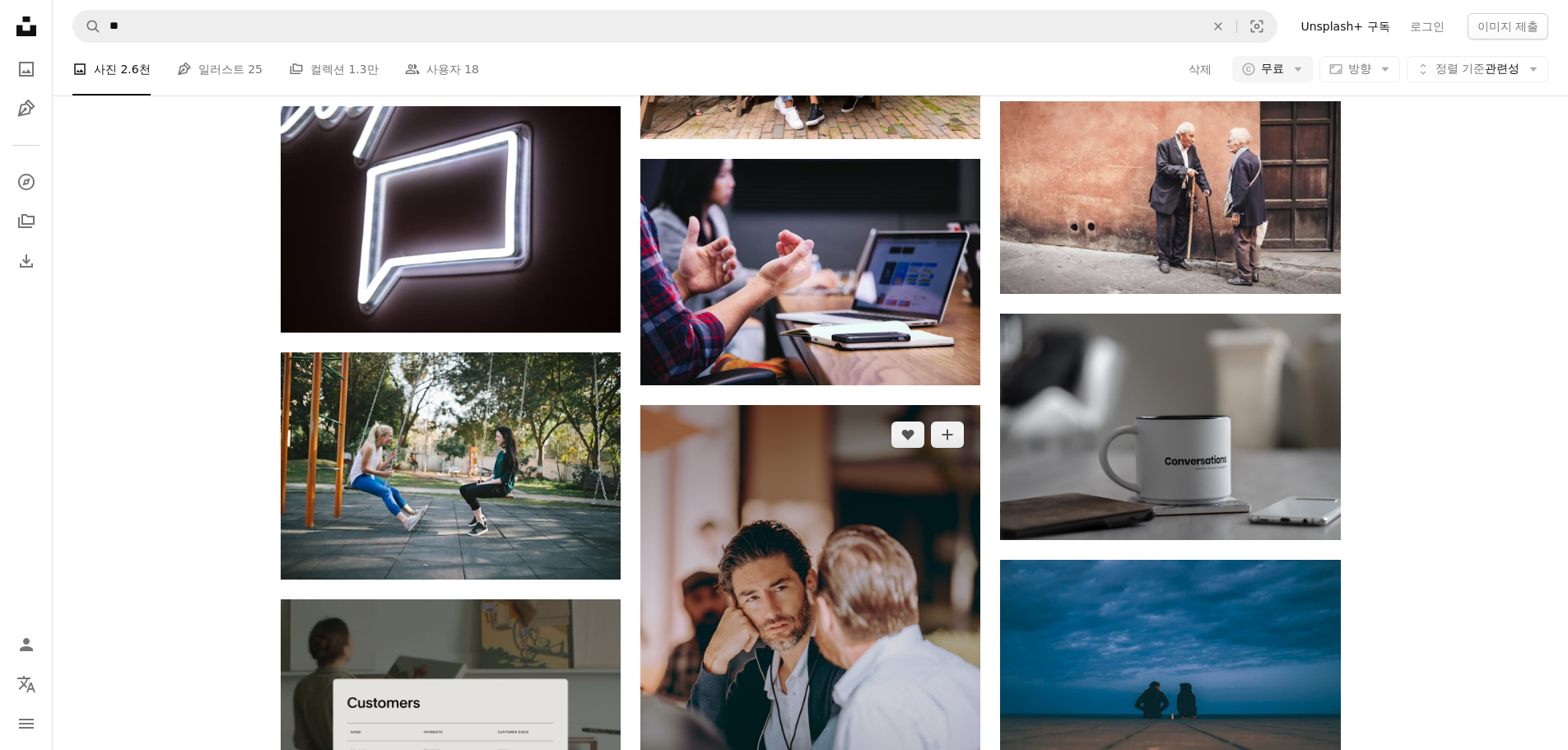
scroll to position [2895, 0]
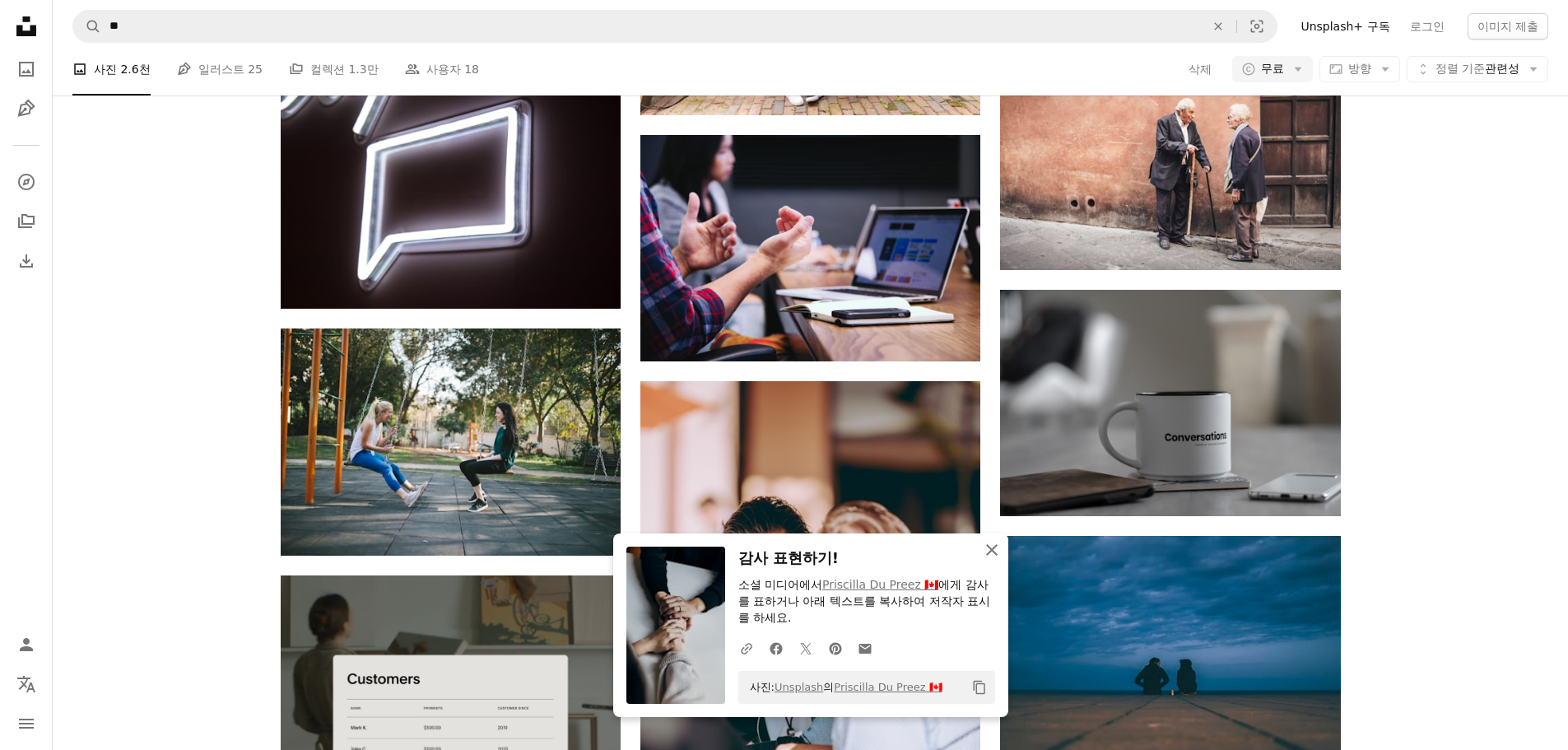
click at [991, 553] on icon "An X shape" at bounding box center [991, 549] width 19 height 19
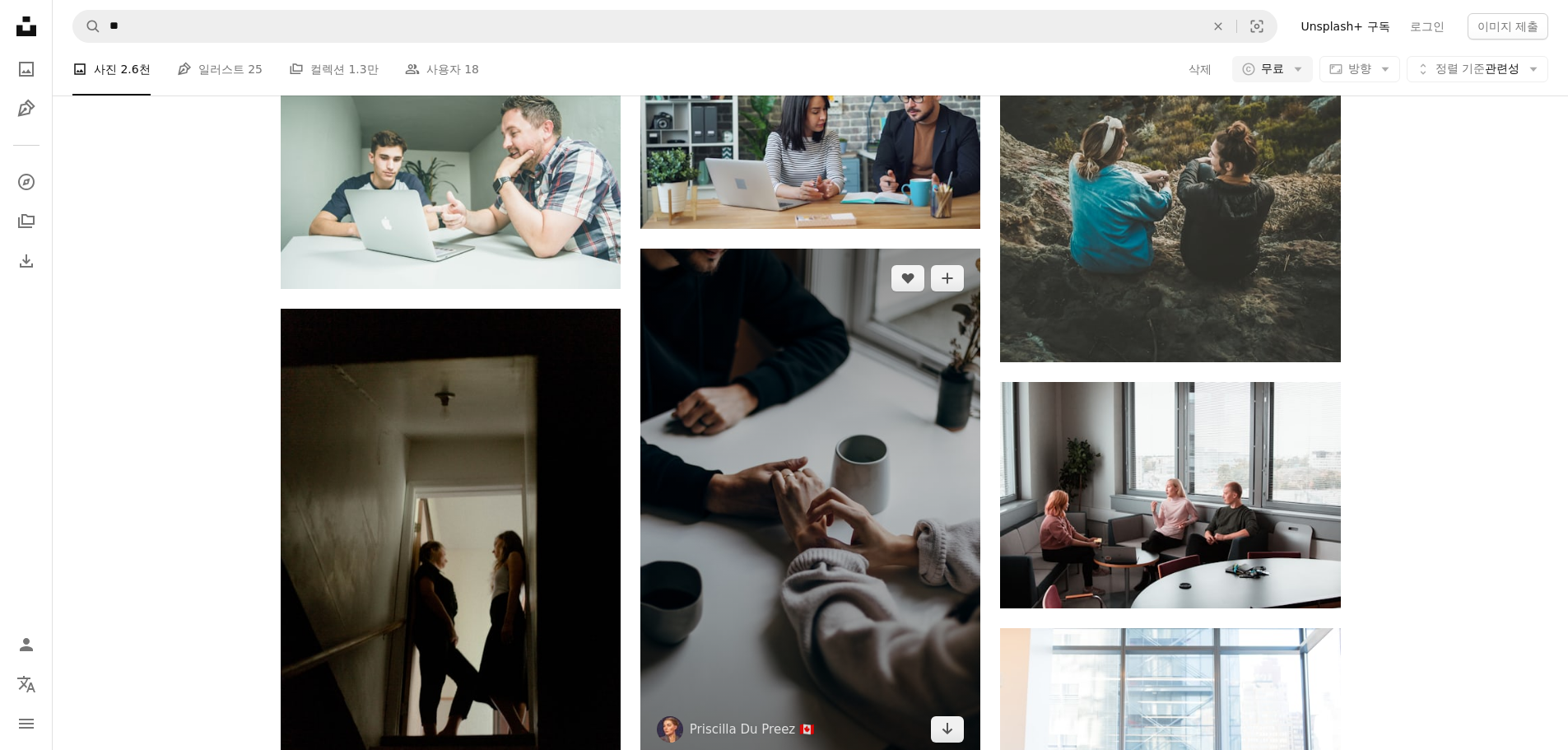
scroll to position [5531, 0]
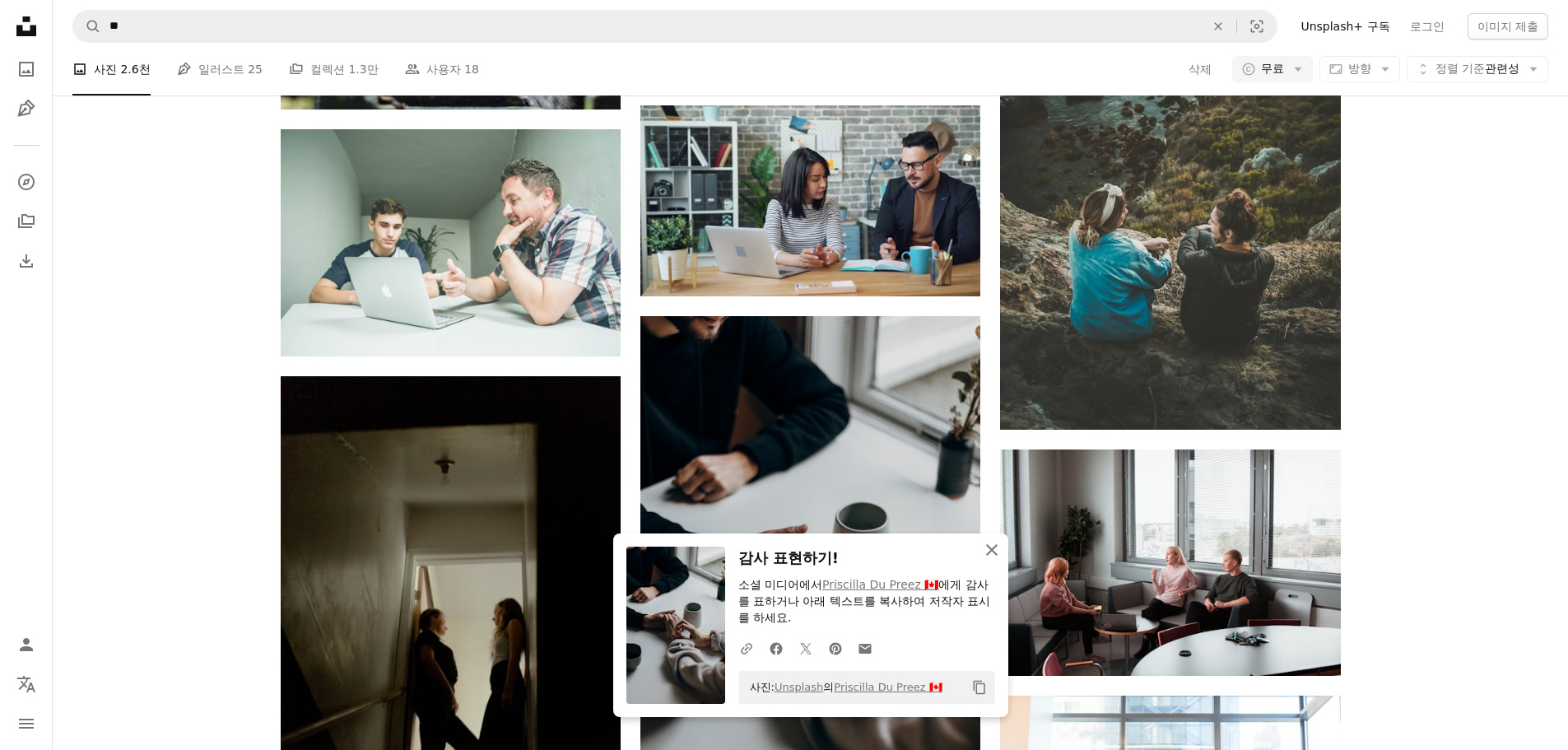
click at [994, 553] on icon "button" at bounding box center [991, 550] width 11 height 11
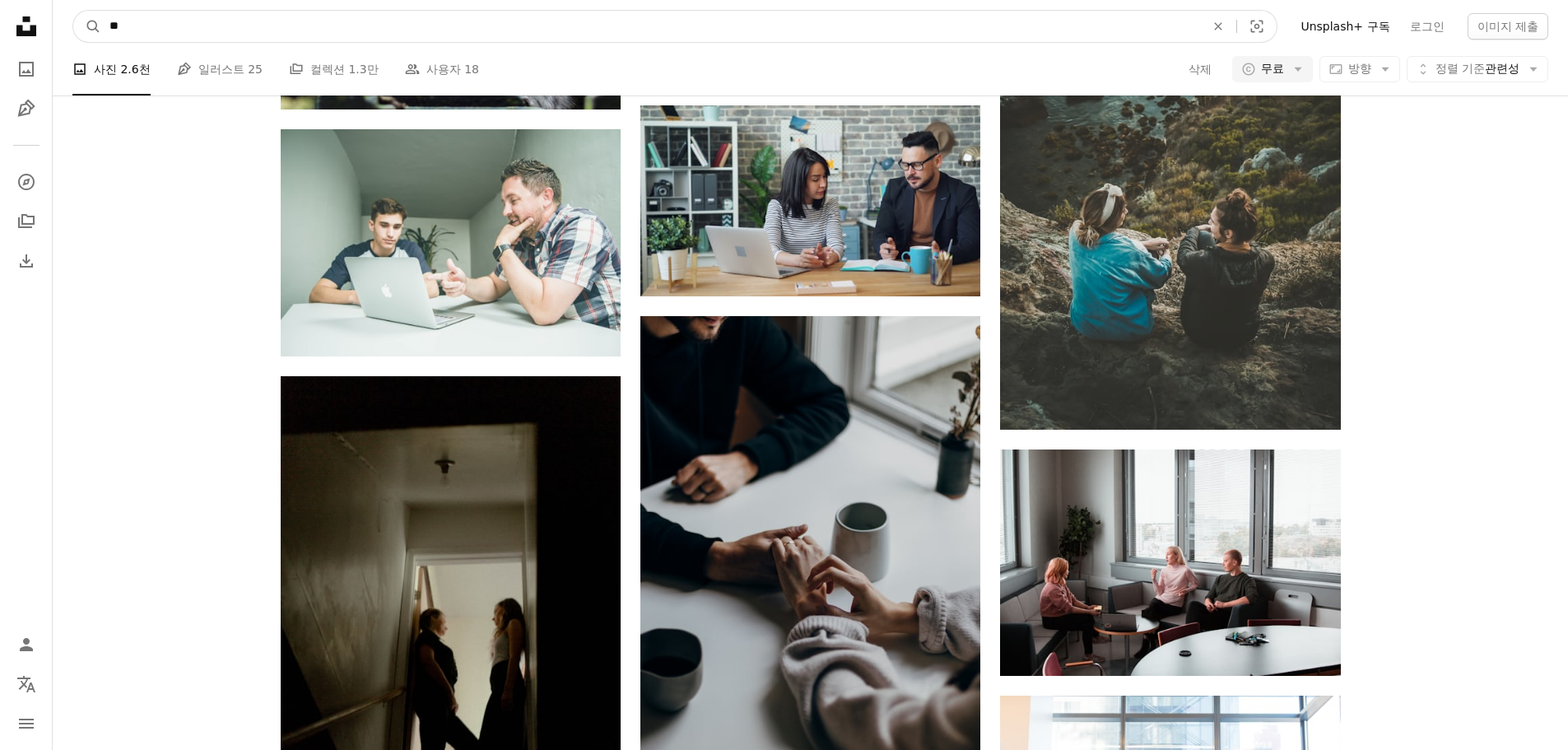
drag, startPoint x: 385, startPoint y: 33, endPoint x: -3, endPoint y: 17, distance: 388.3
type input "*"
click button "A magnifying glass" at bounding box center [87, 27] width 28 height 31
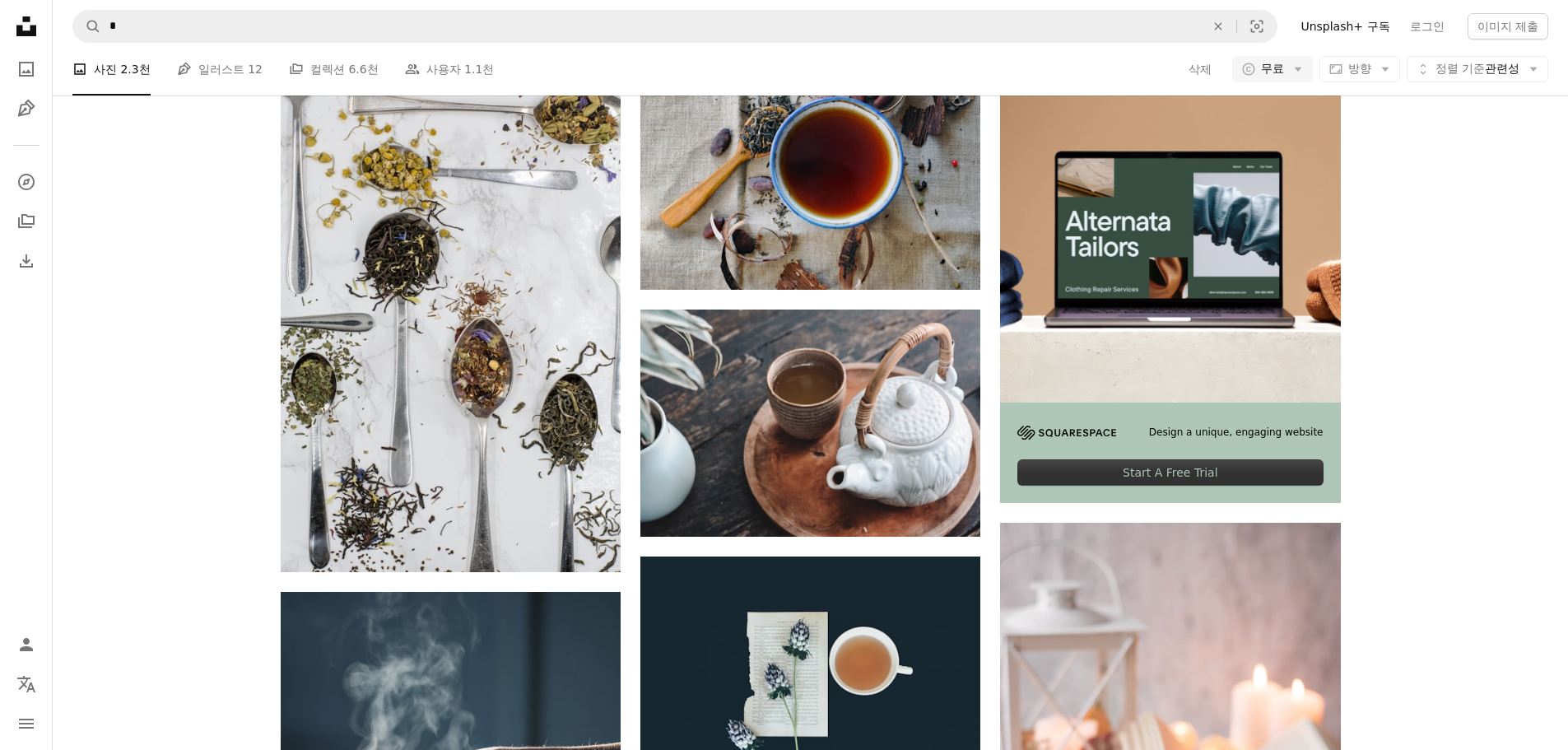
scroll to position [658, 0]
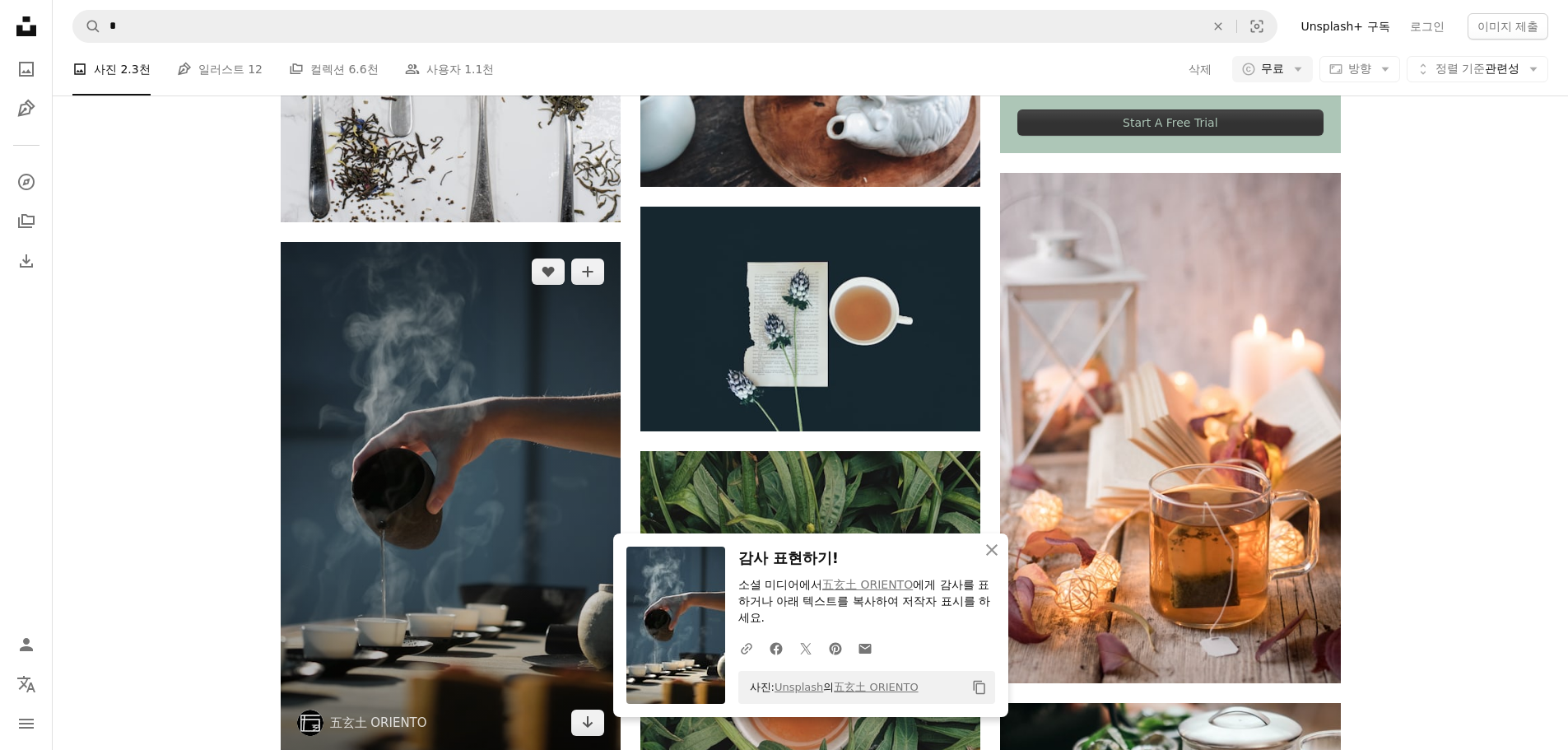
scroll to position [988, 0]
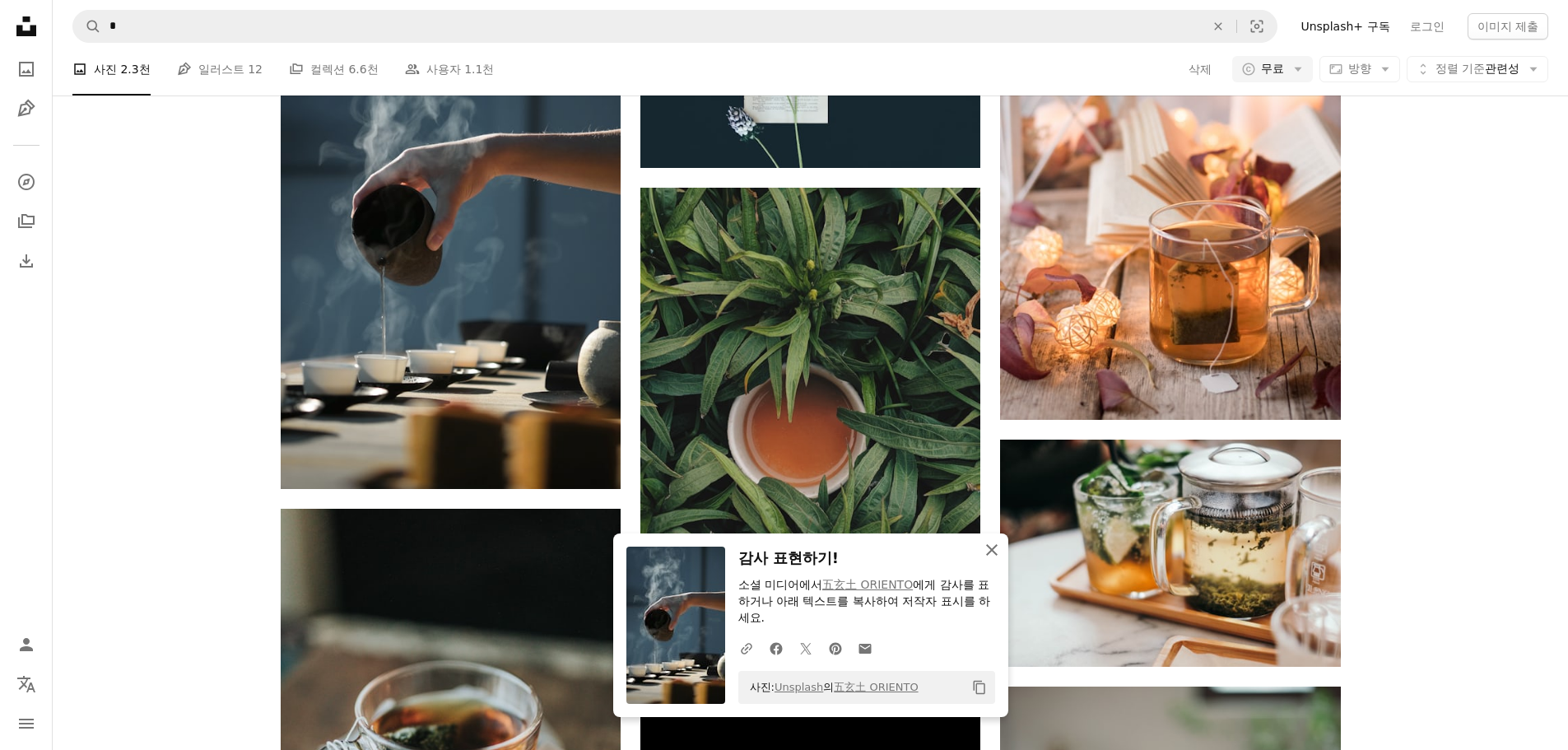
click at [993, 547] on icon "button" at bounding box center [991, 550] width 11 height 11
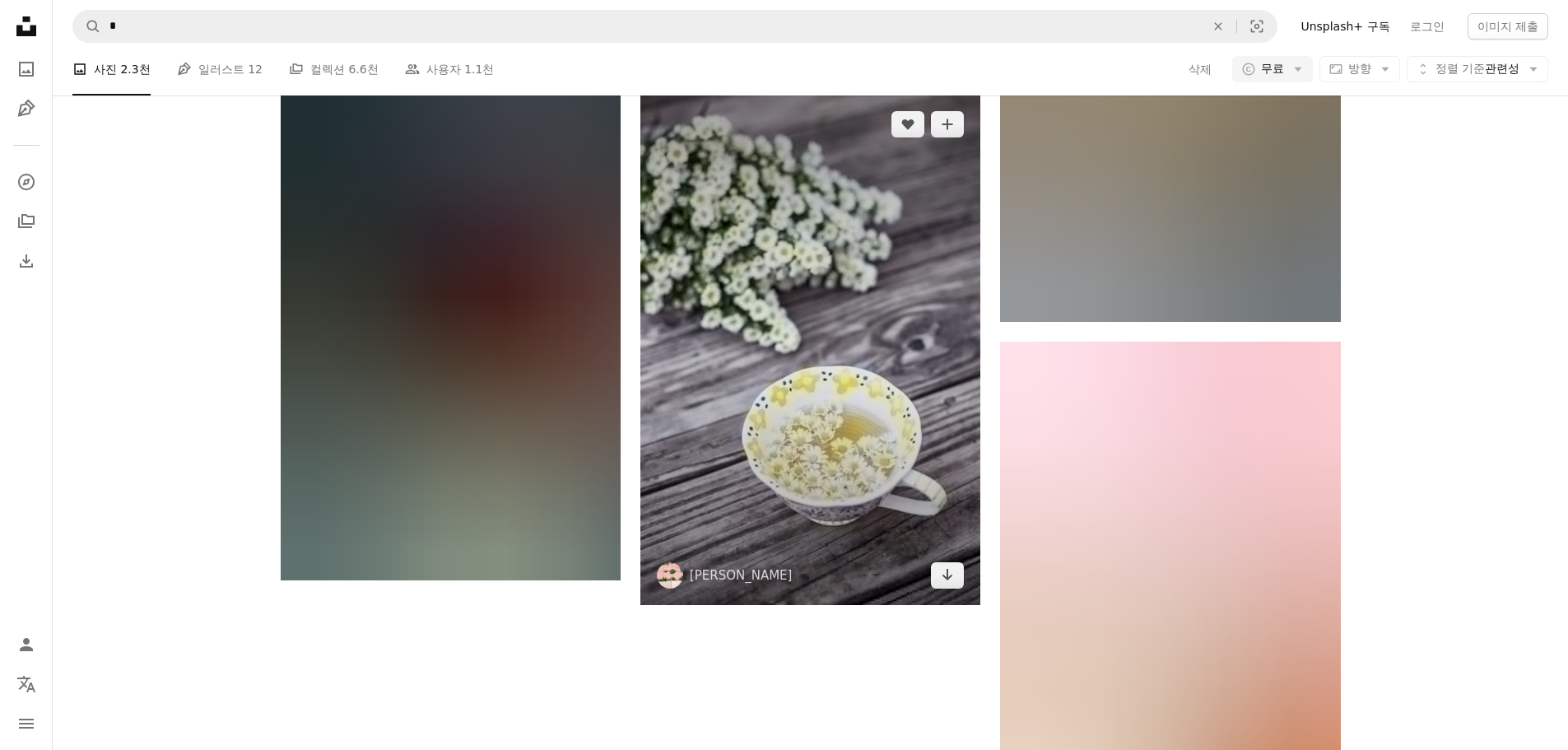
scroll to position [2718, 0]
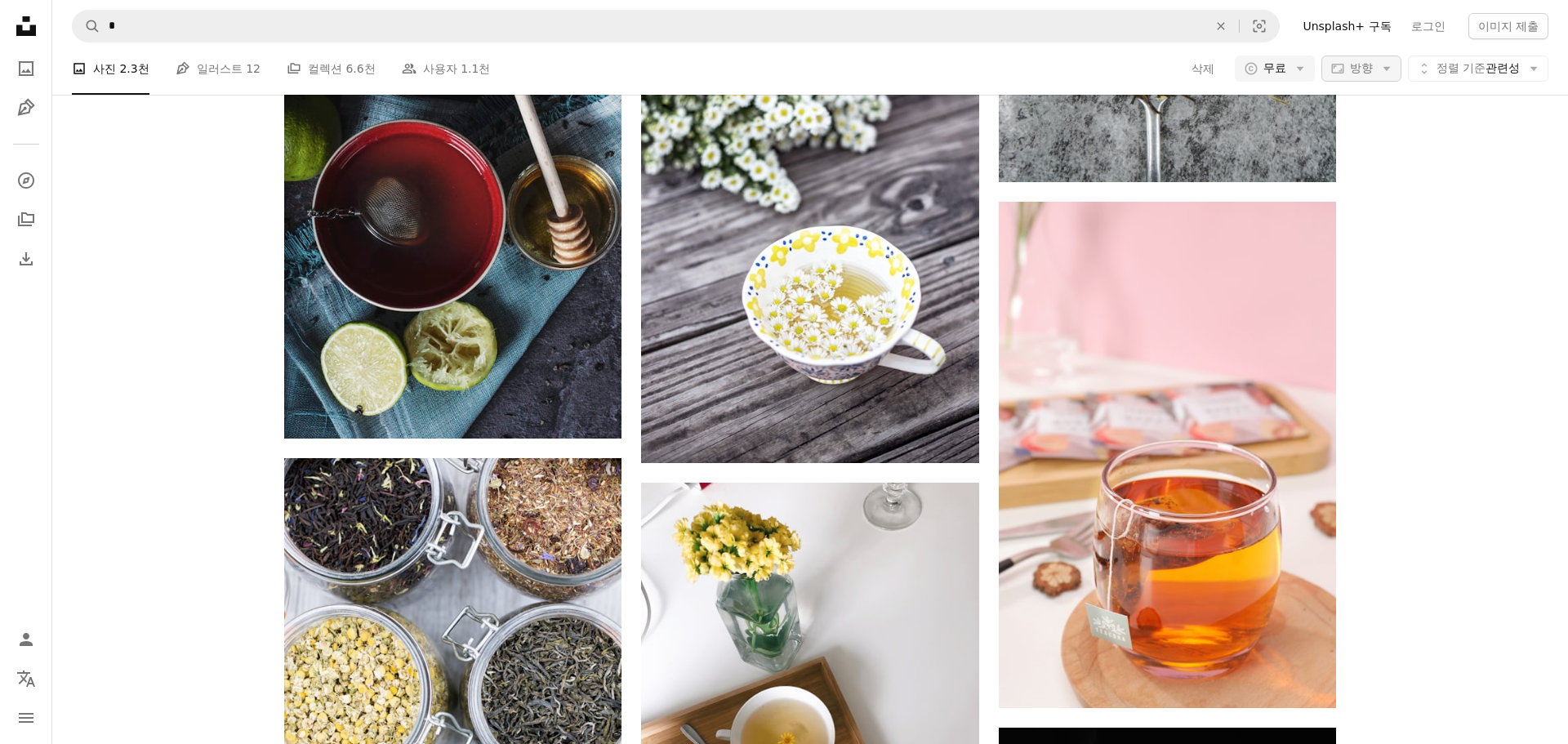
click at [1379, 73] on icon "Arrow down" at bounding box center [1386, 69] width 15 height 15
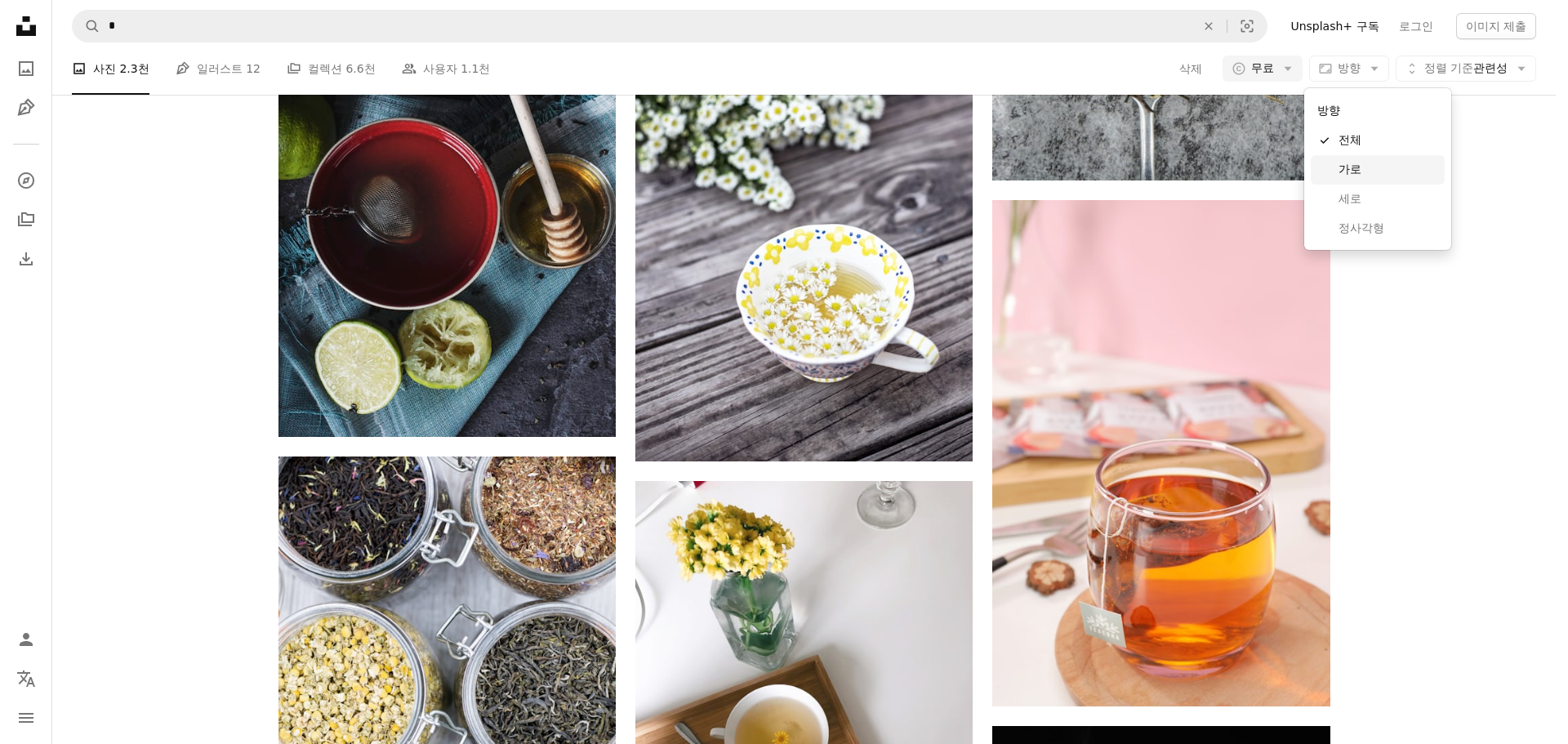
click at [1355, 163] on span "가로" at bounding box center [1388, 170] width 100 height 17
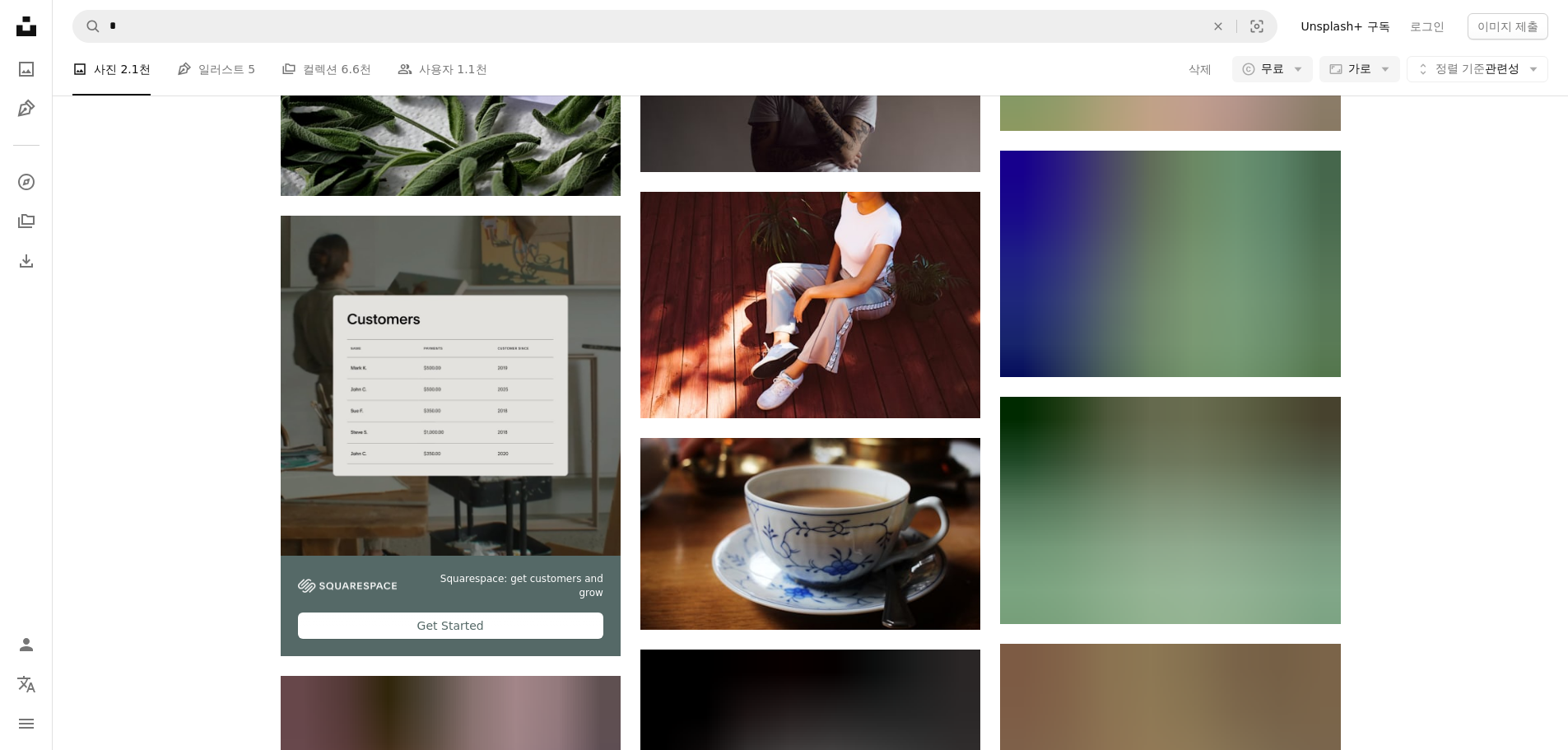
scroll to position [330, 0]
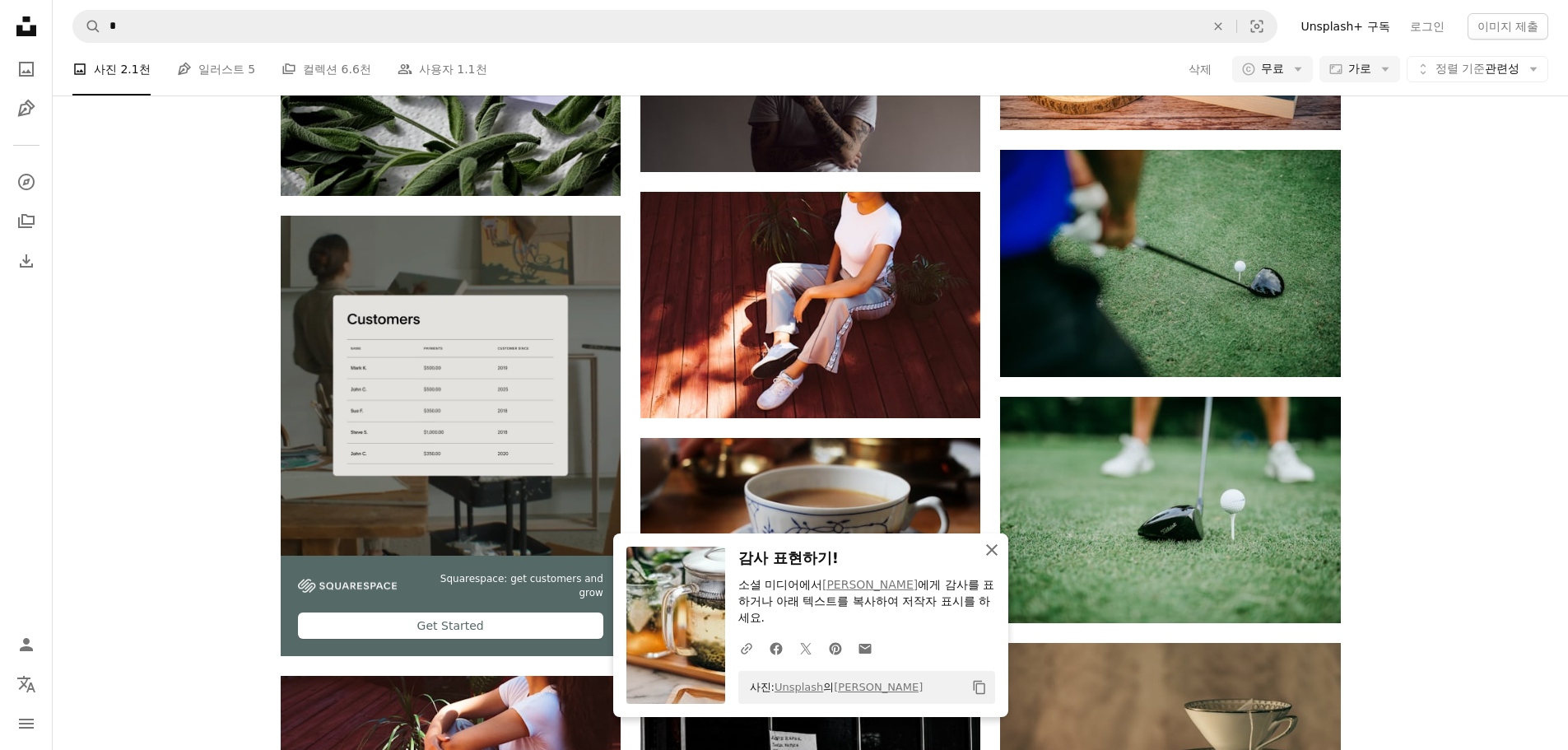
click at [998, 549] on icon "An X shape" at bounding box center [991, 549] width 19 height 19
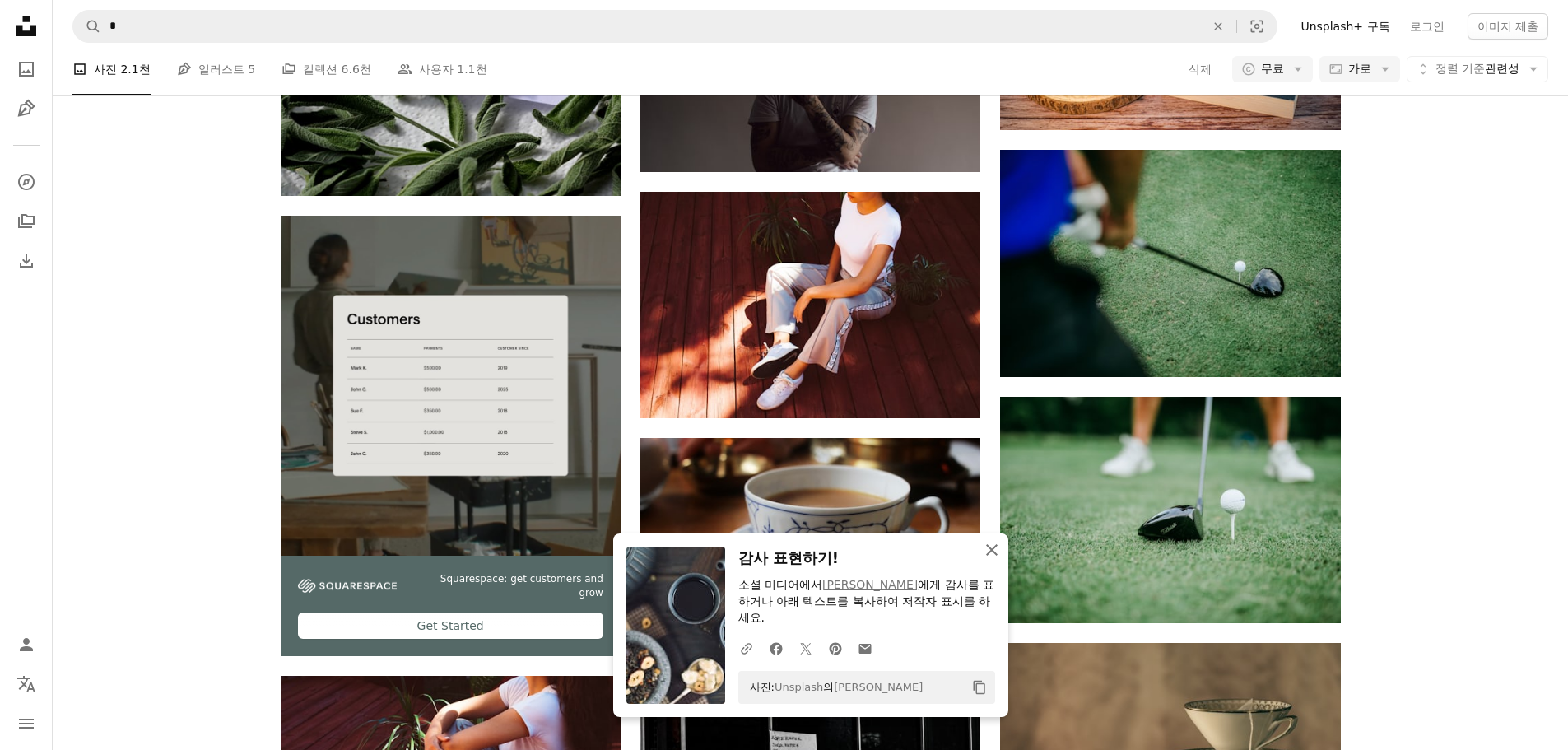
click at [991, 560] on icon "An X shape" at bounding box center [991, 549] width 19 height 19
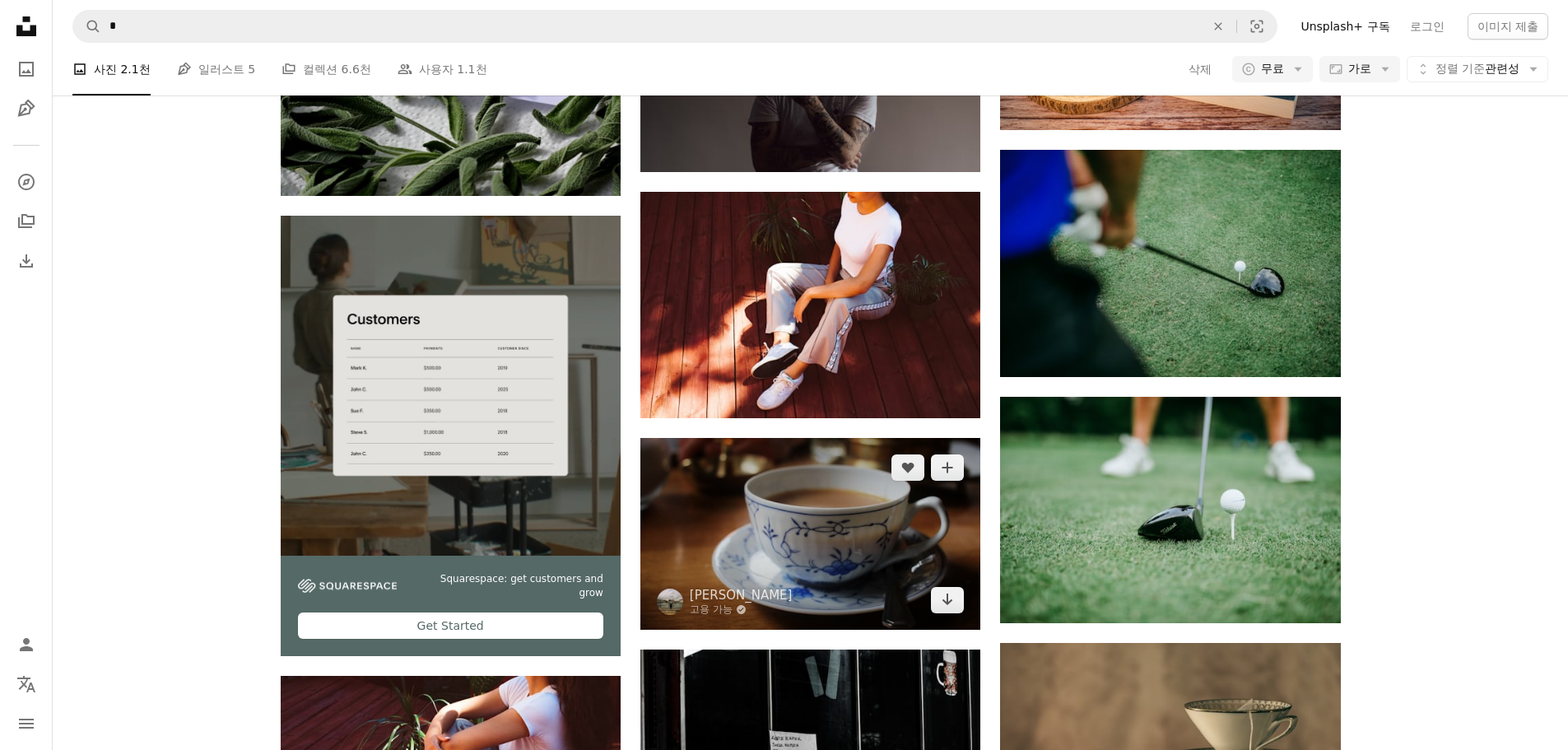
scroll to position [2553, 0]
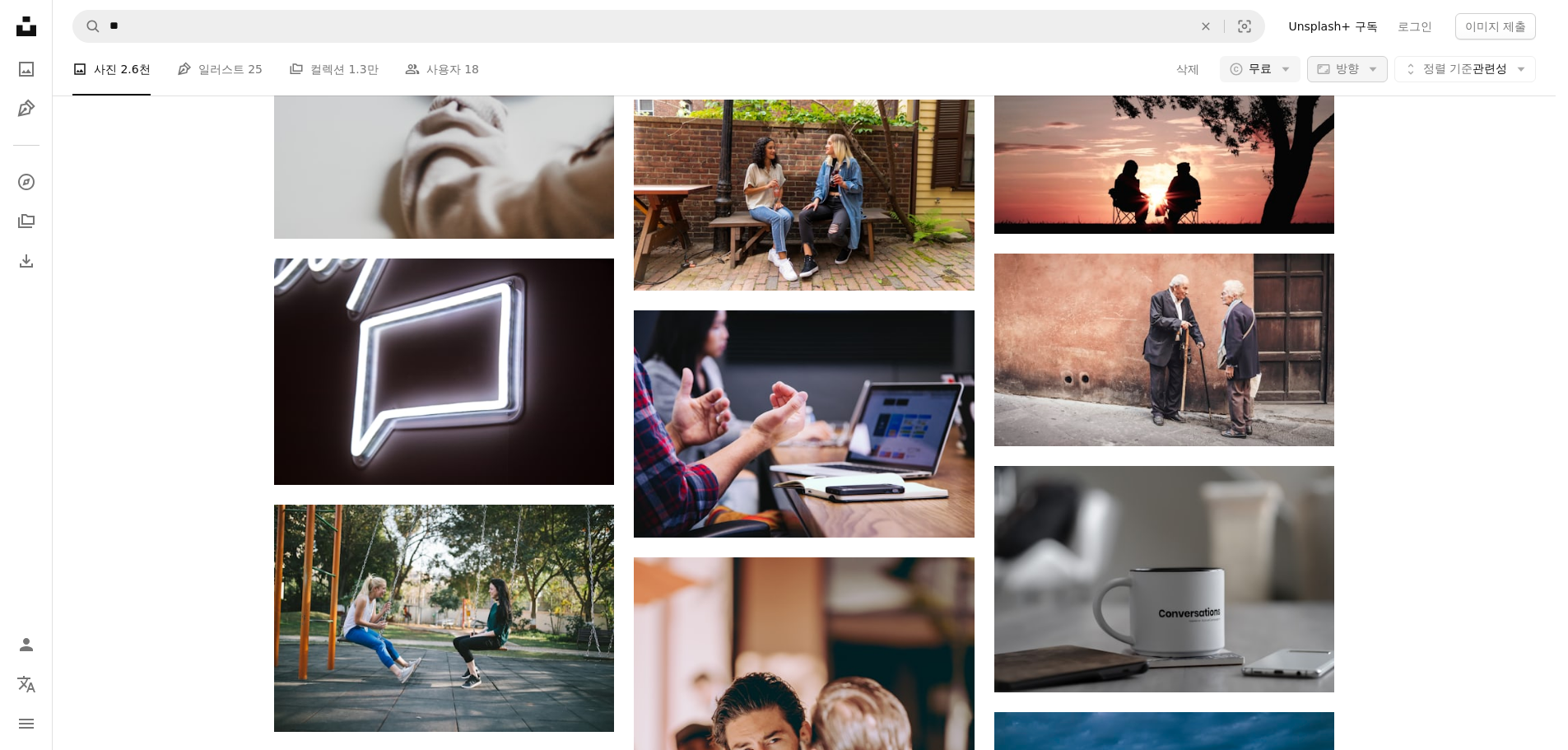
scroll to position [5530, 0]
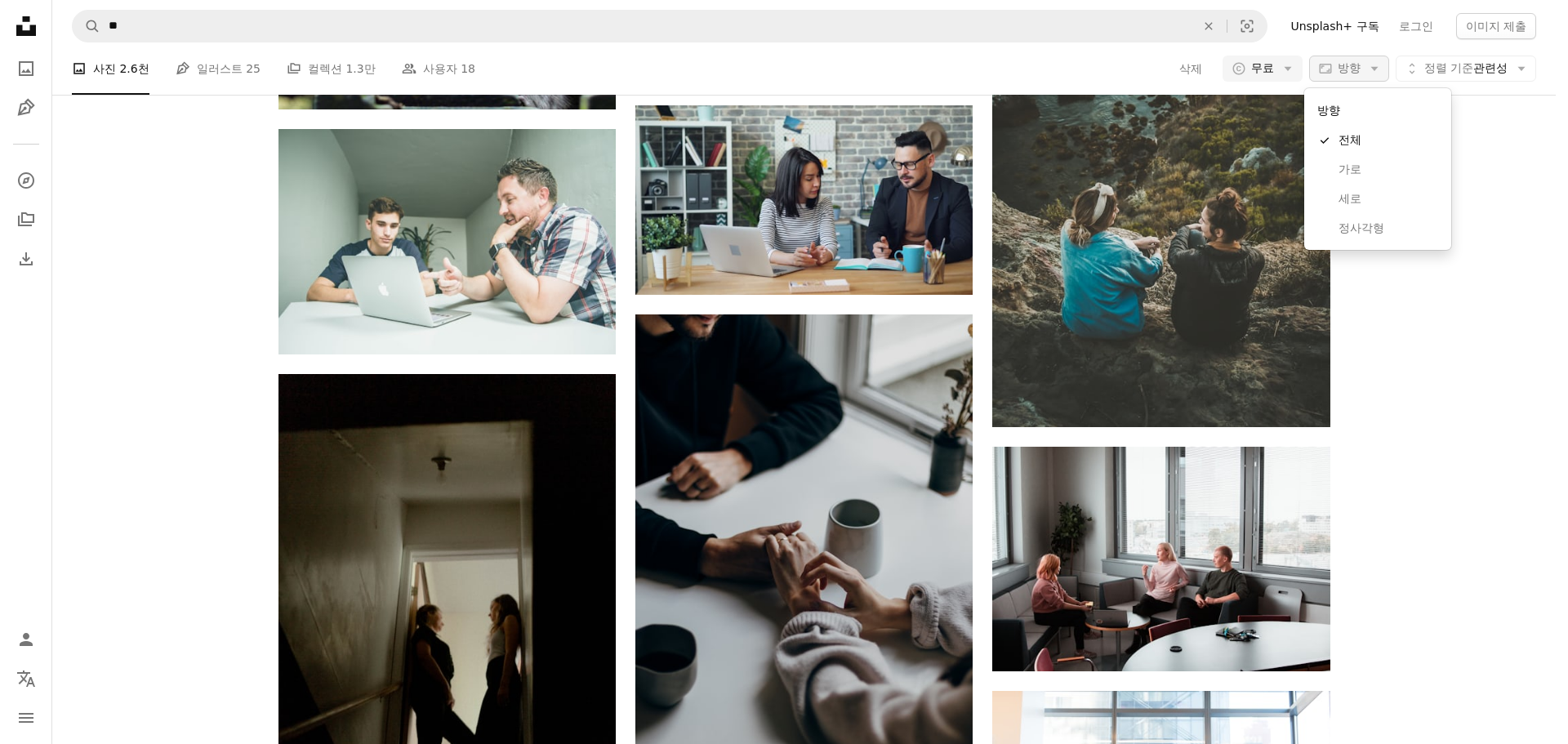
click at [1338, 70] on span "방향" at bounding box center [1349, 68] width 23 height 13
click at [1354, 166] on span "가로" at bounding box center [1388, 170] width 100 height 17
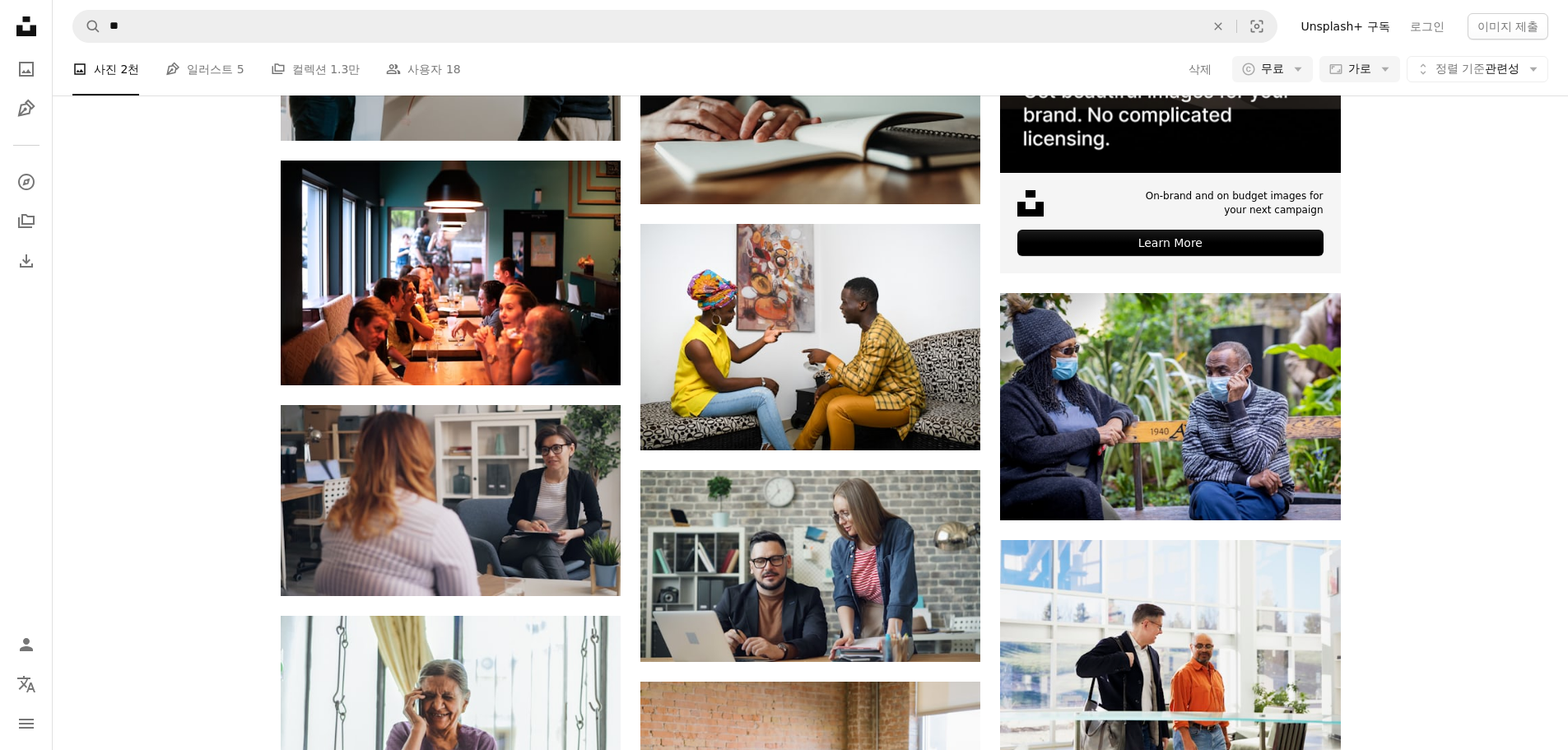
scroll to position [4611, 0]
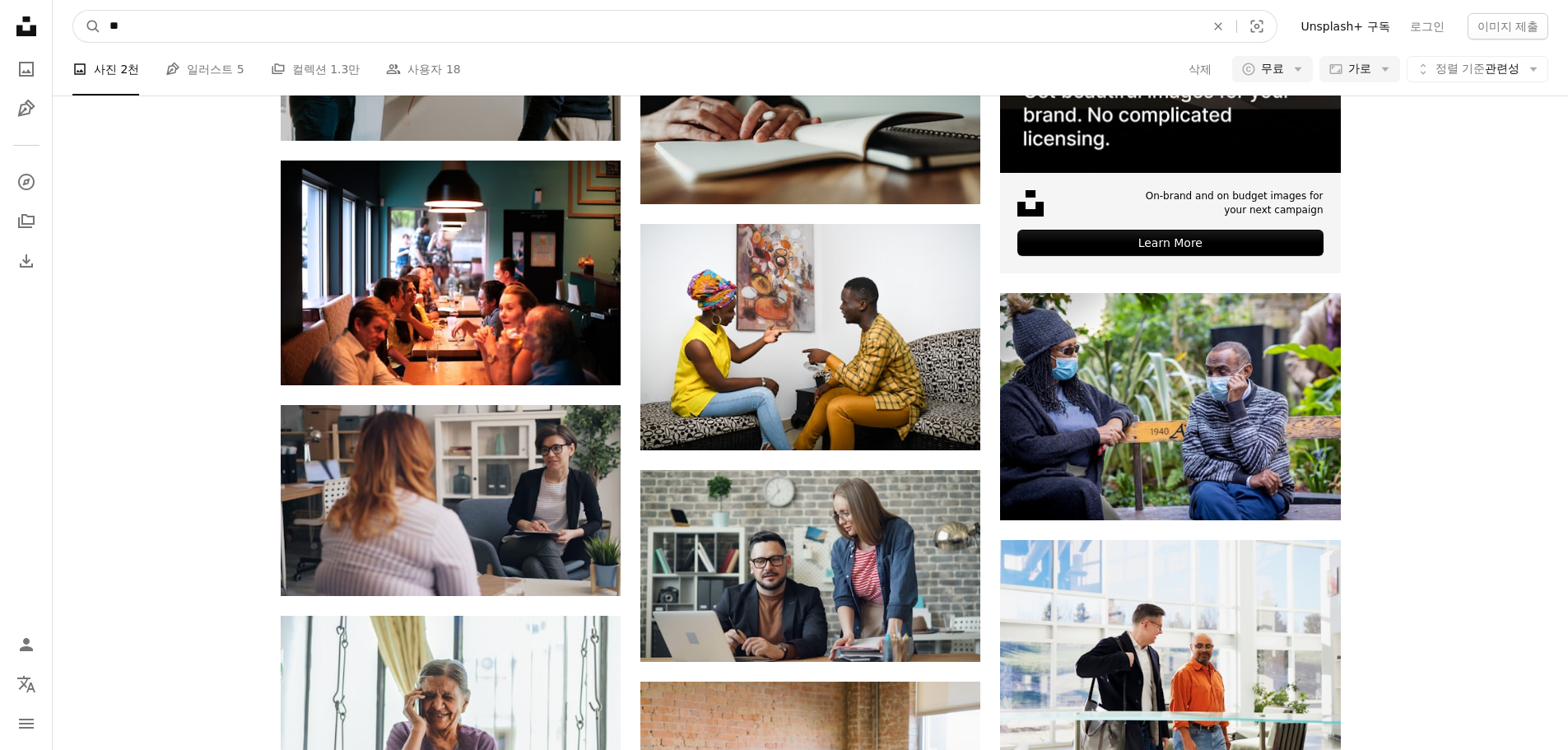
click at [108, 27] on input "**" at bounding box center [650, 27] width 1099 height 31
type input "****"
click button "A magnifying glass" at bounding box center [87, 27] width 28 height 31
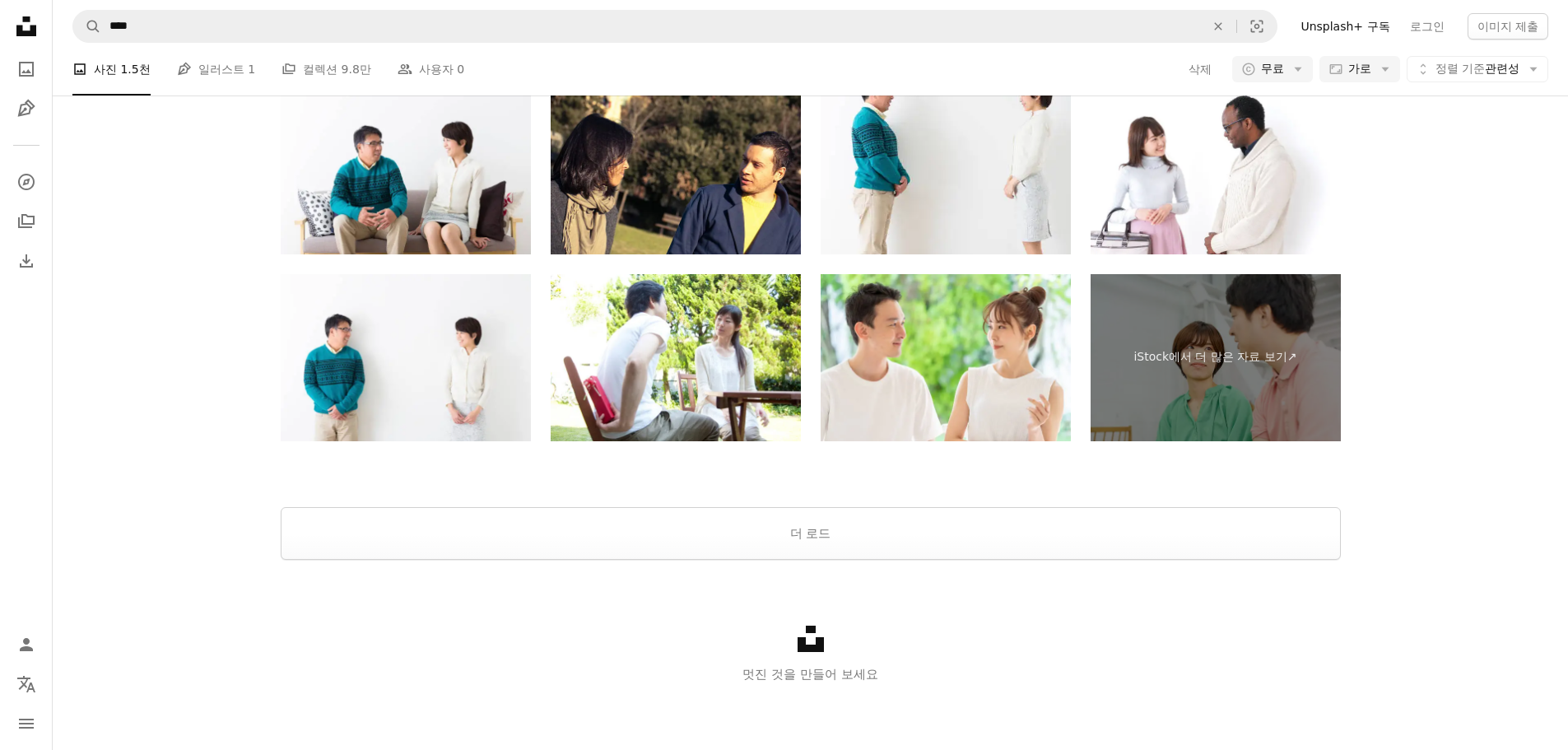
scroll to position [1482, 0]
click at [651, 560] on button "더 로드" at bounding box center [810, 533] width 1060 height 53
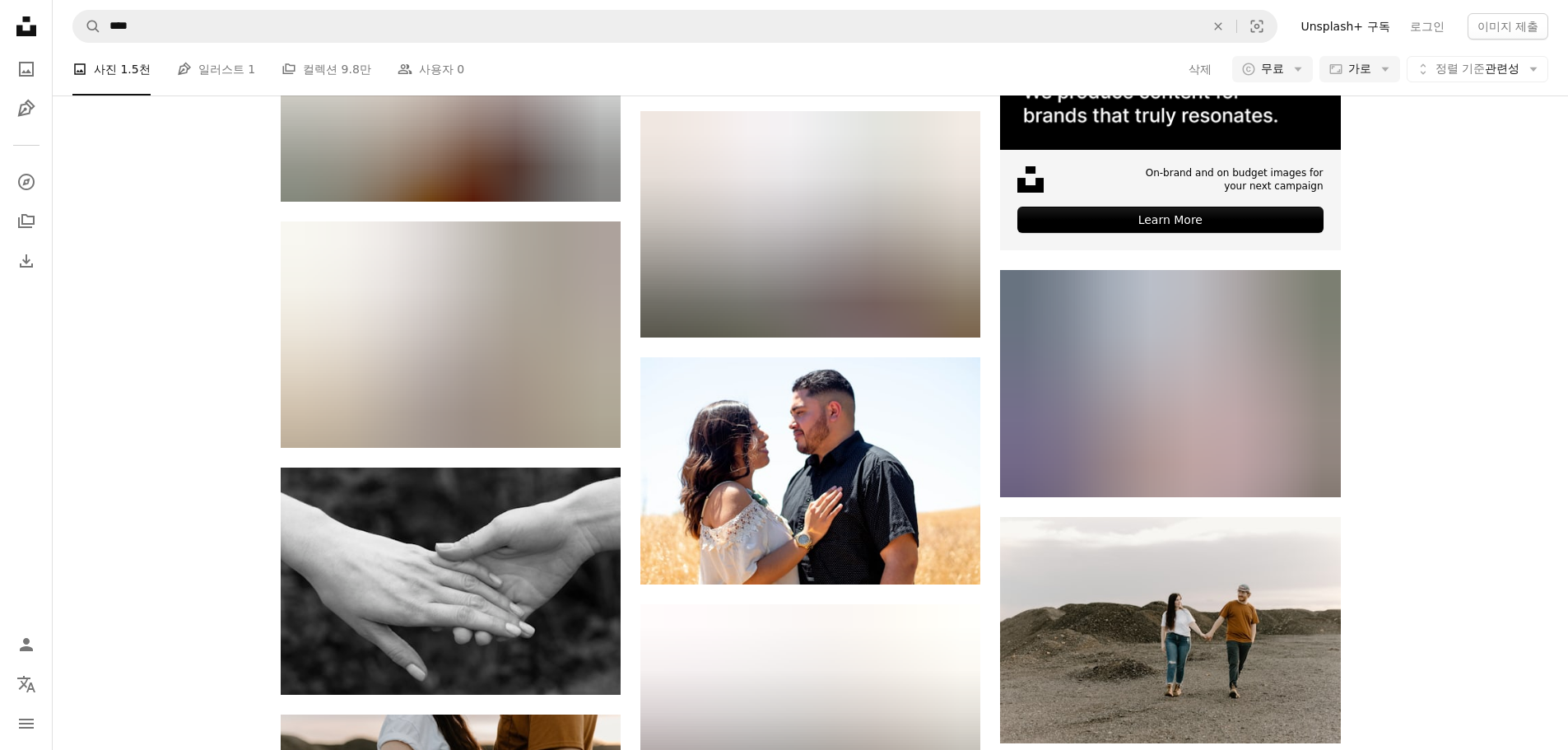
scroll to position [8646, 0]
